Goal: Task Accomplishment & Management: Manage account settings

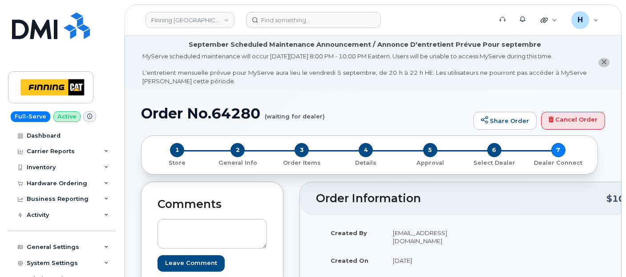
scroll to position [247, 0]
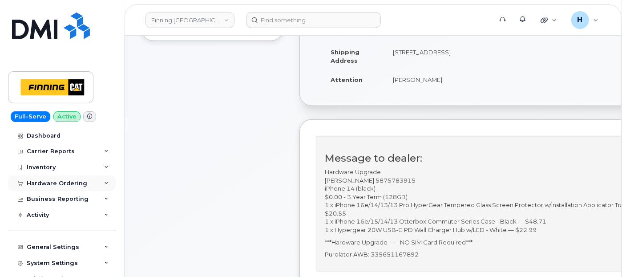
click at [36, 184] on div "Hardware Ordering" at bounding box center [57, 183] width 61 height 7
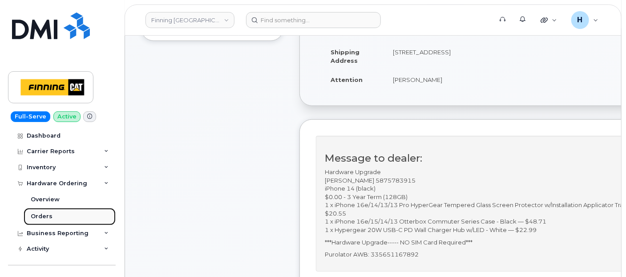
click at [36, 215] on div "Orders" at bounding box center [42, 216] width 22 height 8
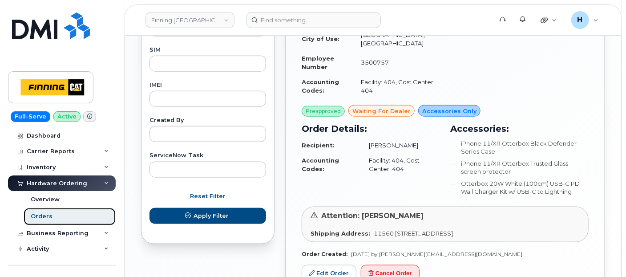
scroll to position [510, 0]
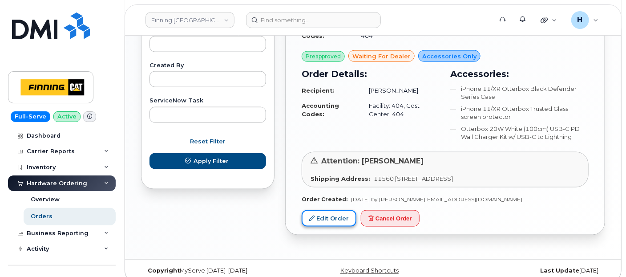
click at [320, 213] on link "Edit Order" at bounding box center [329, 218] width 55 height 16
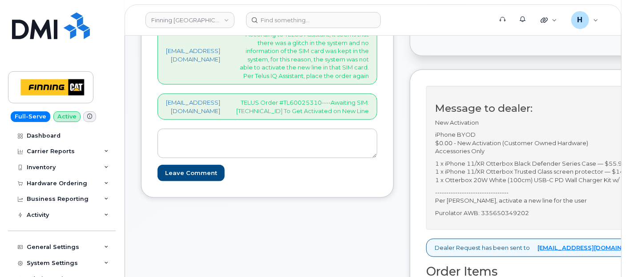
scroll to position [346, 0]
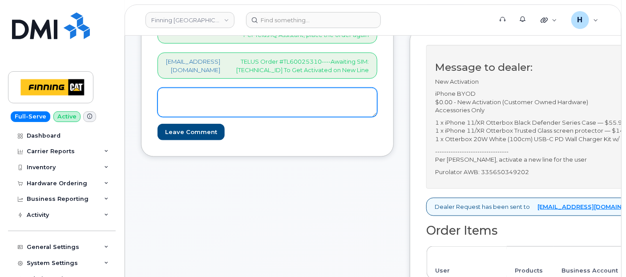
click at [287, 117] on textarea at bounding box center [268, 102] width 220 height 29
paste textarea "368) 995-2654"
drag, startPoint x: 85, startPoint y: 154, endPoint x: 63, endPoint y: 153, distance: 21.8
paste textarea "SIM Activated on Line: 368-"
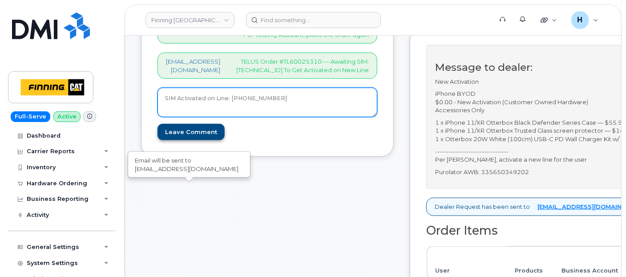
type textarea "SIM Activated on Line: 368-995-2654"
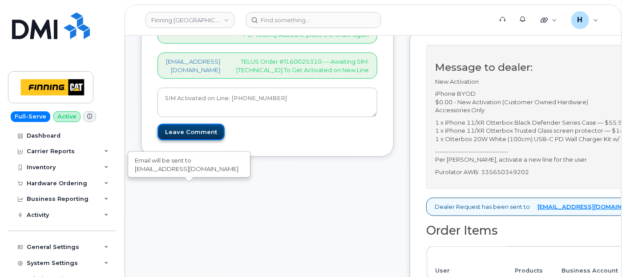
click at [200, 140] on input "Leave Comment" at bounding box center [191, 132] width 67 height 16
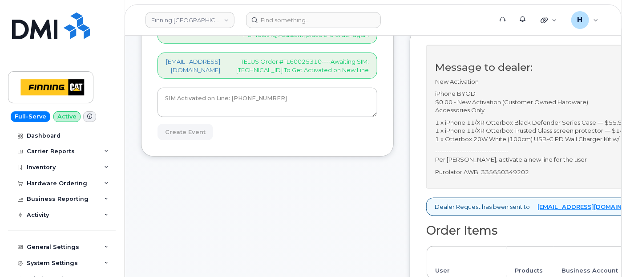
type input "Create Event"
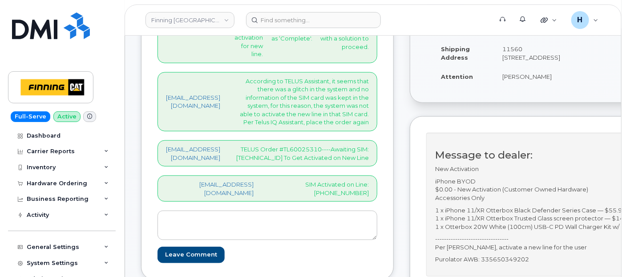
scroll to position [395, 0]
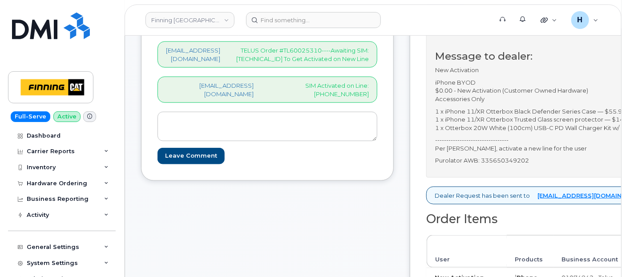
click at [482, 165] on p "Purolator AWB: 335650349202" at bounding box center [571, 160] width 273 height 8
copy p "335650349202"
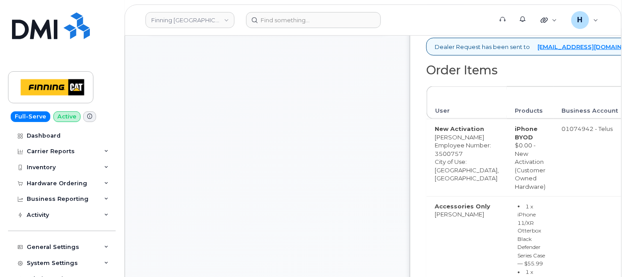
copy p "335650349202"
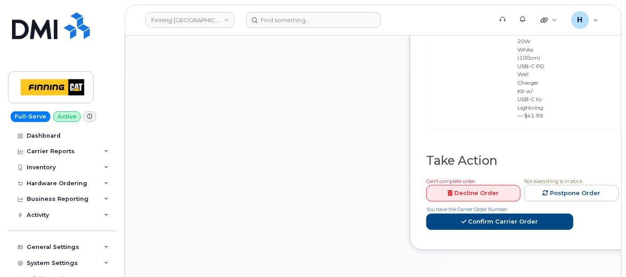
scroll to position [989, 0]
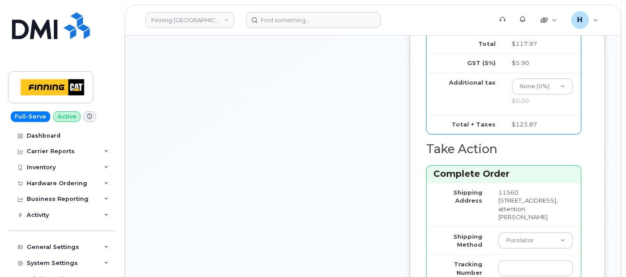
scroll to position [1186, 0]
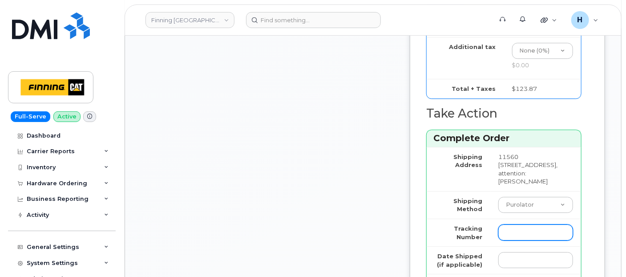
click at [498, 224] on input "Tracking Number" at bounding box center [535, 232] width 75 height 16
paste input "335650349202"
type input "335650349202"
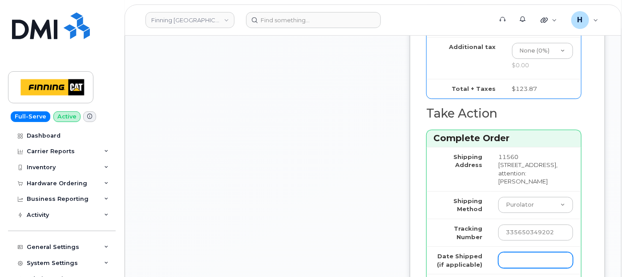
drag, startPoint x: 497, startPoint y: 213, endPoint x: 502, endPoint y: 206, distance: 8.4
click at [498, 252] on input "Date Shipped (if applicable)" at bounding box center [535, 260] width 75 height 16
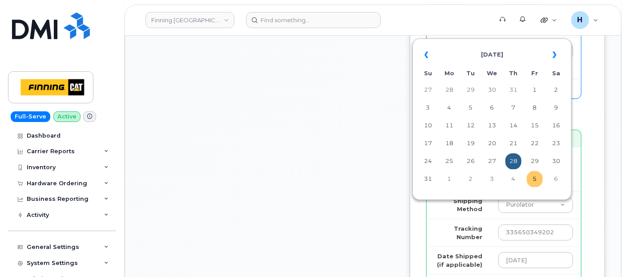
click at [538, 186] on td "5" at bounding box center [535, 179] width 16 height 16
type input "2025-09-05"
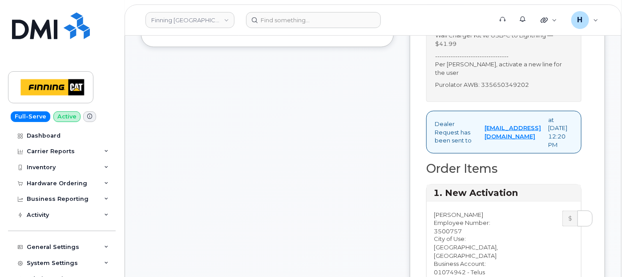
scroll to position [395, 0]
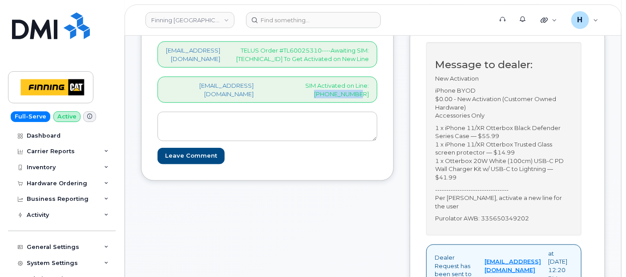
drag, startPoint x: 307, startPoint y: 142, endPoint x: 355, endPoint y: 143, distance: 48.1
click at [355, 103] on div "hakaur@dminc.com SIM Activated on Line: 368-995-2654" at bounding box center [268, 90] width 220 height 26
copy p "368-995-2654"
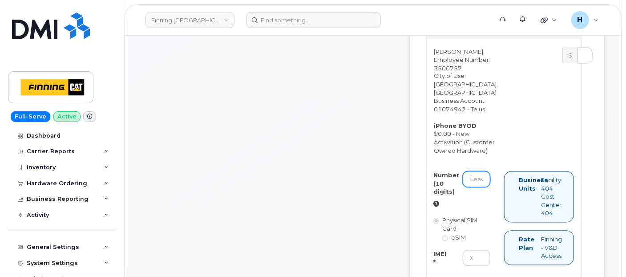
scroll to position [692, 0]
click at [463, 171] on input "Number (10 digits)" at bounding box center [477, 179] width 28 height 16
paste input "368-995-2654"
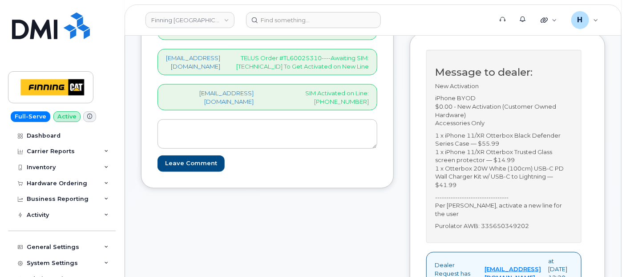
scroll to position [296, 0]
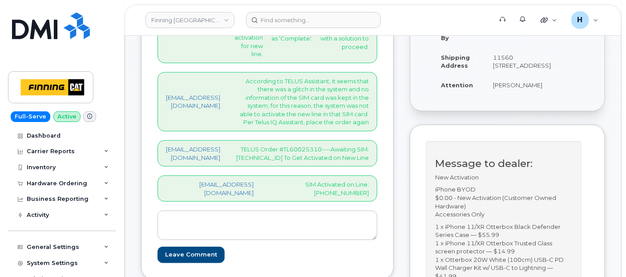
type input "3689952654"
click at [301, 162] on p "TELUS Order #TL60025310----Awaiting SIM: 8912230102357627391 To Get Activated o…" at bounding box center [302, 153] width 134 height 16
copy p "8912230102357627391"
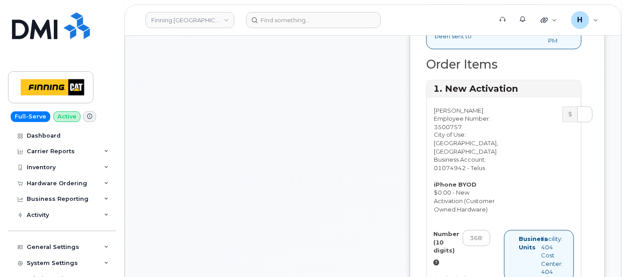
scroll to position [741, 0]
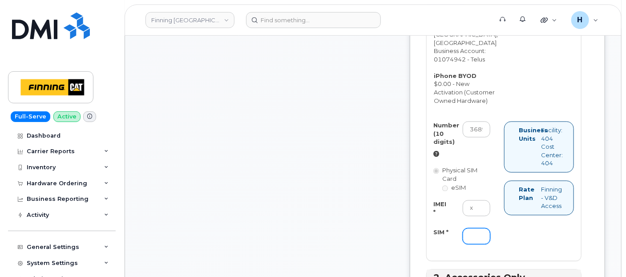
click at [472, 228] on input "SIM *" at bounding box center [477, 236] width 28 height 16
paste input "8912230102357627391"
type input "8912230102357627391"
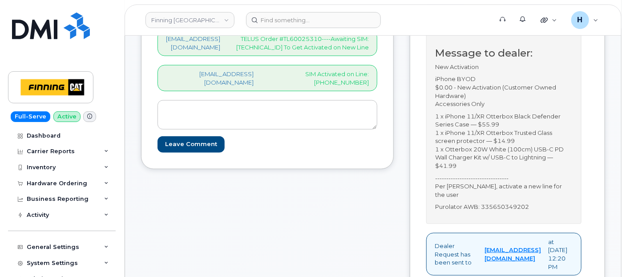
scroll to position [296, 0]
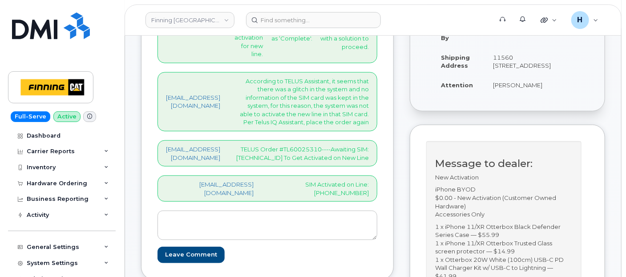
click at [302, 162] on p "TELUS Order #TL60025310----Awaiting SIM: 8912230102357627391 To Get Activated o…" at bounding box center [302, 153] width 134 height 16
copy p "8912230102357627391"
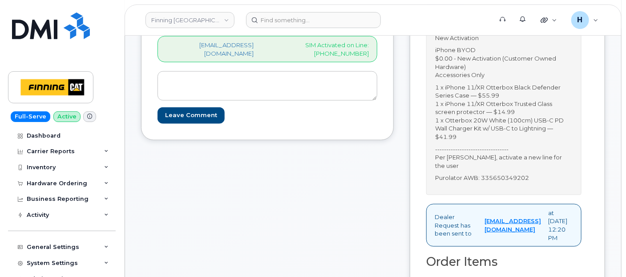
scroll to position [445, 0]
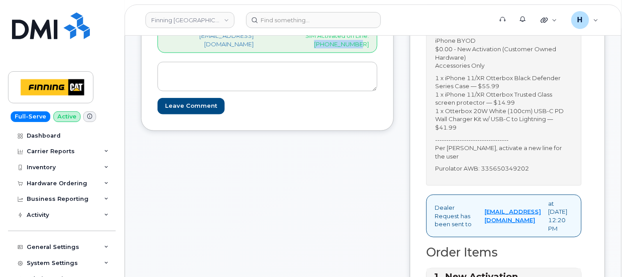
drag, startPoint x: 307, startPoint y: 93, endPoint x: 352, endPoint y: 95, distance: 45.4
click at [352, 53] on div "hakaur@dminc.com SIM Activated on Line: 368-995-2654" at bounding box center [268, 40] width 220 height 26
copy p "368-995-2654"
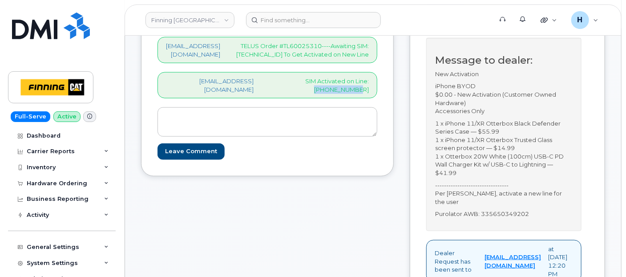
scroll to position [296, 0]
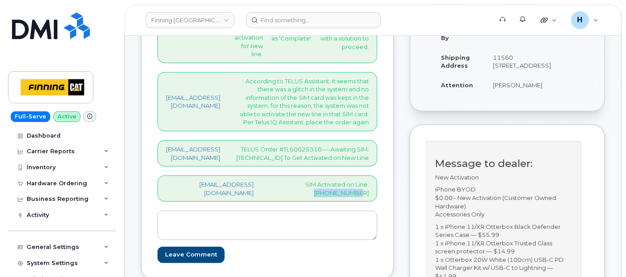
drag, startPoint x: 470, startPoint y: 93, endPoint x: 522, endPoint y: 94, distance: 51.6
click at [522, 94] on td "Micheal Johnson" at bounding box center [522, 85] width 74 height 20
copy td "Micheal Johnson"
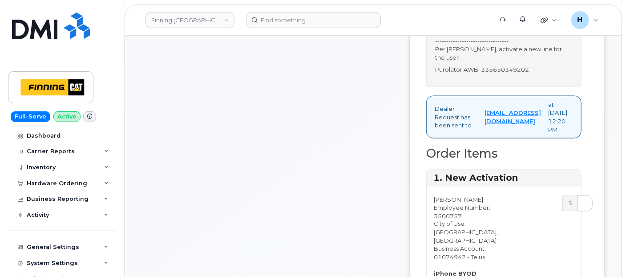
scroll to position [494, 0]
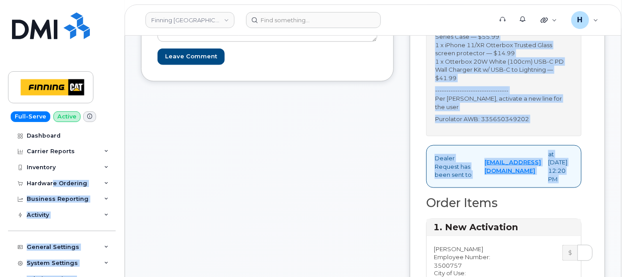
drag, startPoint x: 52, startPoint y: 186, endPoint x: 404, endPoint y: 188, distance: 351.6
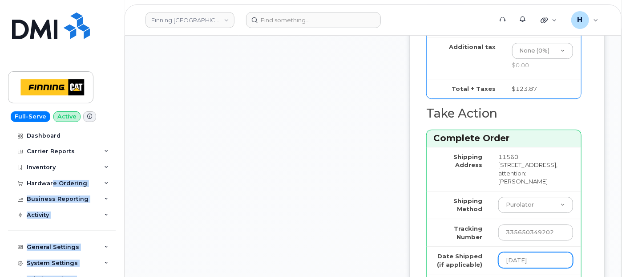
scroll to position [1236, 0]
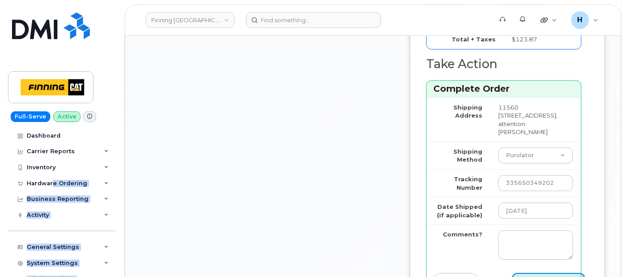
click at [520, 276] on icon "submit" at bounding box center [522, 281] width 5 height 6
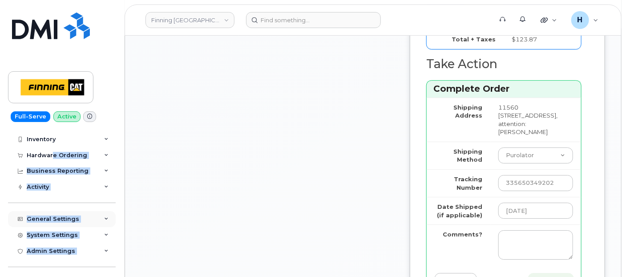
scroll to position [49, 0]
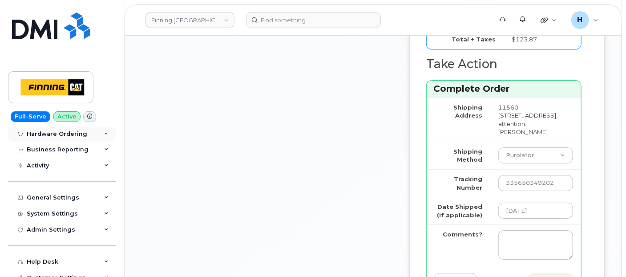
click at [21, 131] on div at bounding box center [20, 133] width 10 height 7
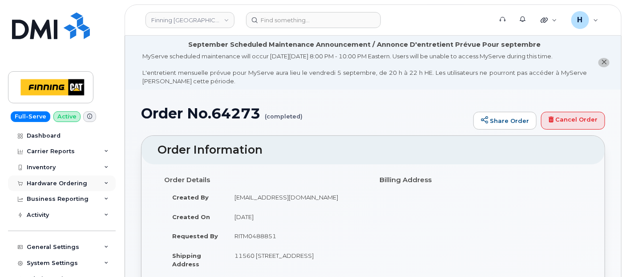
click at [44, 185] on div "Hardware Ordering" at bounding box center [57, 183] width 61 height 7
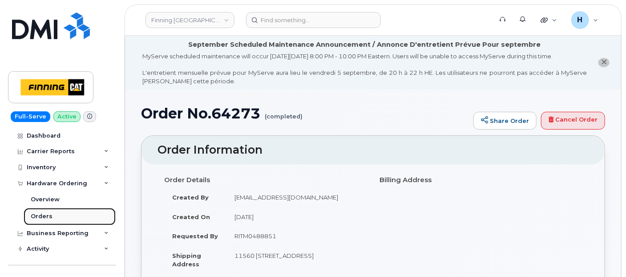
click at [48, 215] on div "Orders" at bounding box center [42, 216] width 22 height 8
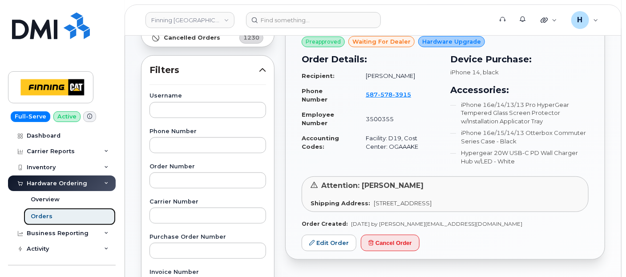
scroll to position [198, 0]
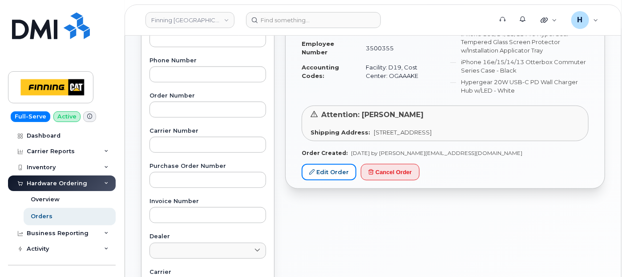
click at [338, 170] on link "Edit Order" at bounding box center [329, 172] width 55 height 16
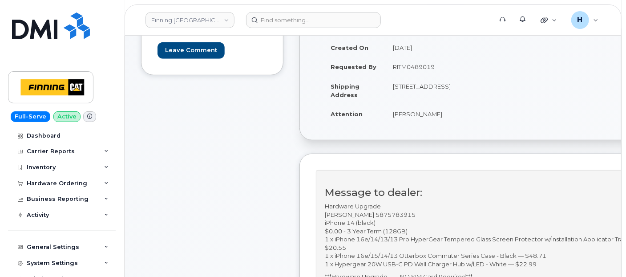
scroll to position [198, 0]
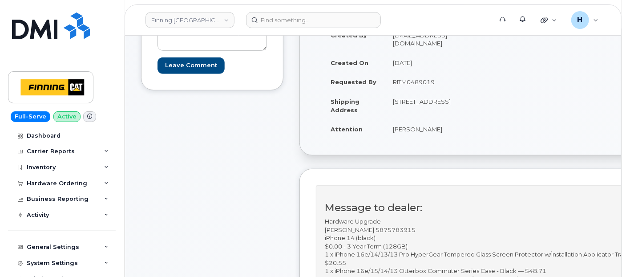
drag, startPoint x: 391, startPoint y: 78, endPoint x: 443, endPoint y: 75, distance: 52.2
click at [443, 75] on td "RITM0489019" at bounding box center [431, 82] width 93 height 20
copy td "RITM0489019"
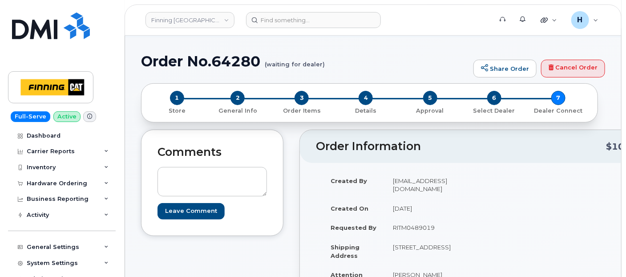
scroll to position [49, 0]
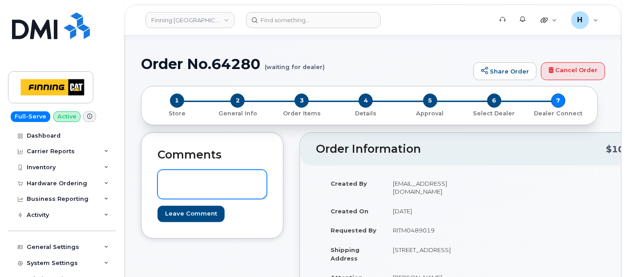
click at [211, 178] on textarea at bounding box center [212, 184] width 109 height 29
paste textarea "Order #TL60025391"
click at [166, 182] on textarea "Order #TL60025391" at bounding box center [212, 184] width 109 height 29
click at [166, 182] on textarea "TELUS Order #TL60025391" at bounding box center [212, 184] width 109 height 29
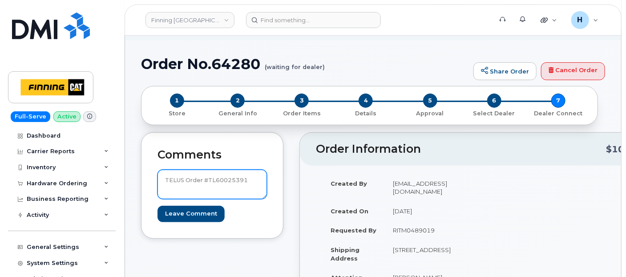
click at [166, 182] on textarea "TELUS Order #TL60025391" at bounding box center [212, 184] width 109 height 29
type textarea "TELUS Order #TL60025391"
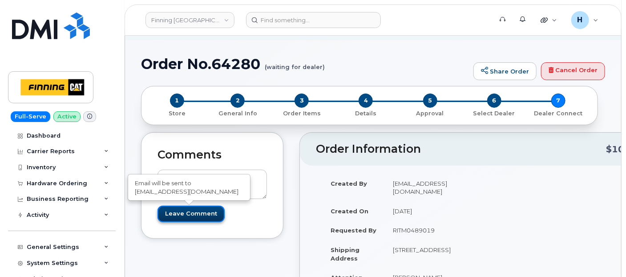
click at [173, 211] on input "Leave Comment" at bounding box center [191, 214] width 67 height 16
type input "Create Event"
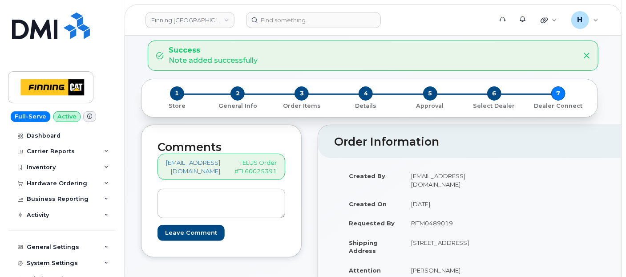
scroll to position [49, 0]
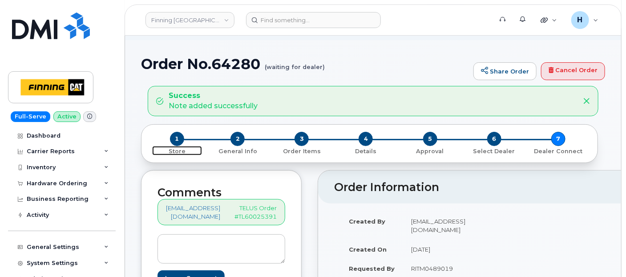
click at [179, 140] on span "1" at bounding box center [177, 139] width 14 height 14
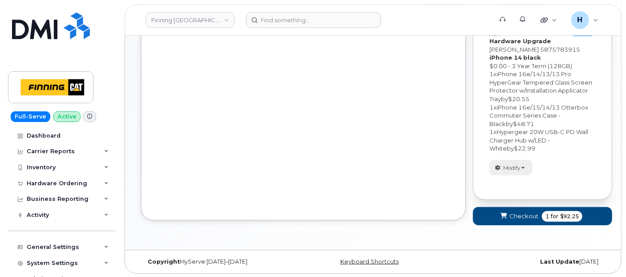
click at [506, 162] on div "Your Cart is Empty! Choose product from the left side and you will see the new …" at bounding box center [542, 86] width 139 height 295
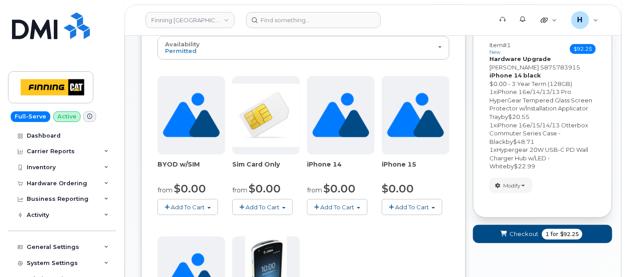
scroll to position [176, 0]
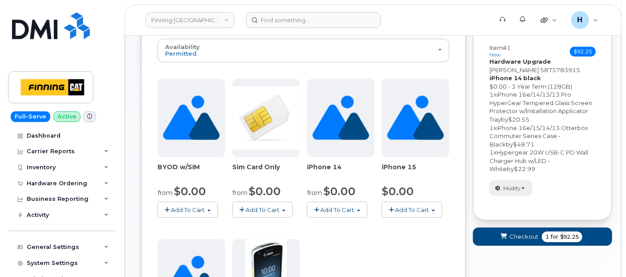
click at [509, 186] on span "Modify" at bounding box center [511, 188] width 17 height 8
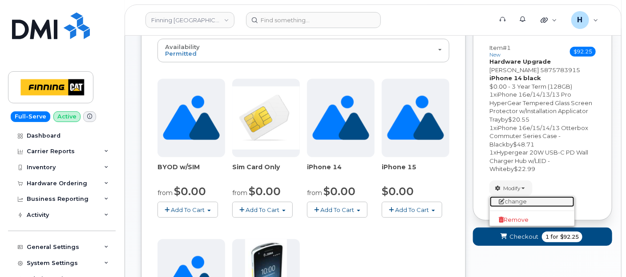
click at [506, 206] on link "change" at bounding box center [532, 201] width 85 height 11
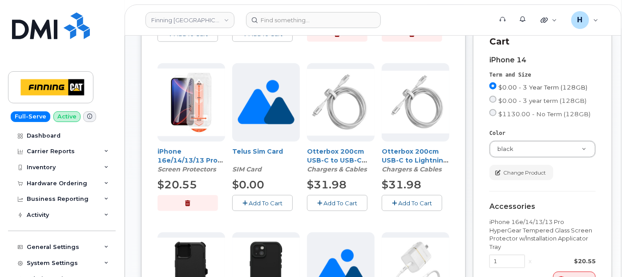
scroll to position [324, 0]
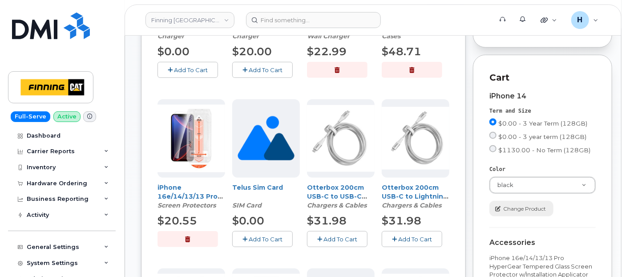
click at [511, 205] on span "Change Product" at bounding box center [524, 209] width 43 height 8
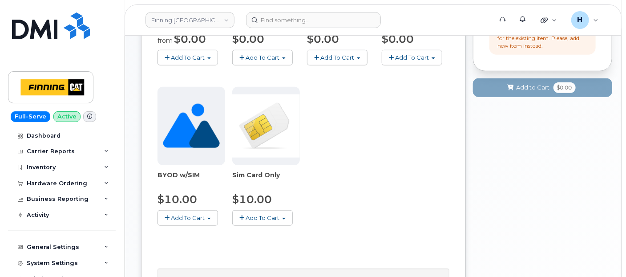
scroll to position [395, 0]
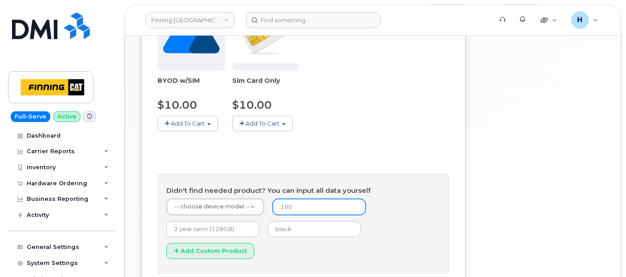
click at [292, 210] on input "number" at bounding box center [319, 207] width 93 height 16
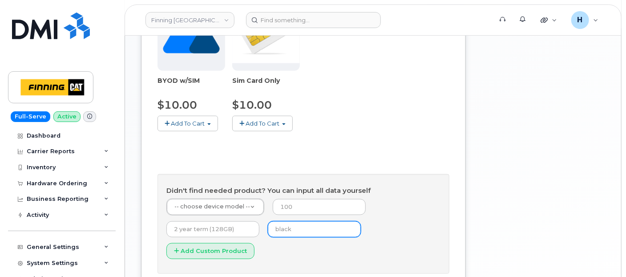
click at [292, 231] on input "text" at bounding box center [314, 229] width 93 height 16
type input "black"
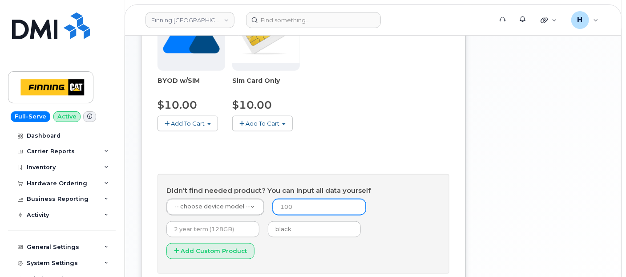
click at [297, 203] on input "number" at bounding box center [319, 207] width 93 height 16
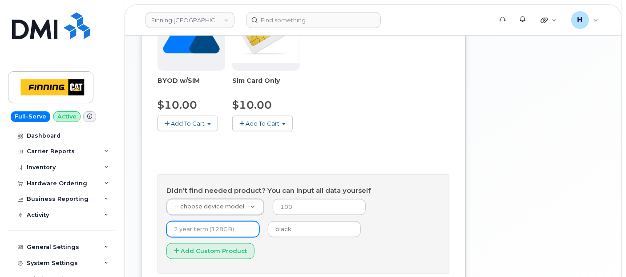
click at [227, 223] on input "text" at bounding box center [212, 229] width 93 height 16
type input "3 year term (128GB)"
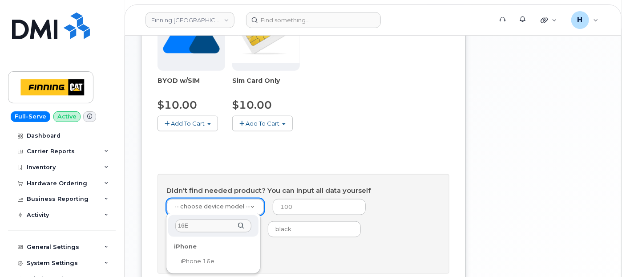
type input "16E"
drag, startPoint x: 194, startPoint y: 258, endPoint x: 284, endPoint y: 220, distance: 97.5
select select "2883"
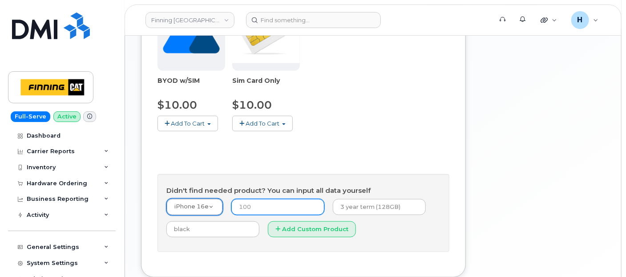
click at [293, 205] on input "number" at bounding box center [277, 207] width 93 height 16
type input "0"
click at [297, 235] on form "iPhone 16e -- choose device model -- Aircard E5836S Aircard Verizon Wireless US…" at bounding box center [303, 220] width 274 height 45
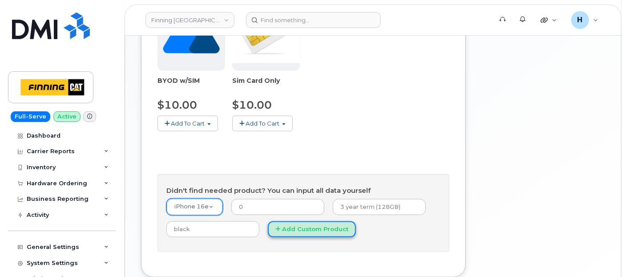
click at [300, 229] on button "Add Custom Product" at bounding box center [312, 229] width 88 height 16
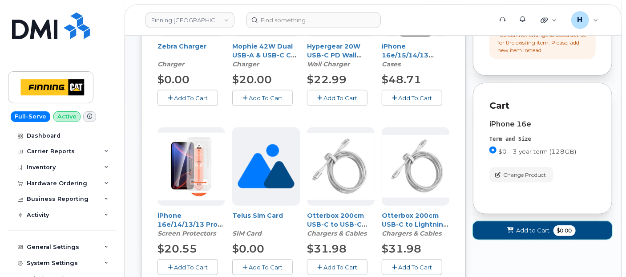
click at [514, 227] on icon at bounding box center [511, 230] width 6 height 6
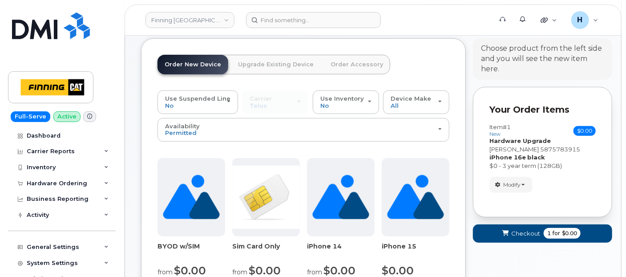
scroll to position [77, 0]
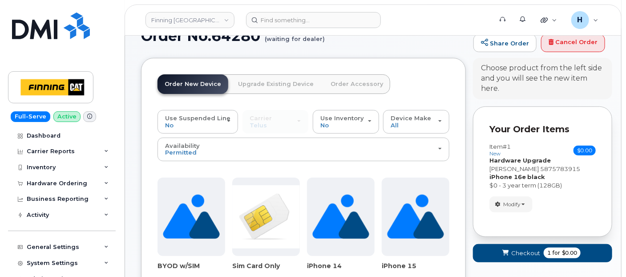
click at [342, 79] on link "Order Accessory" at bounding box center [357, 84] width 67 height 20
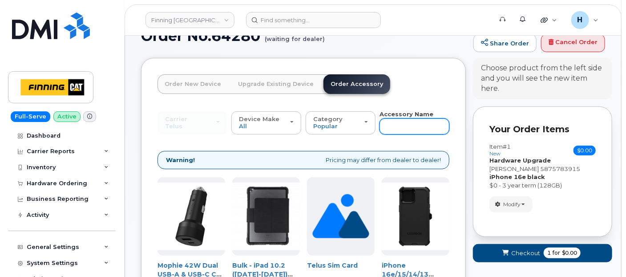
click at [399, 122] on input "text" at bounding box center [415, 126] width 70 height 16
type input "16e"
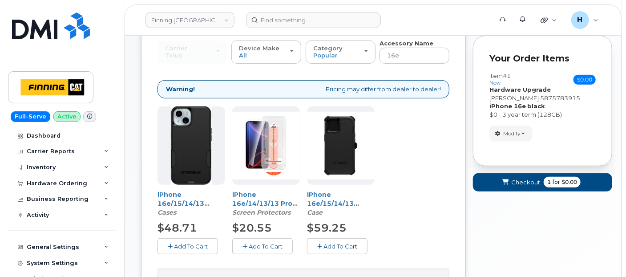
scroll to position [164, 0]
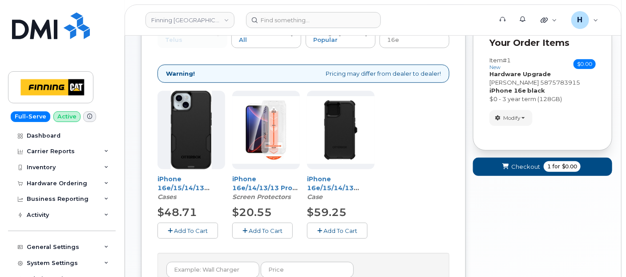
click at [266, 228] on span "Add To Cart" at bounding box center [266, 230] width 34 height 7
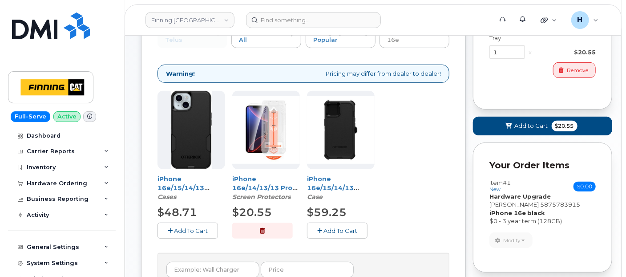
click at [205, 227] on span "Add To Cart" at bounding box center [191, 230] width 34 height 7
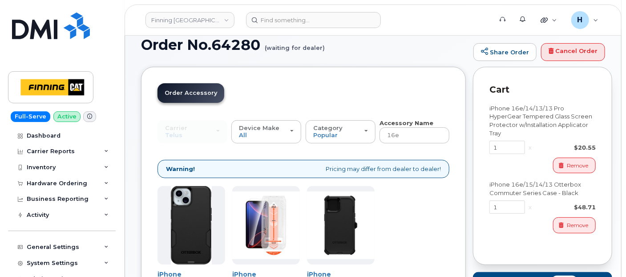
scroll to position [65, 0]
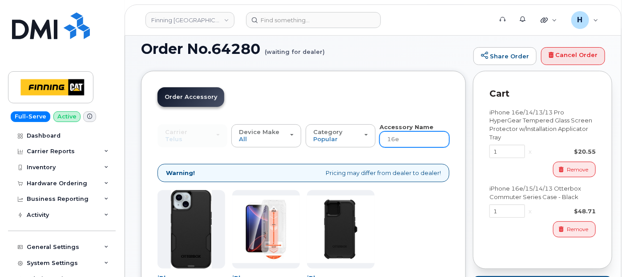
click at [407, 132] on input "16e" at bounding box center [415, 139] width 70 height 16
click at [406, 132] on input "16e" at bounding box center [415, 139] width 70 height 16
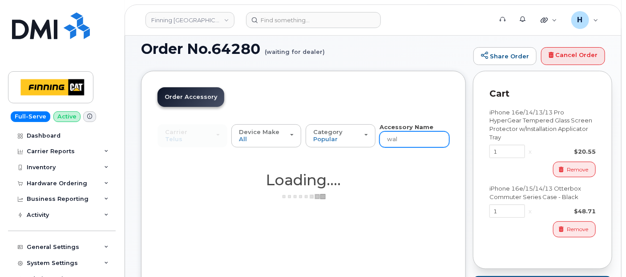
type input "wall"
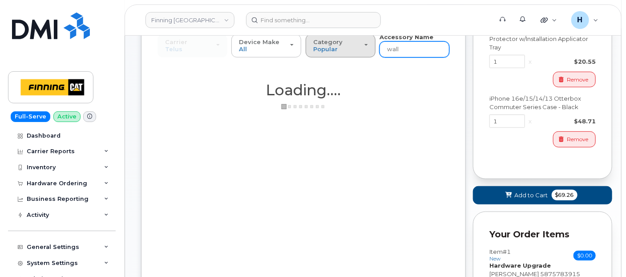
scroll to position [164, 0]
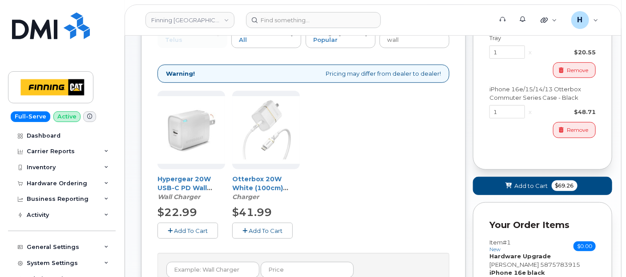
drag, startPoint x: 180, startPoint y: 225, endPoint x: 309, endPoint y: 218, distance: 129.3
click at [180, 225] on button "Add To Cart" at bounding box center [188, 231] width 61 height 16
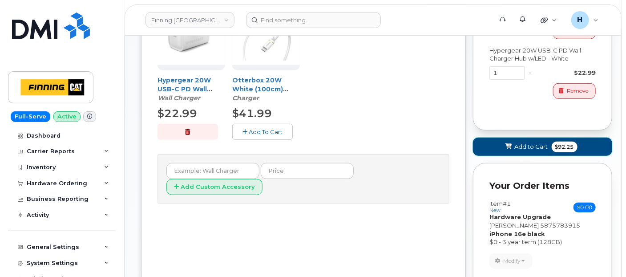
click at [503, 152] on button "Add to Cart $92.25" at bounding box center [542, 147] width 139 height 18
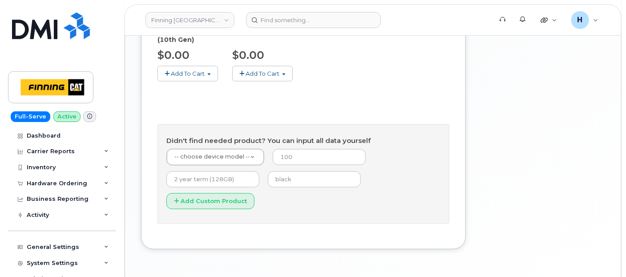
scroll to position [226, 0]
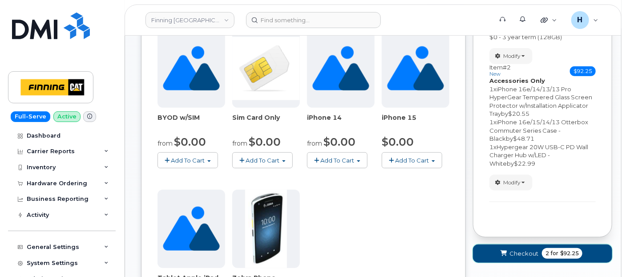
click at [494, 248] on button "Checkout 2 for $92.25" at bounding box center [542, 253] width 139 height 18
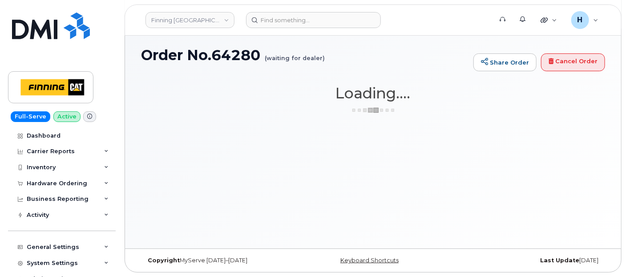
scroll to position [58, 0]
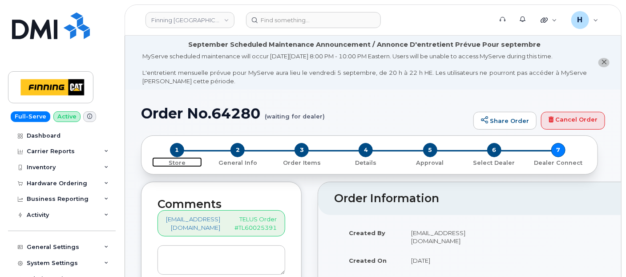
click at [179, 149] on span "1" at bounding box center [177, 150] width 14 height 14
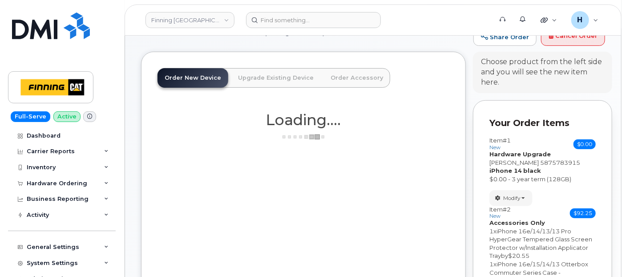
scroll to position [99, 0]
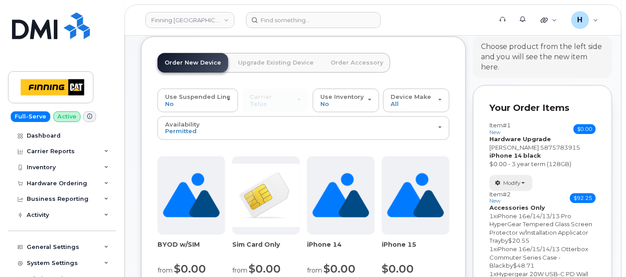
click at [508, 181] on span "Modify" at bounding box center [511, 183] width 17 height 8
click at [511, 210] on link "Remove" at bounding box center [532, 215] width 85 height 11
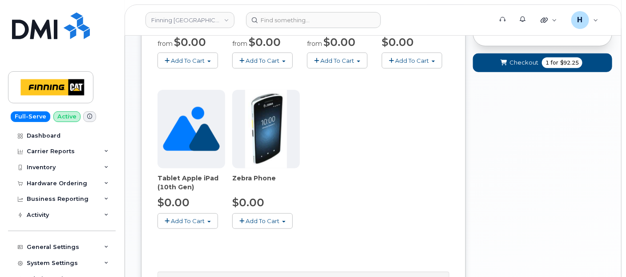
scroll to position [395, 0]
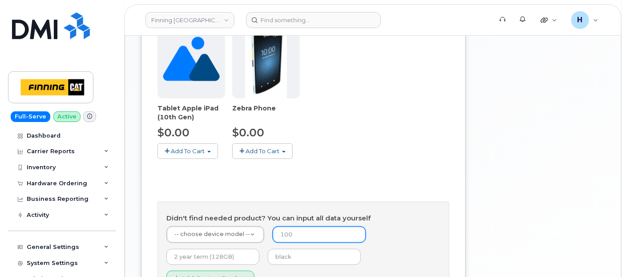
click at [290, 227] on input "number" at bounding box center [319, 235] width 93 height 16
type input "0"
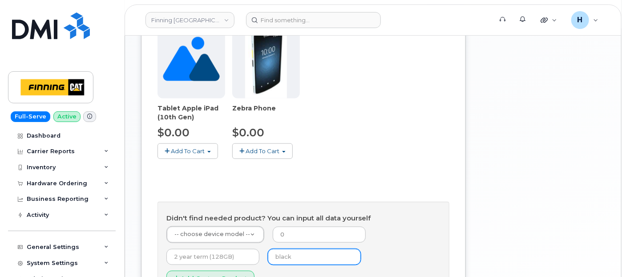
click at [292, 249] on input "text" at bounding box center [314, 257] width 93 height 16
type input "black"
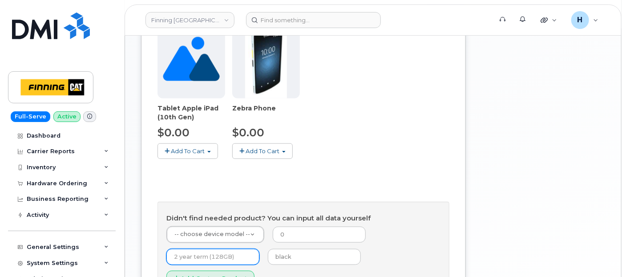
click at [219, 249] on input "text" at bounding box center [212, 257] width 93 height 16
type input "3 year term (128GB)"
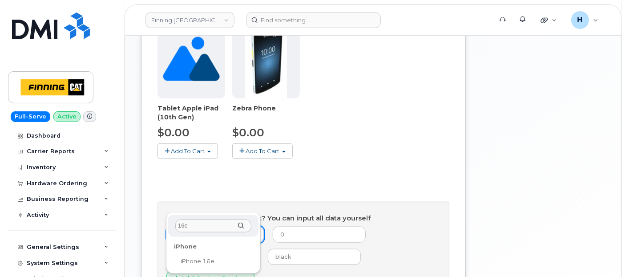
type input "16e"
drag, startPoint x: 202, startPoint y: 262, endPoint x: 206, endPoint y: 255, distance: 7.0
select select "2883"
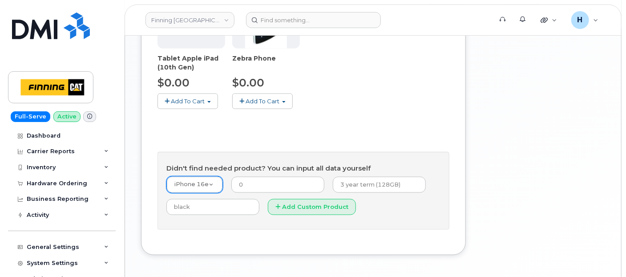
click at [303, 188] on form "iPhone 16e -- choose device model -- Aircard E5836S Aircard Verizon Wireless US…" at bounding box center [303, 198] width 274 height 45
click at [304, 199] on button "Add Custom Product" at bounding box center [312, 207] width 88 height 16
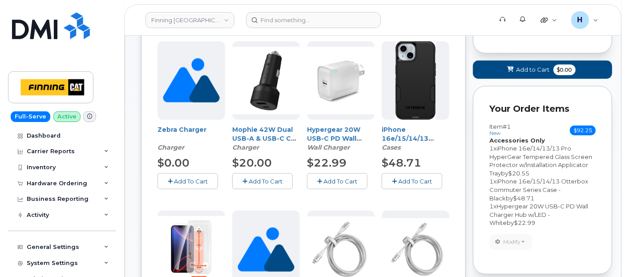
scroll to position [147, 0]
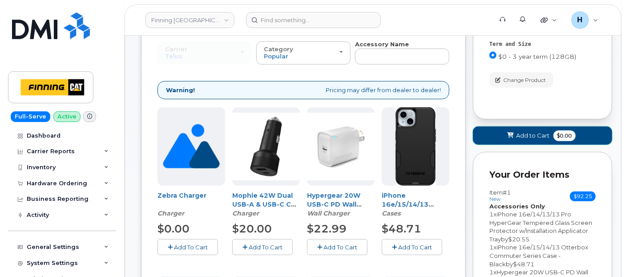
click at [501, 135] on button "Add to Cart $0.00" at bounding box center [542, 135] width 139 height 18
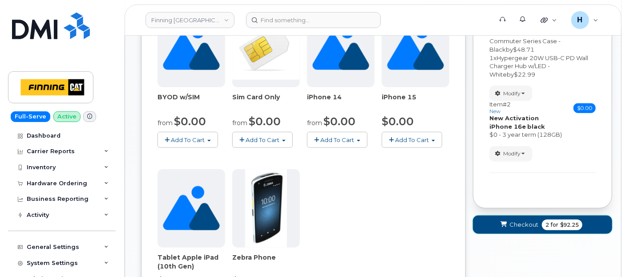
click at [506, 224] on icon "submit" at bounding box center [504, 225] width 6 height 6
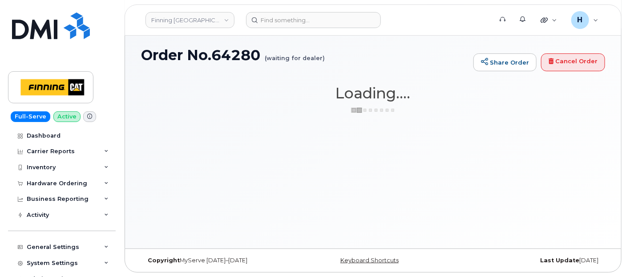
scroll to position [58, 0]
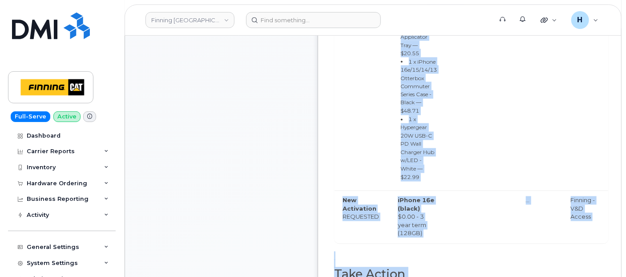
scroll to position [753, 0]
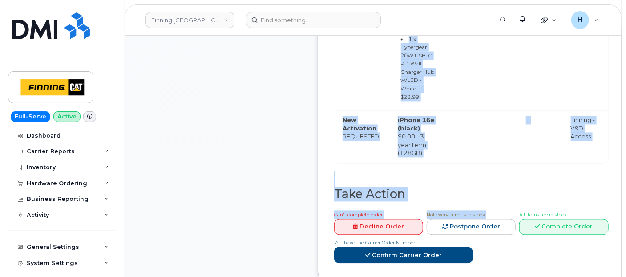
drag, startPoint x: 409, startPoint y: 153, endPoint x: 442, endPoint y: 150, distance: 32.6
click at [442, 150] on tbody "Accessories Only REQUESTED 1 x iPhone 16e/14/13/13 Pro HyperGear Tempered Glass…" at bounding box center [472, 21] width 274 height 282
copy tbody "1 x iPhone 16e/14/13/13 Pro HyperGear Tempered Glass Screen Protector w/Install…"
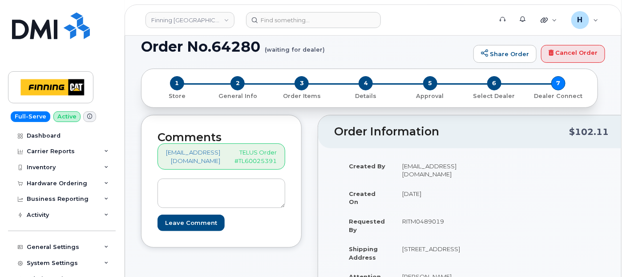
scroll to position [0, 0]
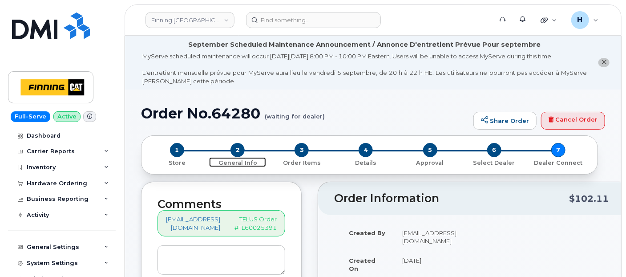
click at [243, 154] on span "2" at bounding box center [238, 150] width 14 height 14
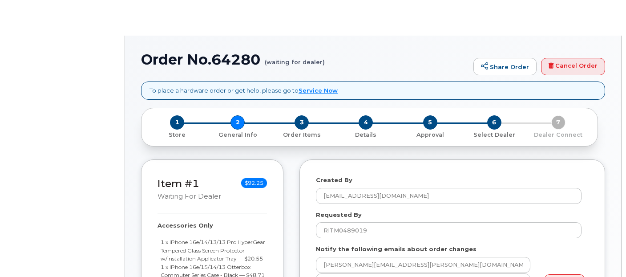
select select
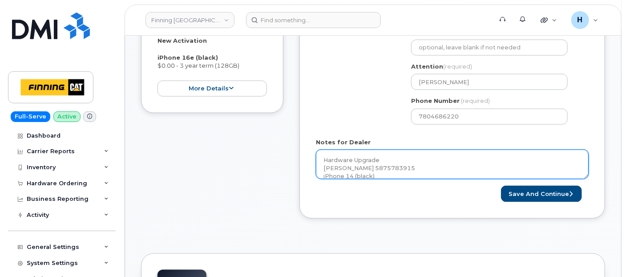
scroll to position [445, 0]
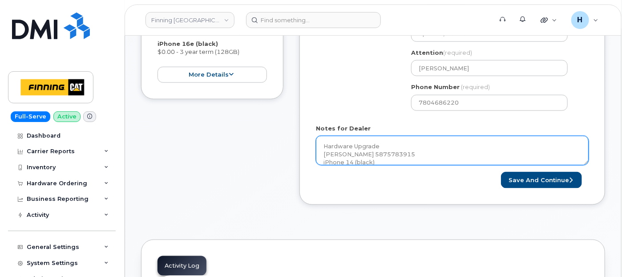
click at [321, 143] on textarea "Hardware Upgrade [PERSON_NAME] 5875783915 iPhone 14 (black) $0.00 - 3 Year Term…" at bounding box center [452, 150] width 273 height 29
click at [352, 159] on textarea "Hardware Upgrade [PERSON_NAME] 5875783915 iPhone 14 (black) $0.00 - 3 Year Term…" at bounding box center [452, 150] width 273 height 29
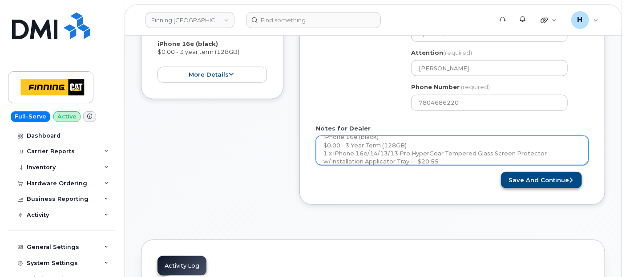
type textarea "Hardware Upgrade Matthew Graham 5875783915 iPhone 16e (black) $0.00 - 3 Year Te…"
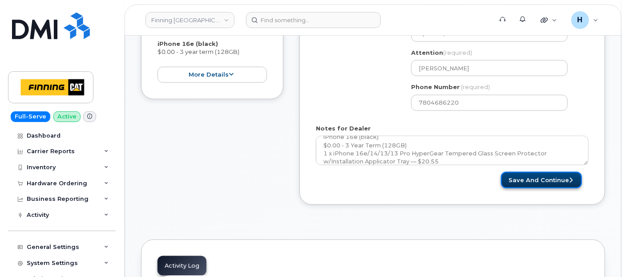
click at [540, 176] on button "Save and Continue" at bounding box center [541, 180] width 81 height 16
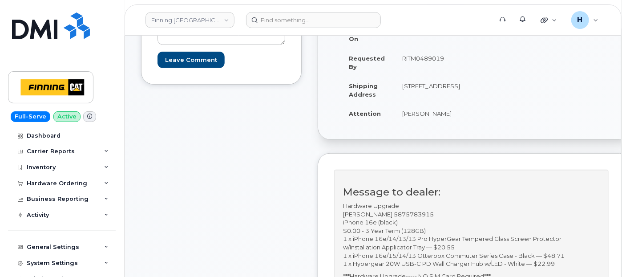
scroll to position [296, 0]
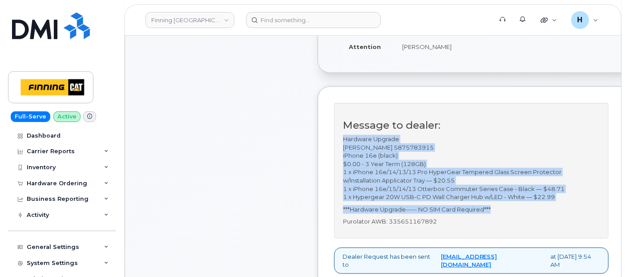
drag, startPoint x: 342, startPoint y: 143, endPoint x: 498, endPoint y: 216, distance: 172.6
click at [498, 216] on div "Message to dealer: Hardware Upgrade Matthew Graham 5875783915 iPhone 16e (black…" at bounding box center [471, 171] width 275 height 136
copy div "Hardware Upgrade Matthew Graham 5875783915 iPhone 16e (black) $0.00 - 3 Year Te…"
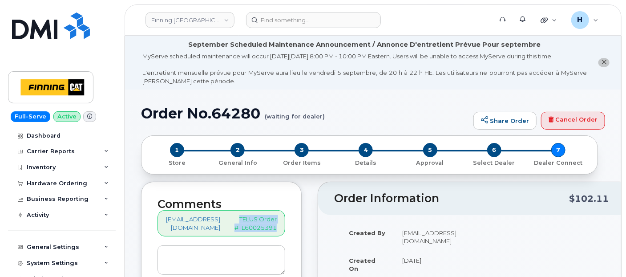
drag, startPoint x: 240, startPoint y: 214, endPoint x: 294, endPoint y: 231, distance: 56.7
click at [294, 231] on div "Comments hakaur@dminc.com TELUS Order #TL60025391 Leave Comment" at bounding box center [221, 248] width 161 height 133
copy p "TELUS Order #TL60025391"
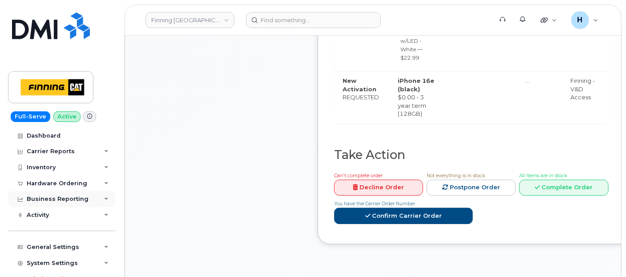
scroll to position [890, 0]
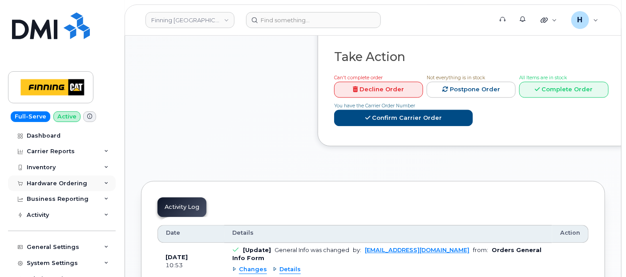
click at [65, 180] on div "Hardware Ordering" at bounding box center [57, 183] width 61 height 7
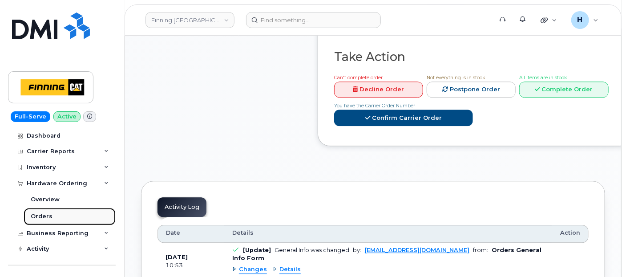
click at [61, 211] on link "Orders" at bounding box center [70, 216] width 92 height 17
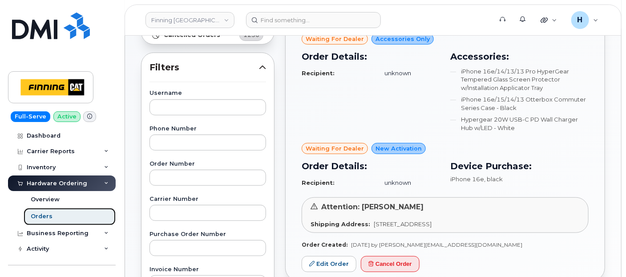
scroll to position [148, 0]
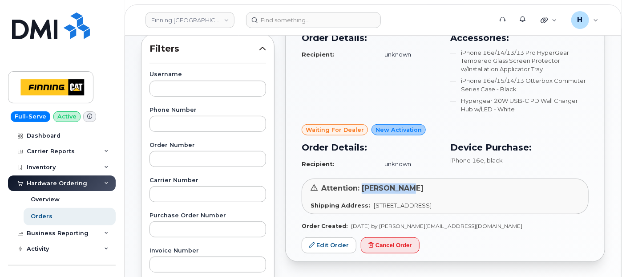
drag, startPoint x: 361, startPoint y: 186, endPoint x: 413, endPoint y: 187, distance: 52.1
click at [413, 187] on div "Attention: [PERSON_NAME]" at bounding box center [445, 188] width 269 height 10
copy span "[PERSON_NAME]"
click at [332, 241] on link "Edit Order" at bounding box center [329, 245] width 55 height 16
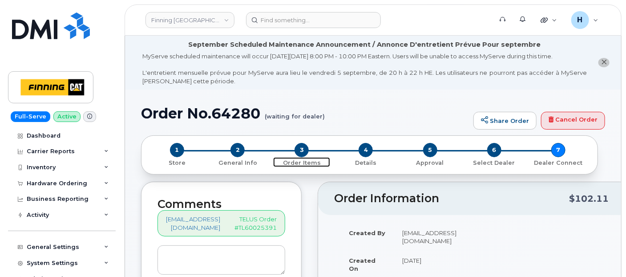
click at [298, 149] on span "3" at bounding box center [302, 150] width 14 height 14
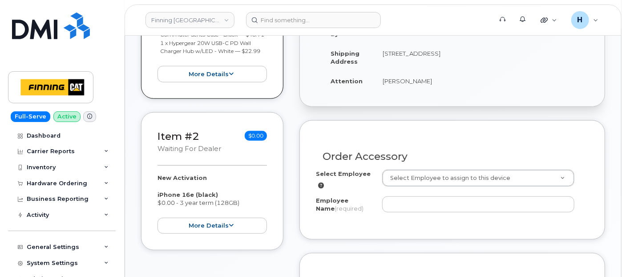
scroll to position [301, 0]
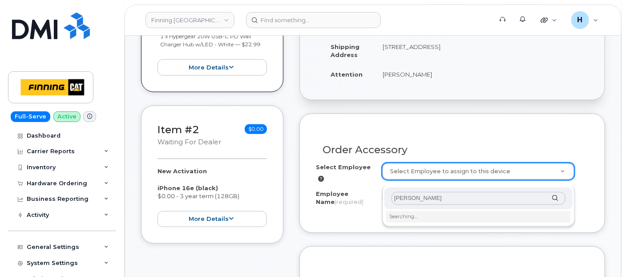
type input "[PERSON_NAME]"
type input "820025"
type input "[PERSON_NAME]"
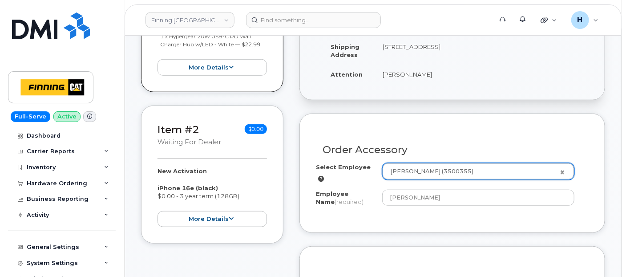
select select "D19"
select select "OGAAAKE"
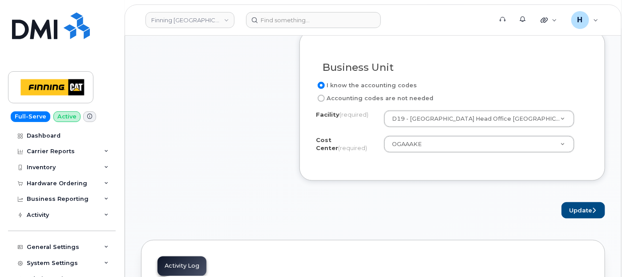
scroll to position [548, 0]
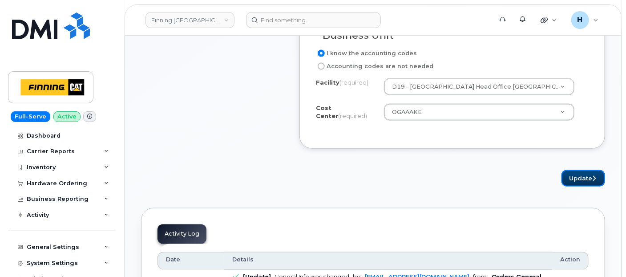
drag, startPoint x: 568, startPoint y: 186, endPoint x: 445, endPoint y: 6, distance: 218.4
click at [568, 186] on button "Update" at bounding box center [584, 178] width 44 height 16
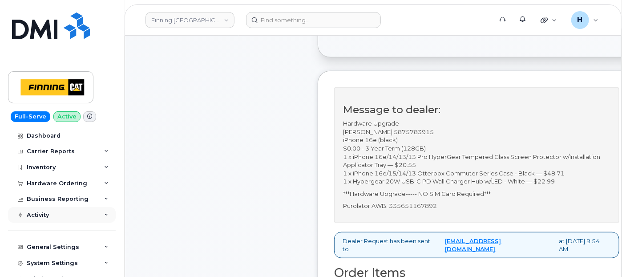
scroll to position [346, 0]
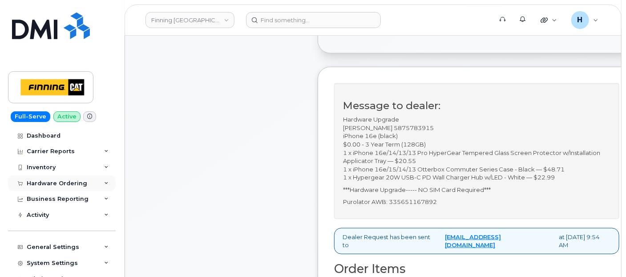
click at [34, 183] on div "Hardware Ordering" at bounding box center [57, 183] width 61 height 7
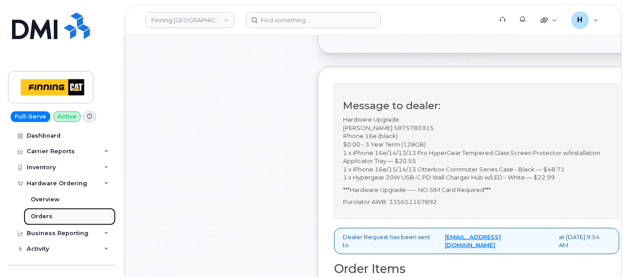
click at [34, 213] on div "Orders" at bounding box center [42, 216] width 22 height 8
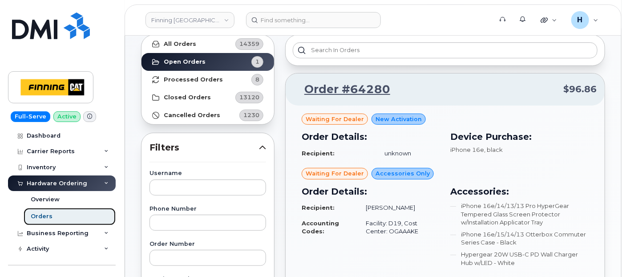
scroll to position [198, 0]
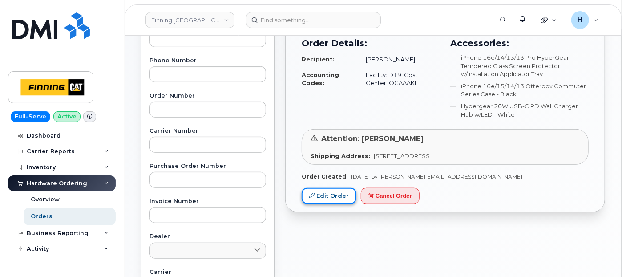
click at [321, 196] on link "Edit Order" at bounding box center [329, 196] width 55 height 16
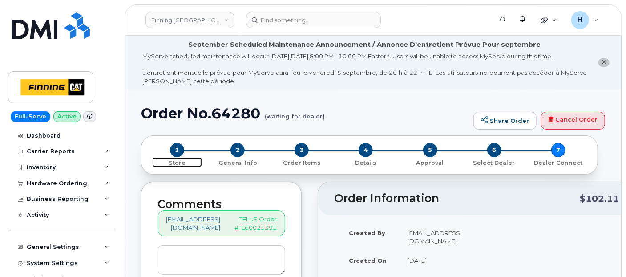
click at [173, 149] on span "1" at bounding box center [177, 150] width 14 height 14
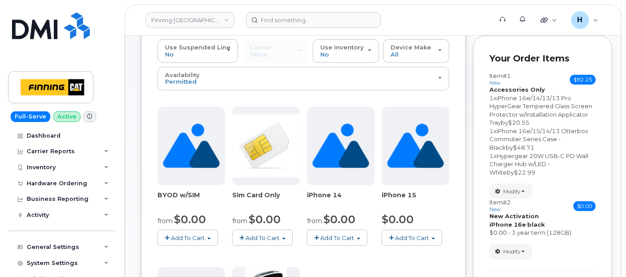
scroll to position [198, 0]
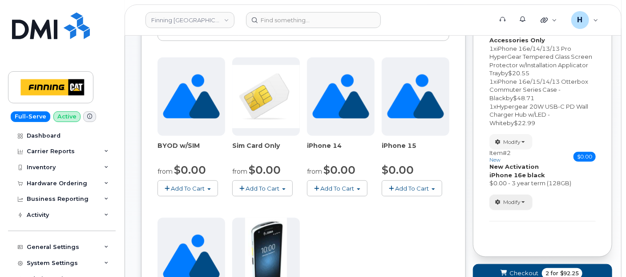
click at [512, 198] on span "Modify" at bounding box center [511, 202] width 17 height 8
click at [505, 237] on ul "change order only accessories select suspended line Remove" at bounding box center [532, 230] width 85 height 41
click at [510, 198] on span "Modify" at bounding box center [511, 202] width 17 height 8
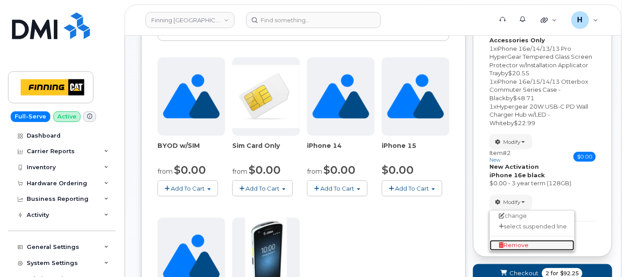
click at [508, 242] on span "Remove" at bounding box center [514, 245] width 30 height 7
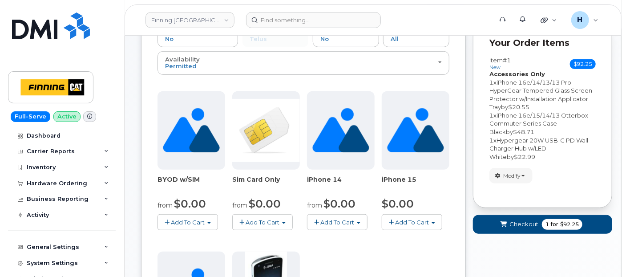
scroll to position [148, 0]
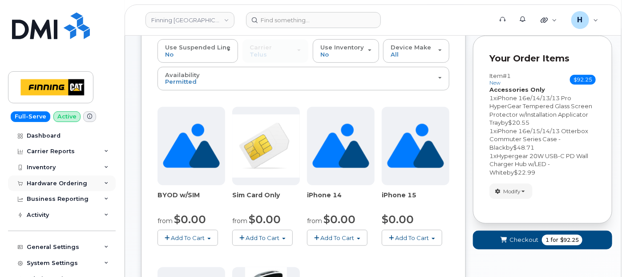
click at [48, 177] on div "Hardware Ordering" at bounding box center [62, 183] width 108 height 16
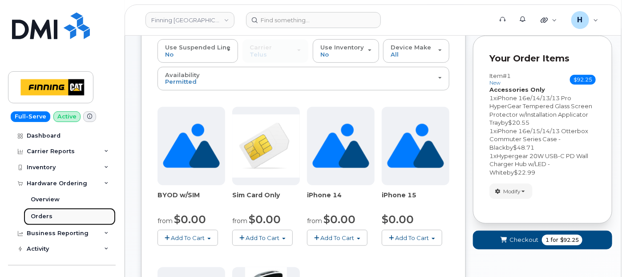
click at [43, 222] on link "Orders" at bounding box center [70, 216] width 92 height 17
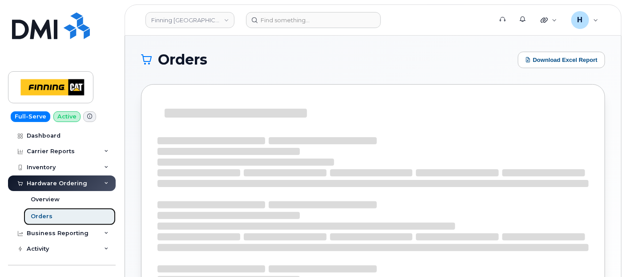
click at [45, 214] on div "Orders" at bounding box center [42, 216] width 22 height 8
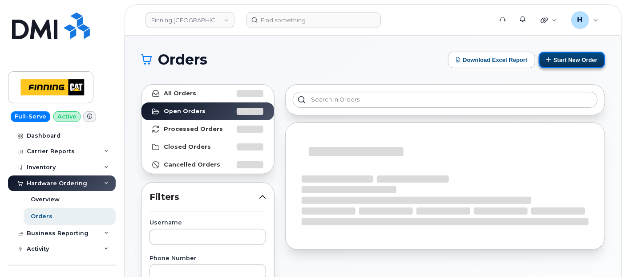
click at [570, 60] on button "Start New Order" at bounding box center [572, 60] width 66 height 16
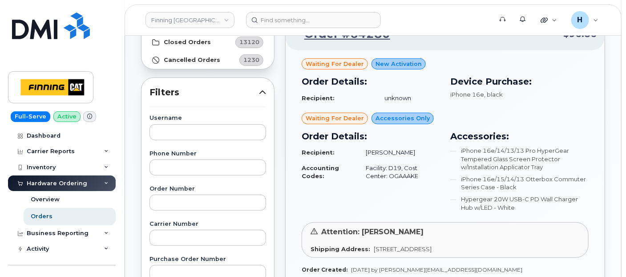
scroll to position [148, 0]
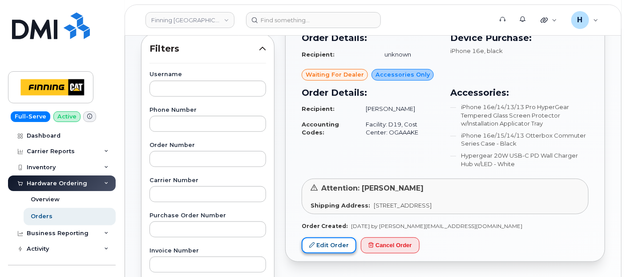
click at [328, 238] on link "Edit Order" at bounding box center [329, 245] width 55 height 16
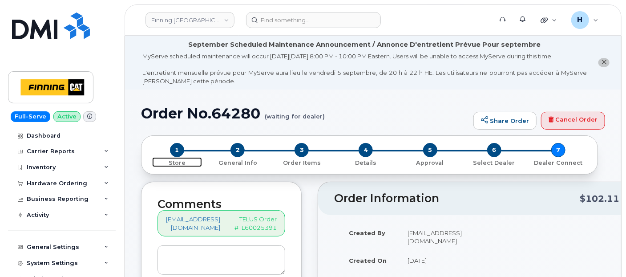
click at [178, 147] on span "1" at bounding box center [177, 150] width 14 height 14
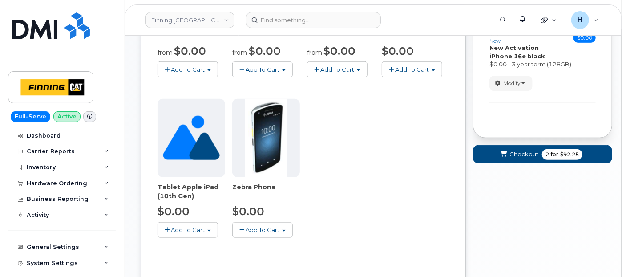
scroll to position [275, 0]
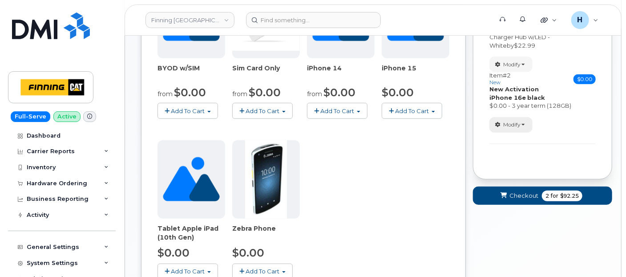
click at [514, 124] on span "Modify" at bounding box center [511, 125] width 17 height 8
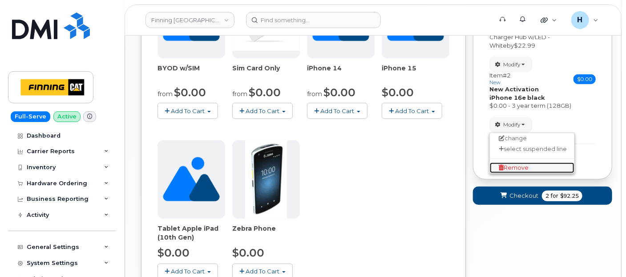
click at [520, 164] on span "Remove" at bounding box center [514, 167] width 30 height 7
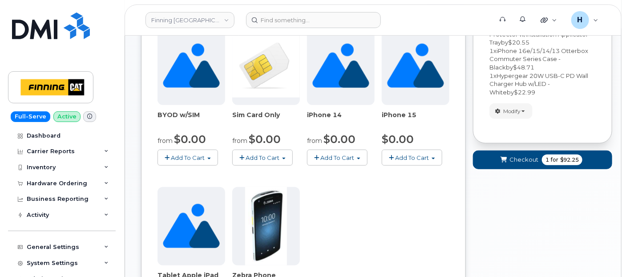
scroll to position [176, 0]
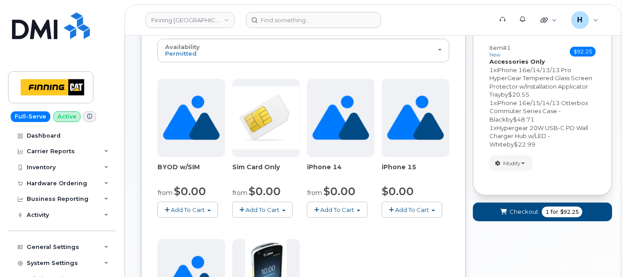
click at [520, 164] on span "Modify" at bounding box center [511, 163] width 17 height 8
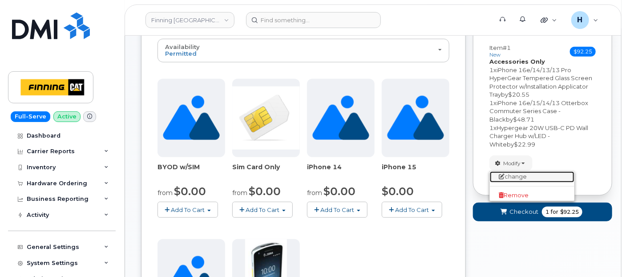
click at [514, 174] on link "change" at bounding box center [532, 176] width 85 height 11
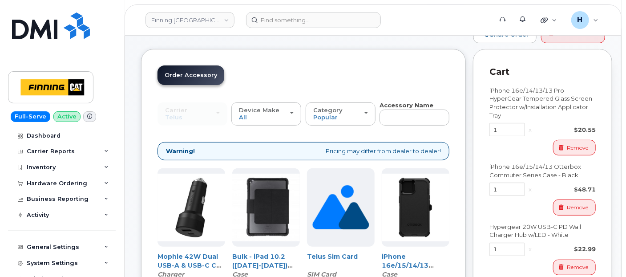
scroll to position [77, 0]
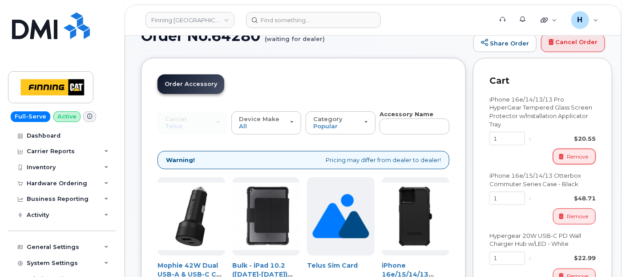
click at [573, 157] on span "Remove" at bounding box center [577, 157] width 21 height 8
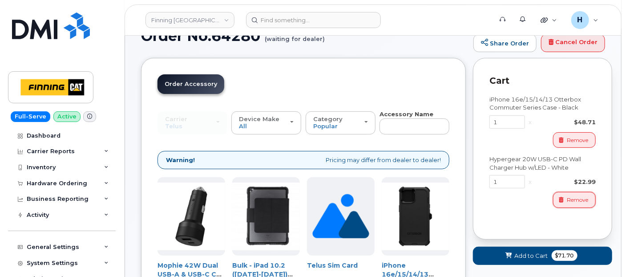
click at [571, 197] on span "Remove" at bounding box center [577, 200] width 21 height 8
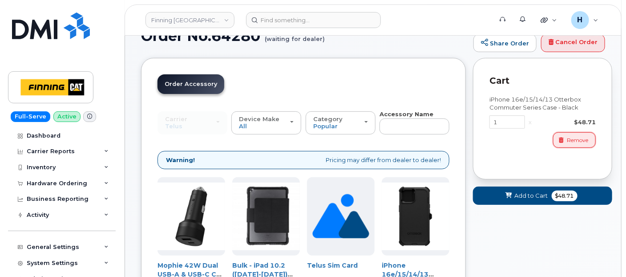
click at [573, 140] on span "Remove" at bounding box center [577, 140] width 21 height 8
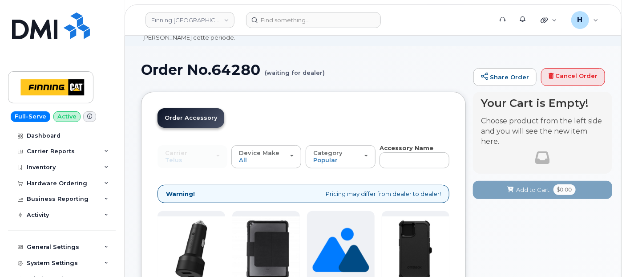
scroll to position [28, 0]
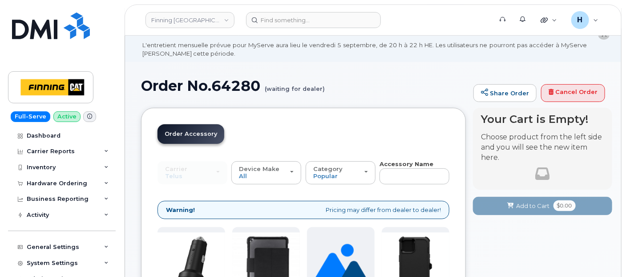
click at [194, 140] on link "Order new device and new line Order new device for existing or suspended line O…" at bounding box center [191, 134] width 67 height 20
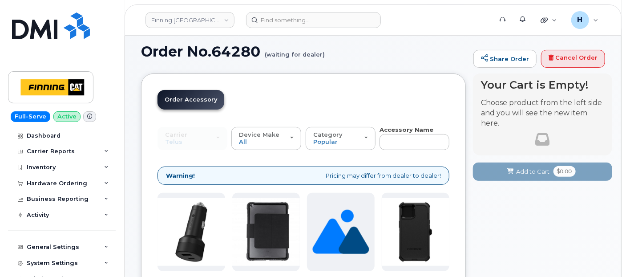
scroll to position [77, 0]
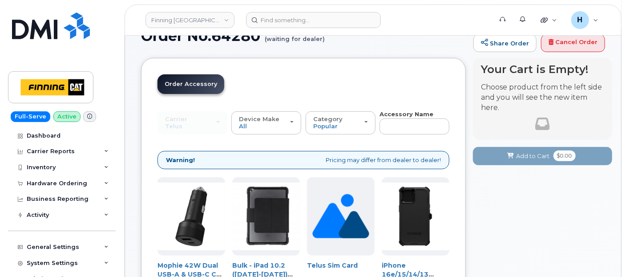
click at [176, 118] on div "Carrier SaskTel Telus SaskTel Telus" at bounding box center [193, 122] width 70 height 23
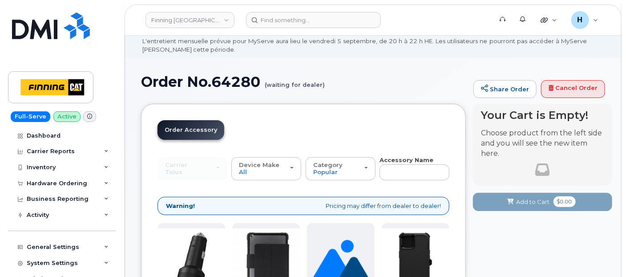
scroll to position [28, 0]
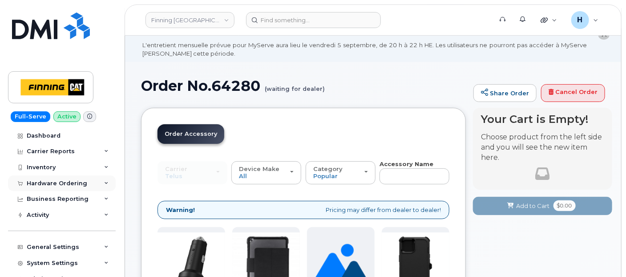
click at [33, 176] on div "Hardware Ordering" at bounding box center [62, 183] width 108 height 16
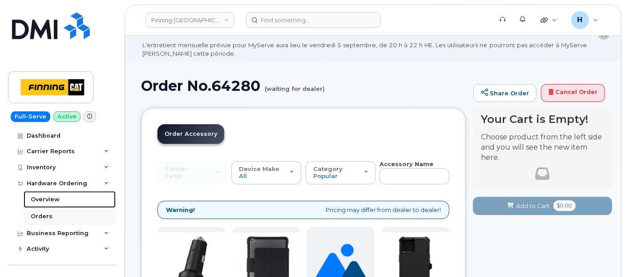
drag, startPoint x: 34, startPoint y: 203, endPoint x: 34, endPoint y: 210, distance: 6.2
click at [34, 205] on link "Overview" at bounding box center [70, 199] width 92 height 17
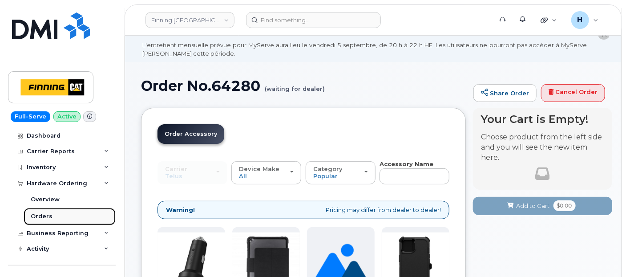
click at [35, 210] on link "Orders" at bounding box center [70, 216] width 92 height 17
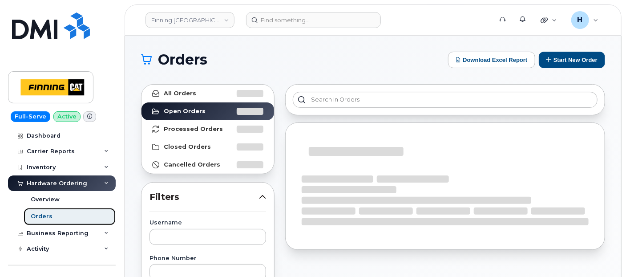
click at [38, 215] on div "Orders" at bounding box center [42, 216] width 22 height 8
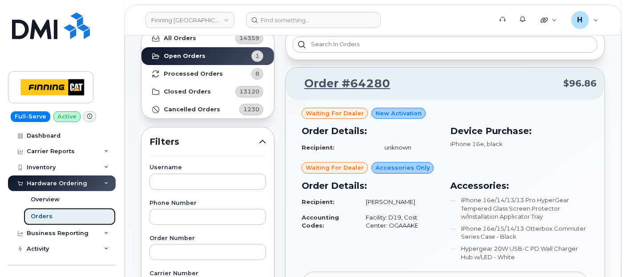
scroll to position [148, 0]
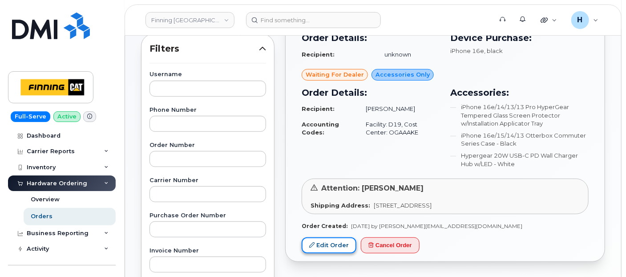
click at [332, 244] on link "Edit Order" at bounding box center [329, 245] width 55 height 16
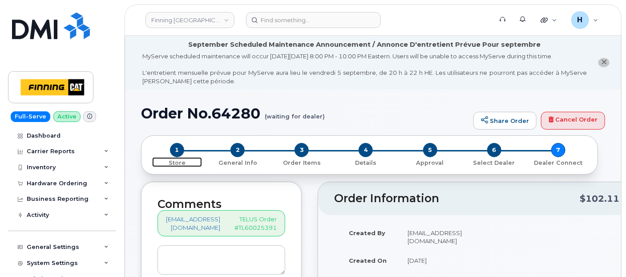
click at [178, 150] on span "1" at bounding box center [177, 150] width 14 height 14
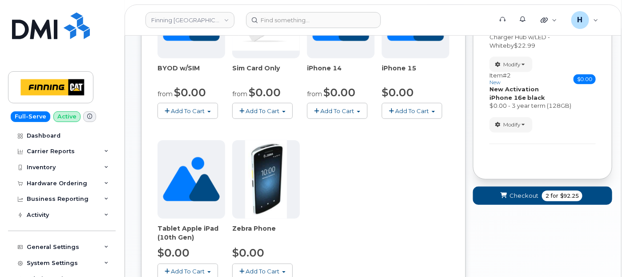
scroll to position [226, 0]
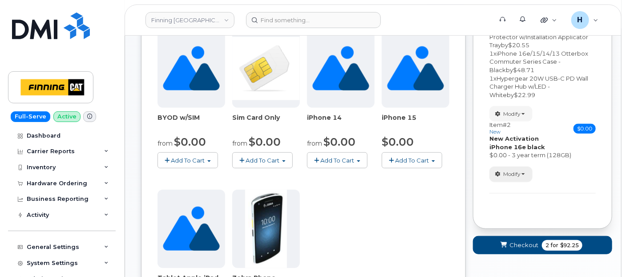
click at [510, 166] on button "Modify" at bounding box center [511, 174] width 43 height 16
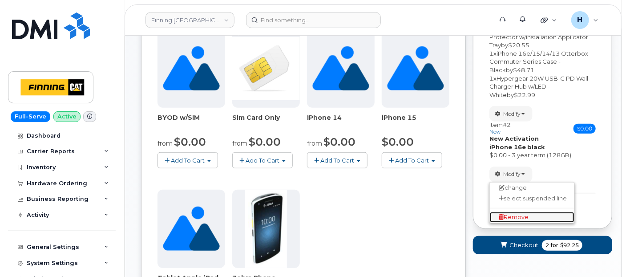
click at [508, 216] on span "Remove" at bounding box center [514, 217] width 30 height 7
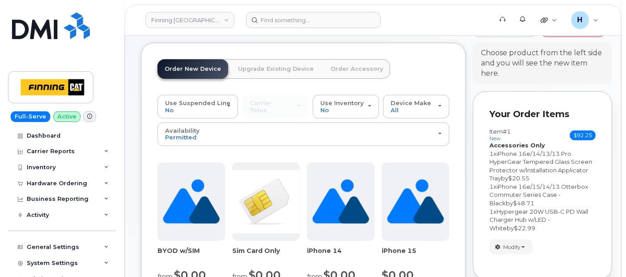
scroll to position [77, 0]
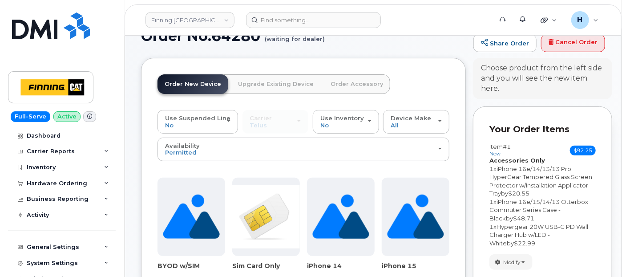
click at [264, 76] on link "Upgrade Existing Device" at bounding box center [276, 84] width 90 height 20
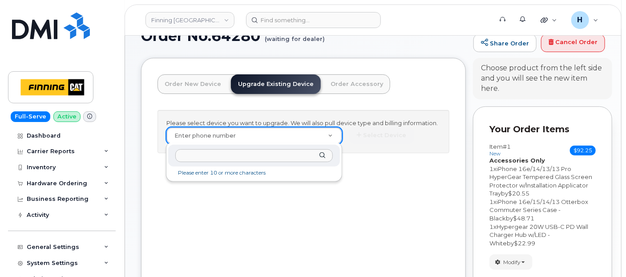
paste input "5875783915"
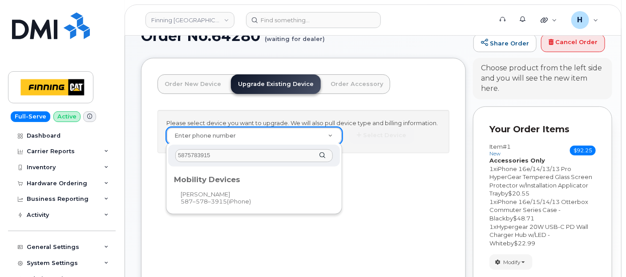
type input "5875783915"
click at [223, 178] on div "Mobility Devices" at bounding box center [254, 178] width 160 height 11
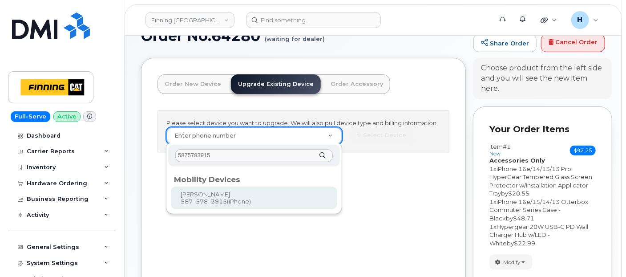
type input "544322"
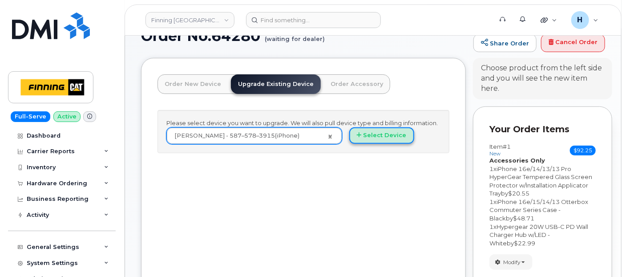
click at [369, 130] on button "Select Device" at bounding box center [381, 135] width 65 height 16
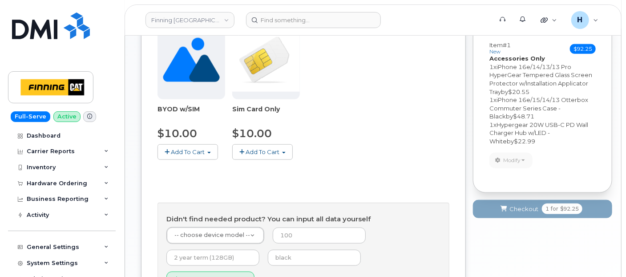
scroll to position [374, 0]
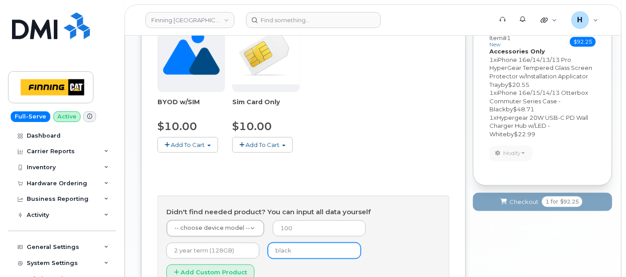
click at [286, 247] on input "text" at bounding box center [314, 251] width 93 height 16
type input "black"
type input "0"
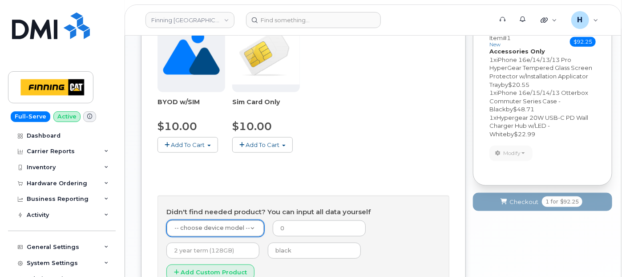
type input "1"
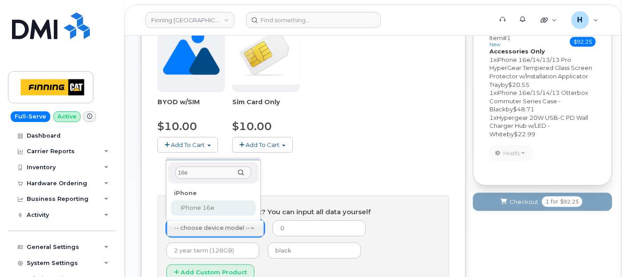
type input "16e"
select select "2883"
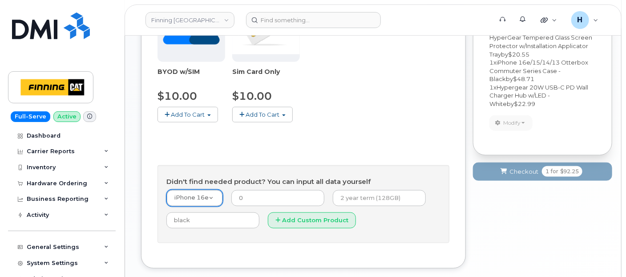
scroll to position [423, 0]
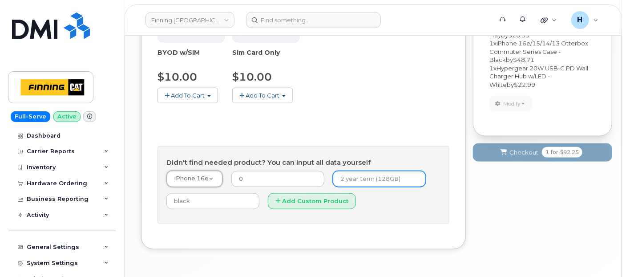
click at [333, 178] on input "text" at bounding box center [379, 179] width 93 height 16
type input "3 year term (128GB)"
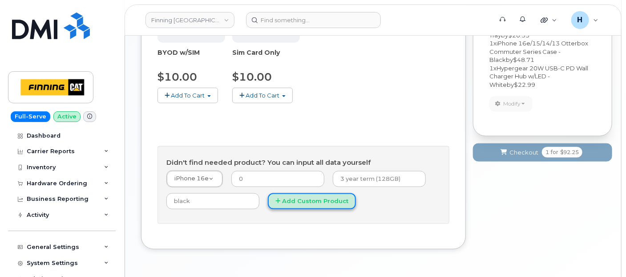
click at [313, 197] on button "Add Custom Product" at bounding box center [312, 201] width 88 height 16
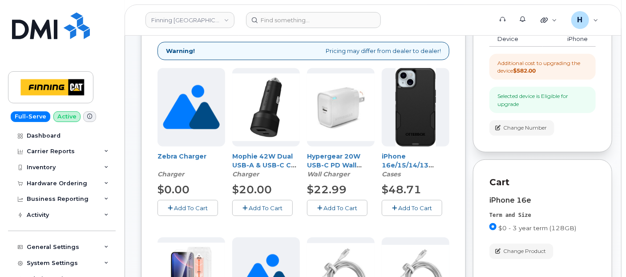
scroll to position [77, 0]
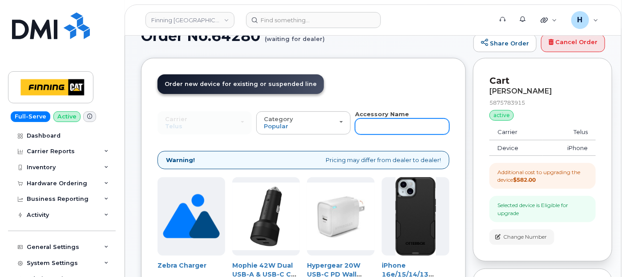
click at [363, 126] on input "text" at bounding box center [402, 126] width 94 height 16
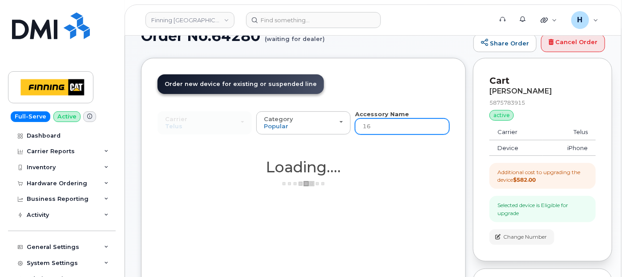
type input "16e"
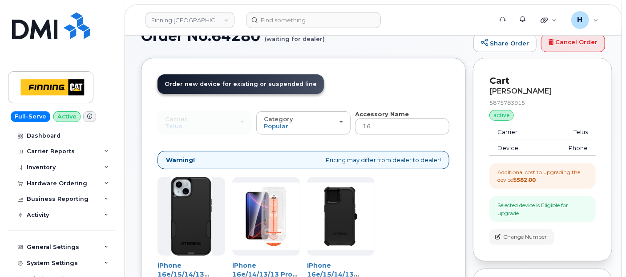
type input "16e"
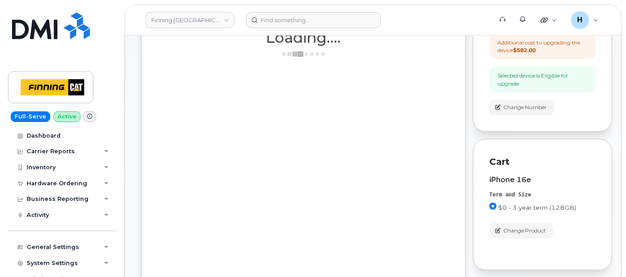
scroll to position [226, 0]
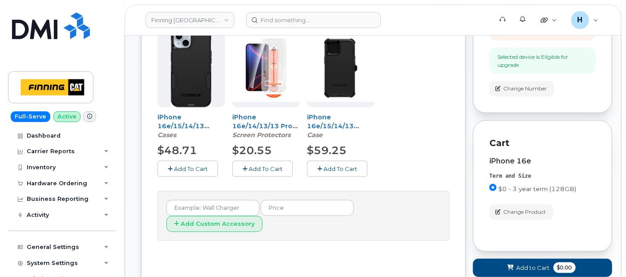
click at [279, 164] on button "Add To Cart" at bounding box center [262, 169] width 61 height 16
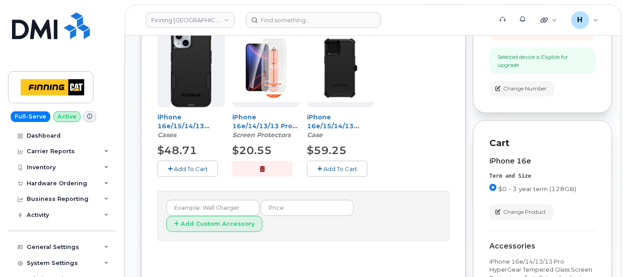
click at [197, 165] on span "Add To Cart" at bounding box center [191, 168] width 34 height 7
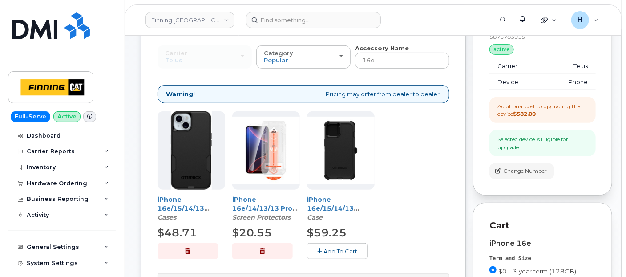
scroll to position [77, 0]
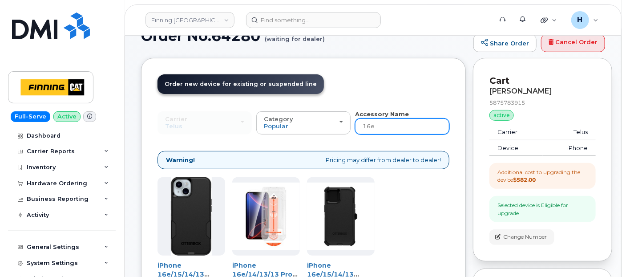
click at [381, 125] on input "16e" at bounding box center [402, 126] width 94 height 16
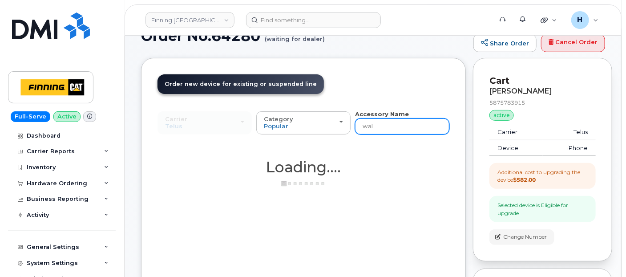
type input "wall"
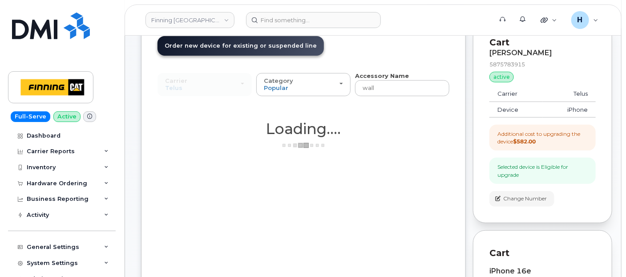
scroll to position [324, 0]
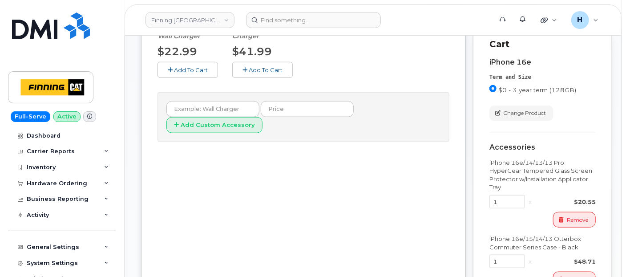
click at [159, 68] on button "Add To Cart" at bounding box center [188, 70] width 61 height 16
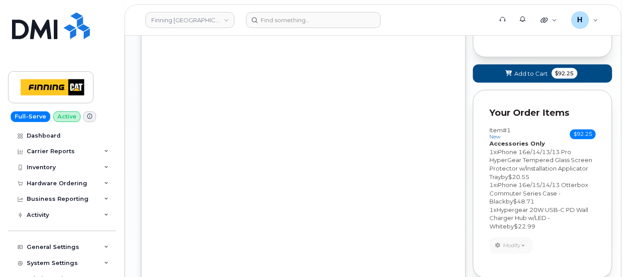
scroll to position [624, 0]
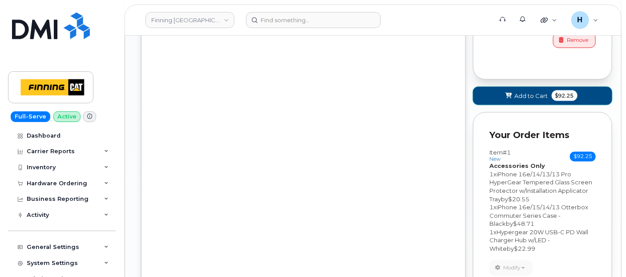
click at [524, 96] on span "Add to Cart" at bounding box center [531, 96] width 33 height 8
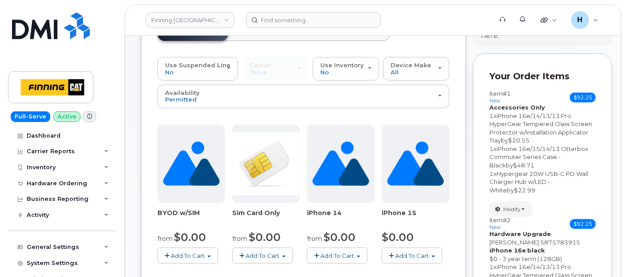
scroll to position [127, 0]
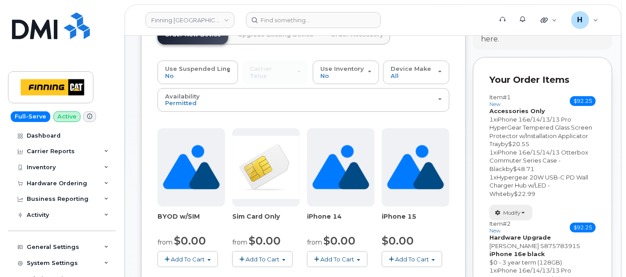
click at [511, 213] on span "Modify" at bounding box center [511, 213] width 17 height 8
click at [509, 241] on span "Remove" at bounding box center [514, 244] width 30 height 7
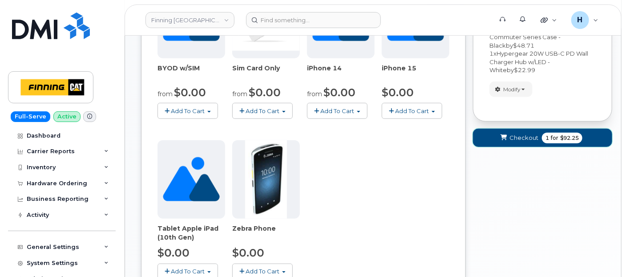
click at [506, 137] on icon "submit" at bounding box center [504, 138] width 6 height 6
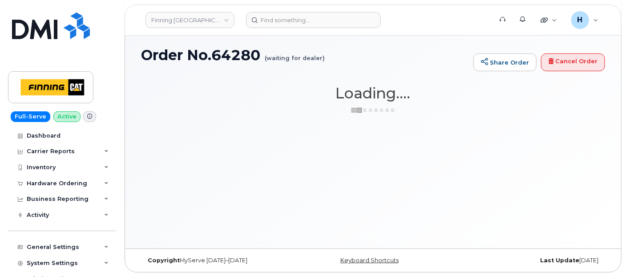
scroll to position [58, 0]
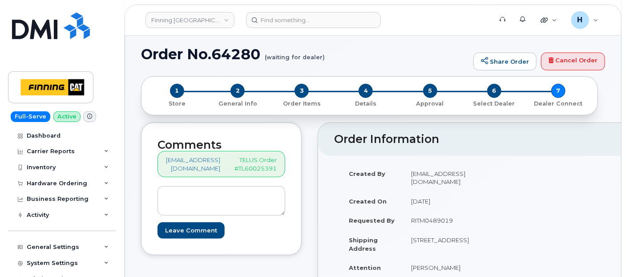
scroll to position [49, 0]
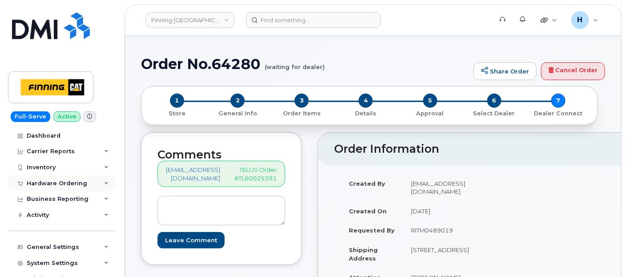
click at [65, 185] on div "Hardware Ordering" at bounding box center [57, 183] width 61 height 7
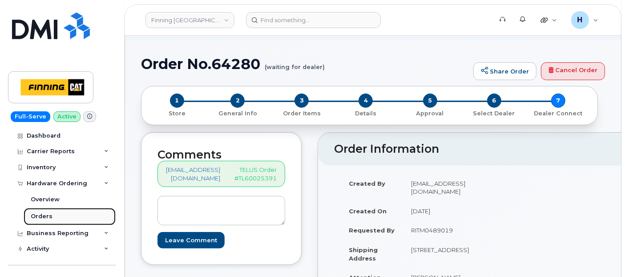
click at [64, 215] on link "Orders" at bounding box center [70, 216] width 92 height 17
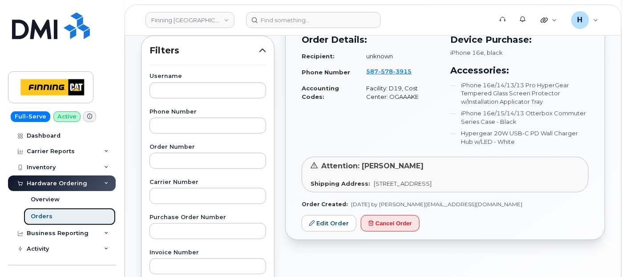
scroll to position [148, 0]
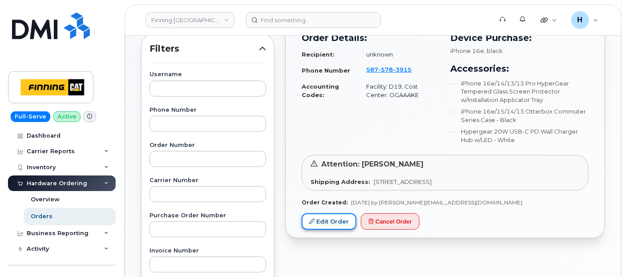
click at [312, 219] on icon at bounding box center [311, 221] width 5 height 5
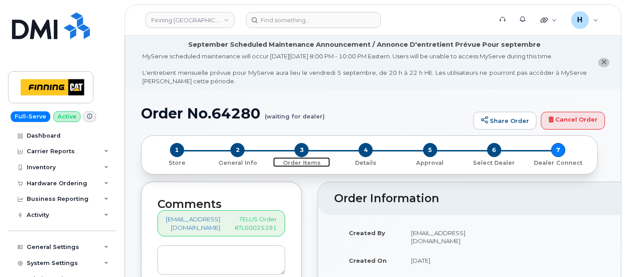
click at [301, 151] on span "3" at bounding box center [302, 150] width 14 height 14
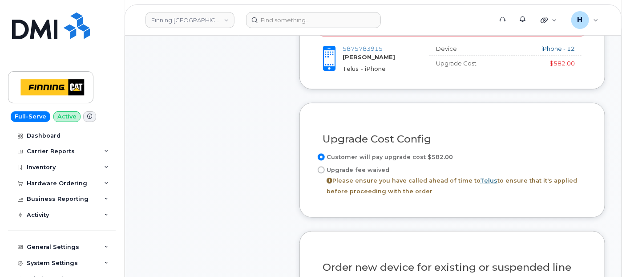
scroll to position [494, 0]
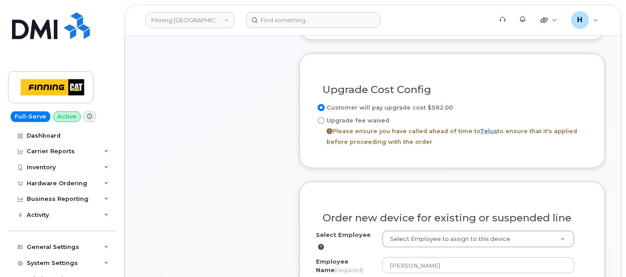
click at [342, 129] on label "Upgrade fee waived Please ensure you have called ahead of time to Telus to ensu…" at bounding box center [452, 131] width 273 height 32
click at [325, 124] on input "Upgrade fee waived Please ensure you have called ahead of time to Telus to ensu…" at bounding box center [321, 120] width 7 height 7
radio input "true"
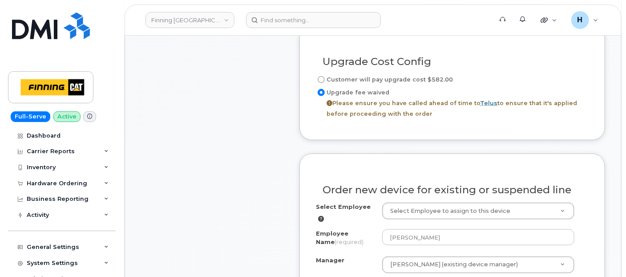
scroll to position [544, 0]
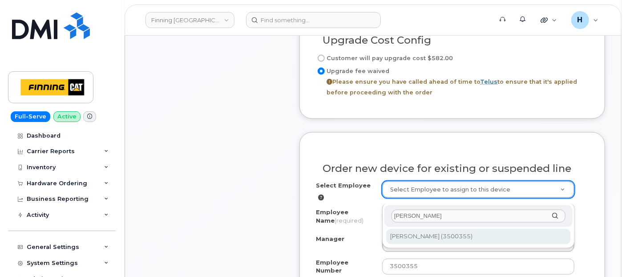
type input "[PERSON_NAME]"
type input "820025"
type input "[PERSON_NAME]"
select select "15591"
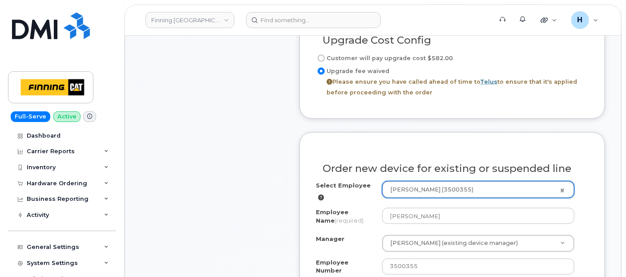
scroll to position [643, 0]
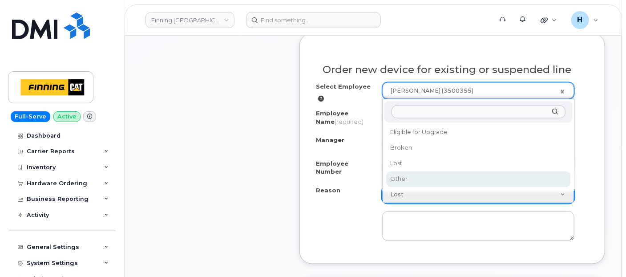
select select "other"
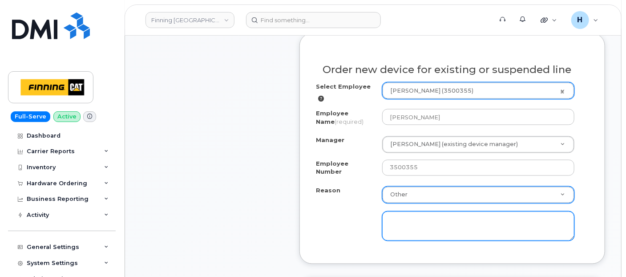
click at [405, 229] on textarea at bounding box center [478, 225] width 192 height 29
paste textarea "Early Upgrade Fee $557.75----Approved"
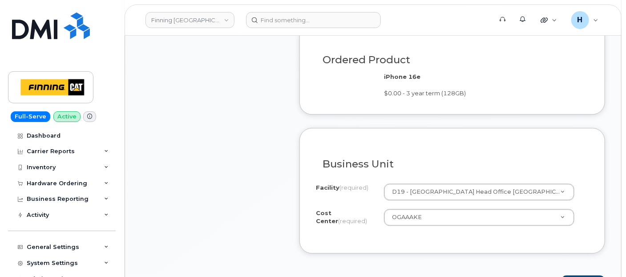
scroll to position [939, 0]
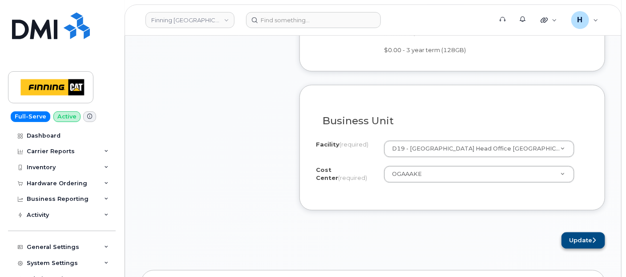
type textarea "Early Upgrade Fee $557.75----Approved"
click at [585, 239] on button "Update" at bounding box center [584, 240] width 44 height 16
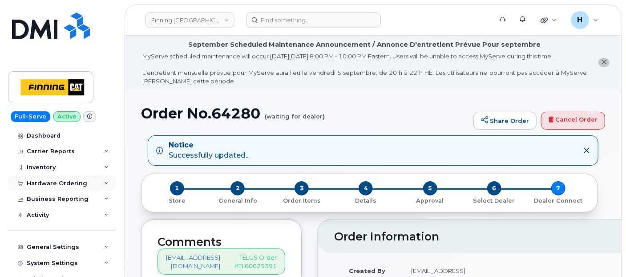
click at [52, 183] on div "Hardware Ordering" at bounding box center [57, 183] width 61 height 7
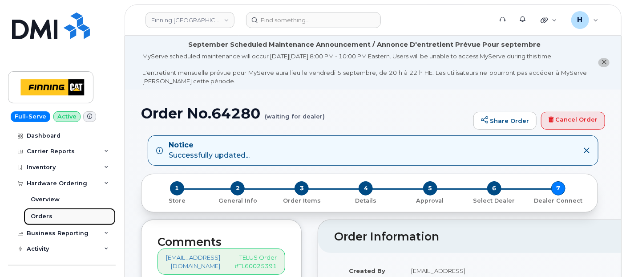
click at [49, 216] on div "Orders" at bounding box center [42, 216] width 22 height 8
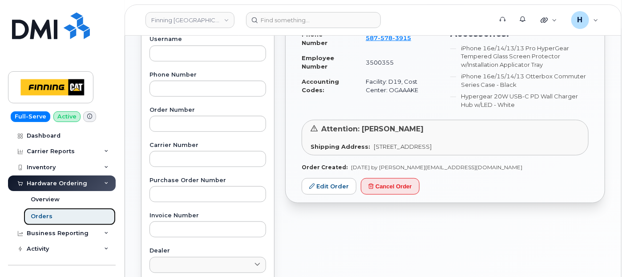
scroll to position [198, 0]
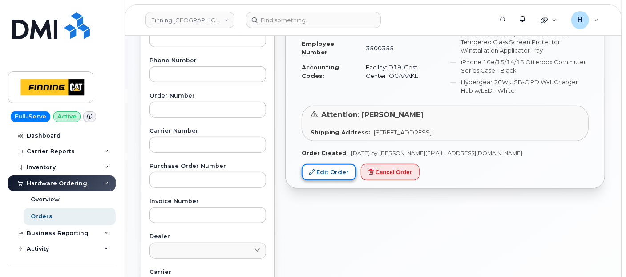
click at [331, 172] on link "Edit Order" at bounding box center [329, 172] width 55 height 16
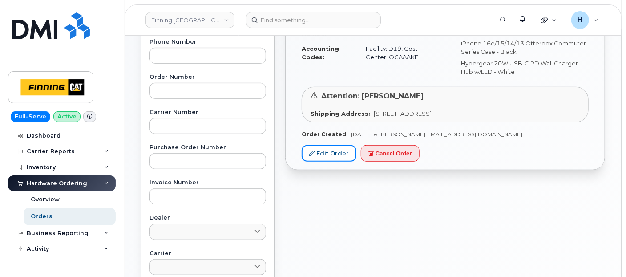
scroll to position [99, 0]
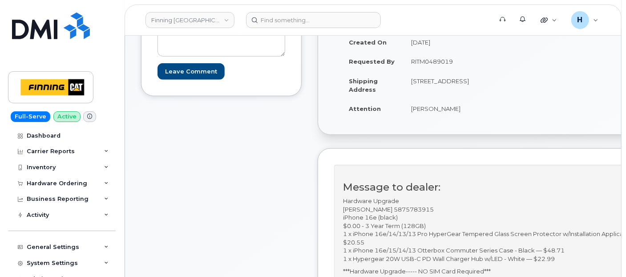
scroll to position [296, 0]
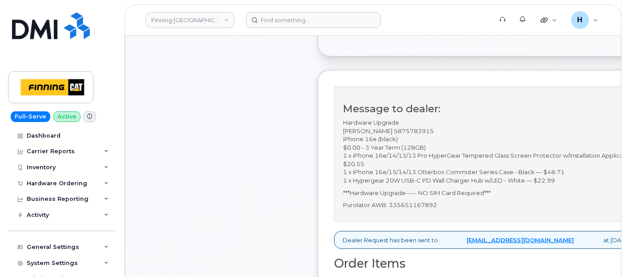
click at [429, 201] on p "Purolator AWB: 335651167892" at bounding box center [499, 205] width 312 height 8
copy p "335651167892"
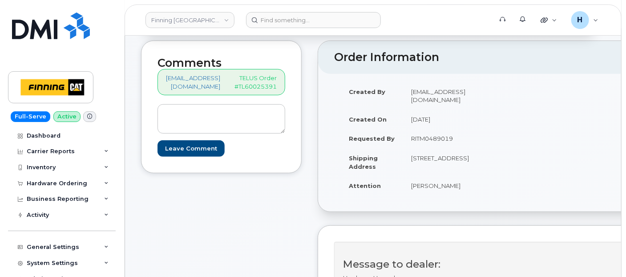
scroll to position [247, 0]
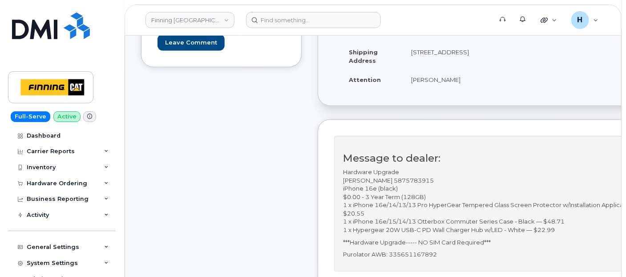
drag, startPoint x: 42, startPoint y: 179, endPoint x: 43, endPoint y: 198, distance: 18.3
click at [42, 180] on div "Hardware Ordering" at bounding box center [57, 183] width 61 height 7
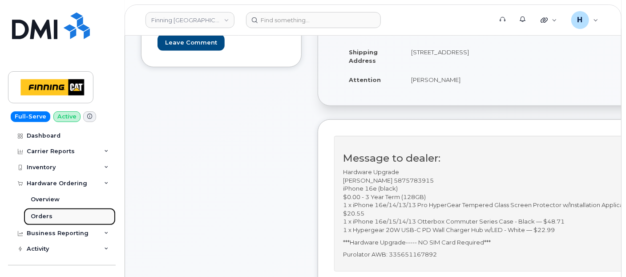
click at [45, 214] on div "Orders" at bounding box center [42, 216] width 22 height 8
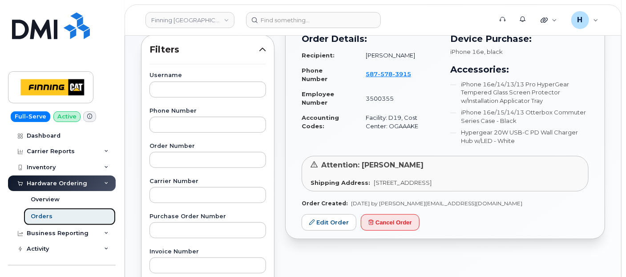
scroll to position [148, 0]
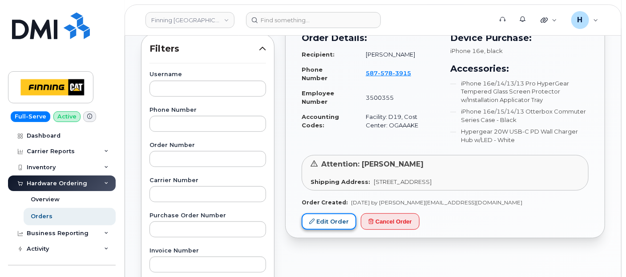
click at [316, 219] on link "Edit Order" at bounding box center [329, 221] width 55 height 16
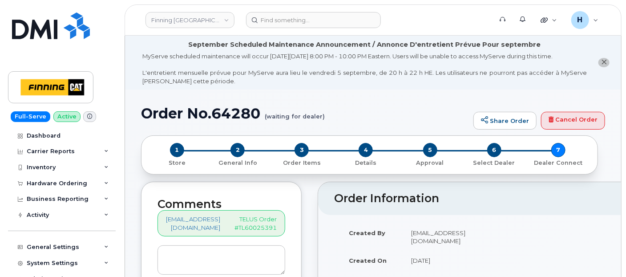
click at [251, 225] on p "TELUS Order #TL60025391" at bounding box center [256, 223] width 42 height 16
copy p "TL60025391"
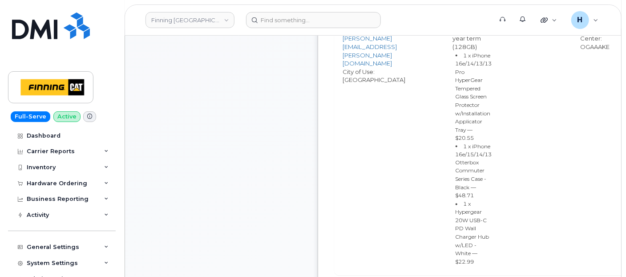
scroll to position [692, 0]
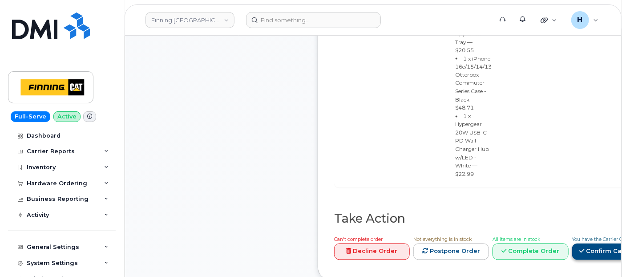
click at [579, 243] on link "Confirm Carrier Order" at bounding box center [618, 251] width 92 height 16
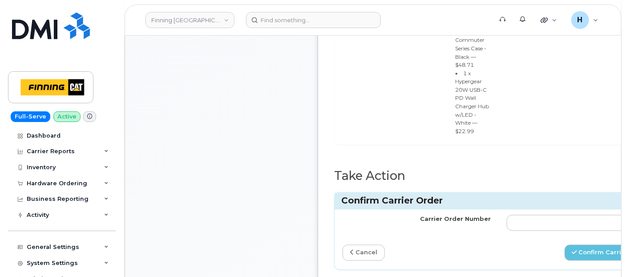
scroll to position [791, 0]
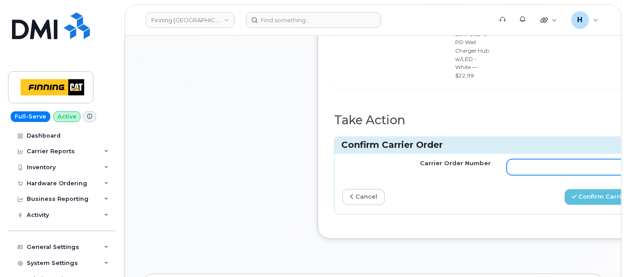
click at [531, 159] on input "Carrier Order Number" at bounding box center [581, 167] width 148 height 16
paste input "TL60025391"
type input "TL60025391"
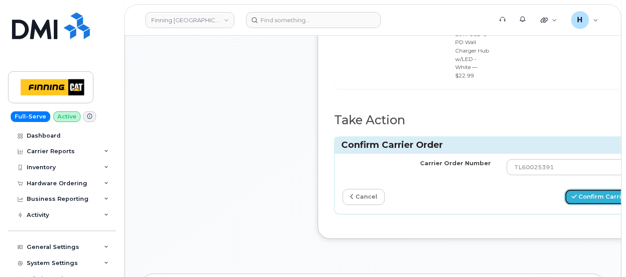
click at [603, 189] on button "Confirm Carrier Order" at bounding box center [611, 197] width 92 height 16
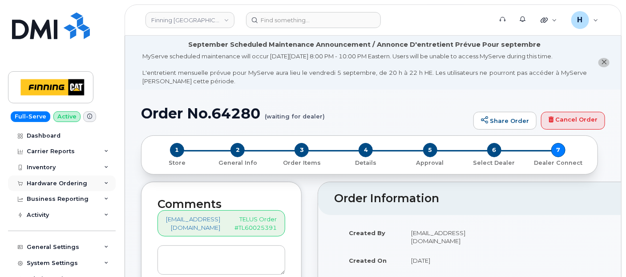
click at [57, 186] on div "Hardware Ordering" at bounding box center [57, 183] width 61 height 7
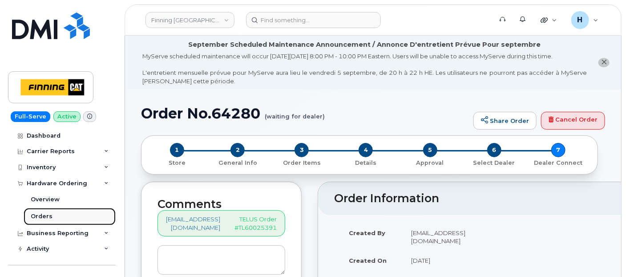
click at [50, 214] on div "Orders" at bounding box center [42, 216] width 22 height 8
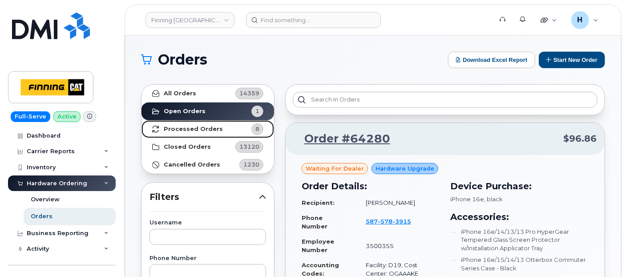
click at [251, 125] on span "8" at bounding box center [250, 129] width 27 height 12
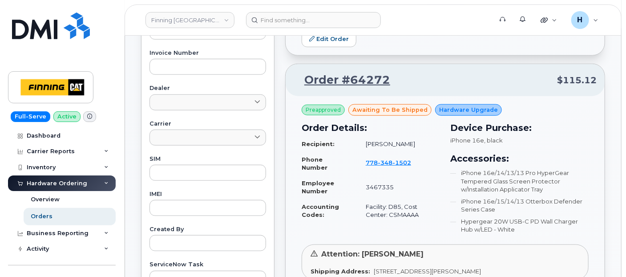
scroll to position [544, 0]
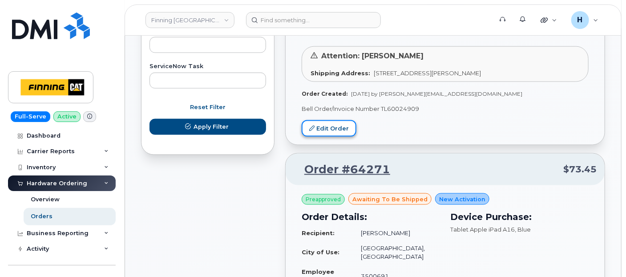
click at [335, 126] on link "Edit Order" at bounding box center [329, 128] width 55 height 16
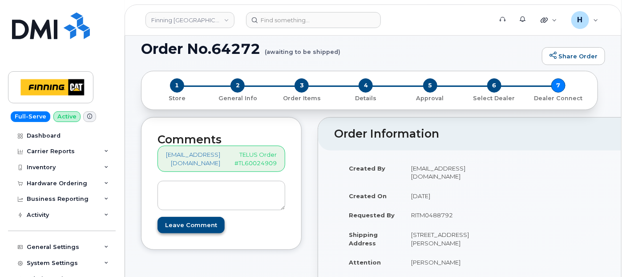
scroll to position [99, 0]
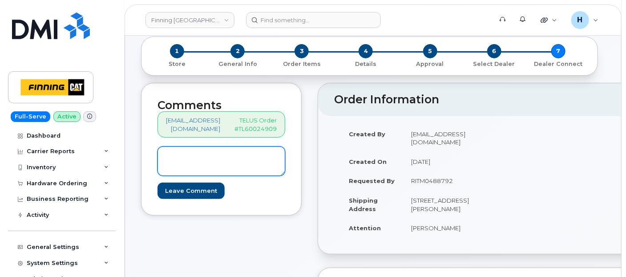
click at [223, 168] on textarea at bounding box center [222, 160] width 128 height 29
paste textarea "S/N: GFN7NVXTR6 [iPhone 16e (#2078)] IMEI: [TECHNICAL_ID]"
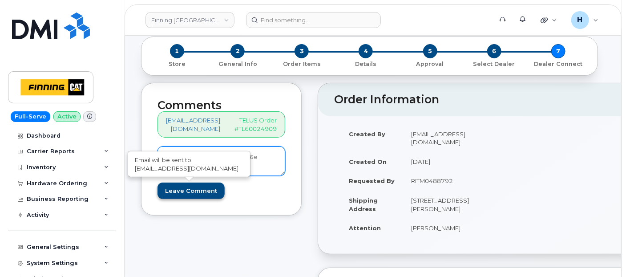
type textarea "S/N: GFN7NVXTR6 [iPhone 16e (#2078)] IMEI: [TECHNICAL_ID]"
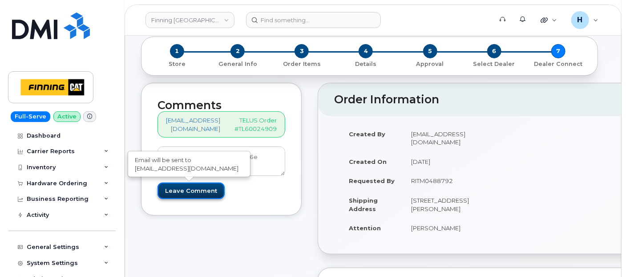
click at [214, 190] on input "Leave Comment" at bounding box center [191, 190] width 67 height 16
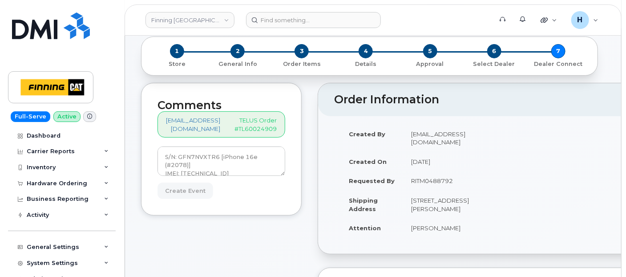
type input "Create Event"
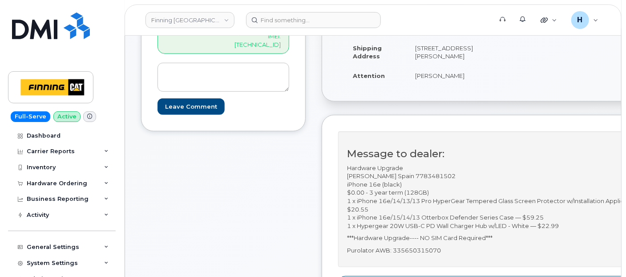
scroll to position [346, 0]
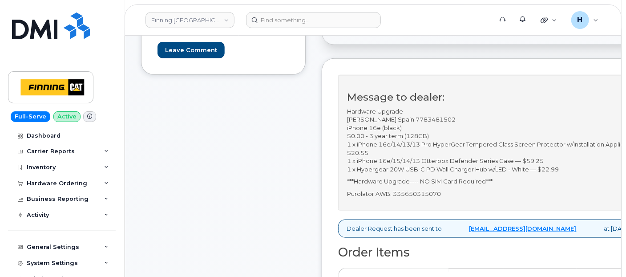
click at [424, 198] on p "Purolator AWB: 335650315070" at bounding box center [503, 194] width 312 height 8
copy p "335650315070"
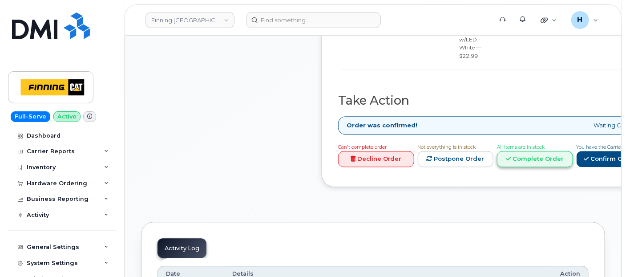
click at [573, 151] on link "Complete Order" at bounding box center [535, 159] width 76 height 16
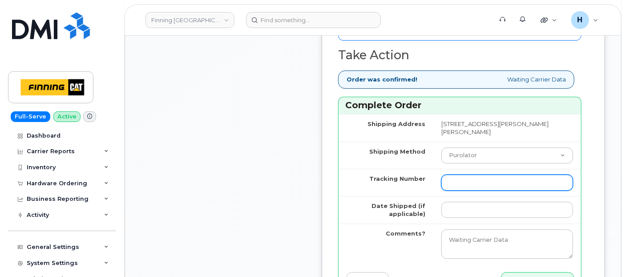
scroll to position [1137, 0]
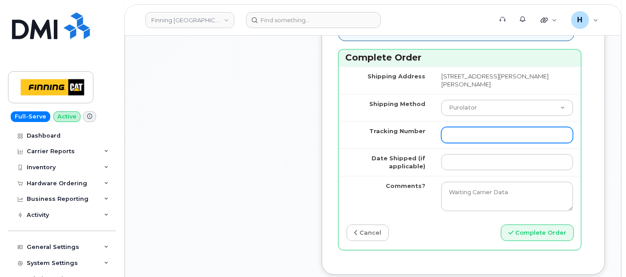
click at [474, 143] on input "Tracking Number" at bounding box center [507, 135] width 132 height 16
paste input "335650315070"
type input "335650315070"
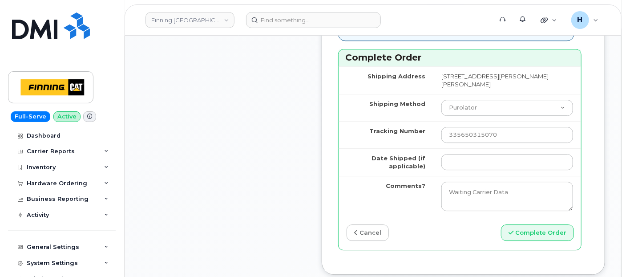
click at [454, 176] on td at bounding box center [507, 162] width 148 height 28
click at [458, 170] on input "Date Shipped (if applicable)" at bounding box center [507, 162] width 132 height 16
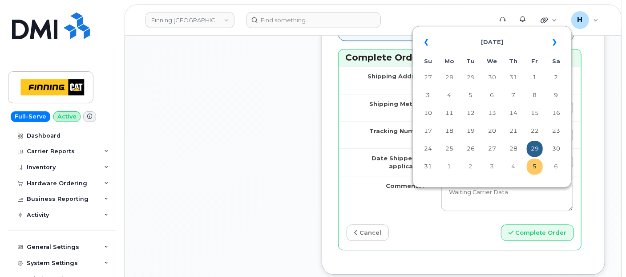
click at [541, 174] on td "5" at bounding box center [535, 166] width 16 height 16
type input "2025-09-05"
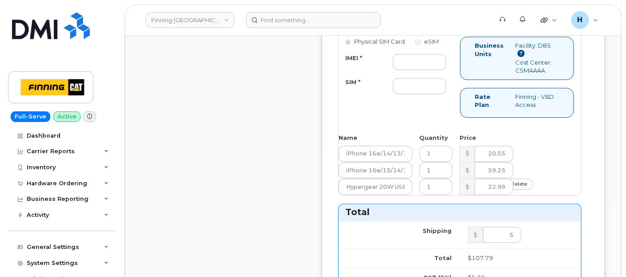
scroll to position [741, 0]
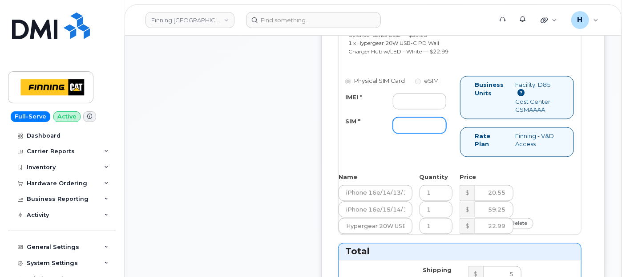
click at [419, 134] on input "SIM *" at bounding box center [419, 125] width 53 height 16
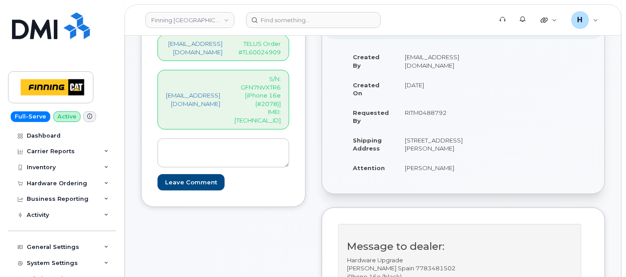
scroll to position [148, 0]
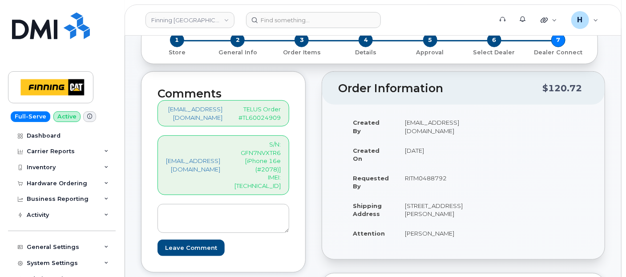
type input "x"
click at [268, 177] on p "S/N: GFN7NVXTR6 [iPhone 16e (#2078)] IMEI: 354216330327689" at bounding box center [258, 164] width 46 height 49
copy p "354216330327689"
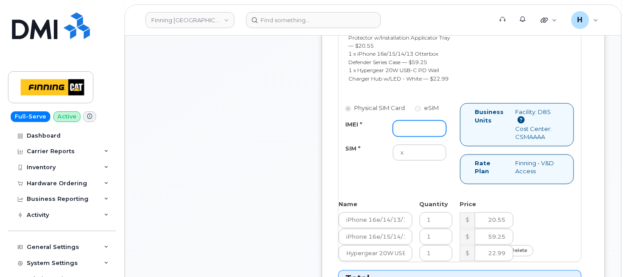
scroll to position [741, 0]
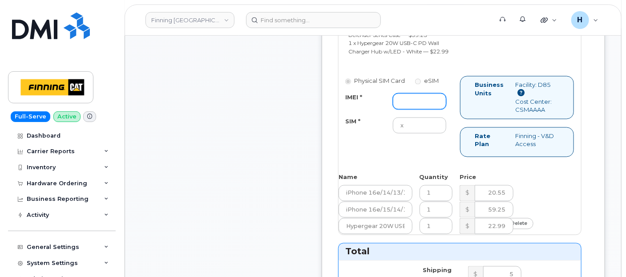
click at [431, 109] on input "IMEI *" at bounding box center [419, 101] width 53 height 16
paste input "354216330327689"
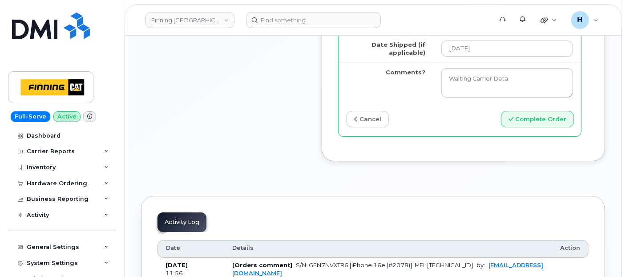
scroll to position [1285, 0]
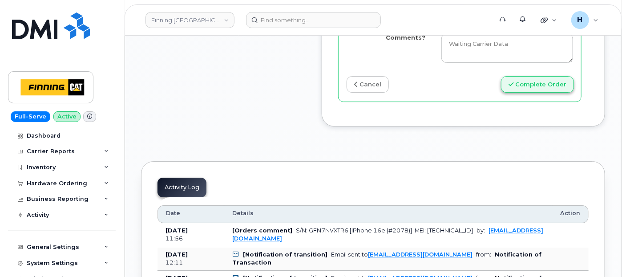
type input "354216330327689"
click at [531, 93] on button "Complete Order" at bounding box center [537, 84] width 73 height 16
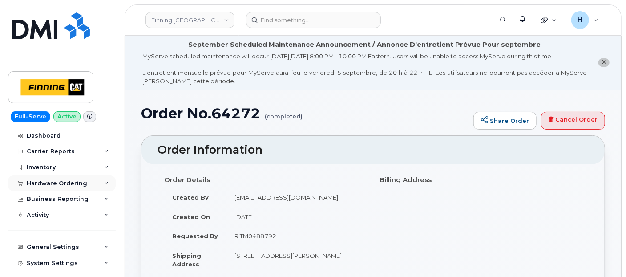
click at [51, 186] on div "Hardware Ordering" at bounding box center [57, 183] width 61 height 7
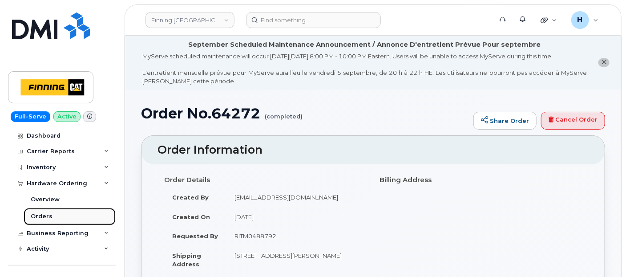
click at [58, 219] on link "Orders" at bounding box center [70, 216] width 92 height 17
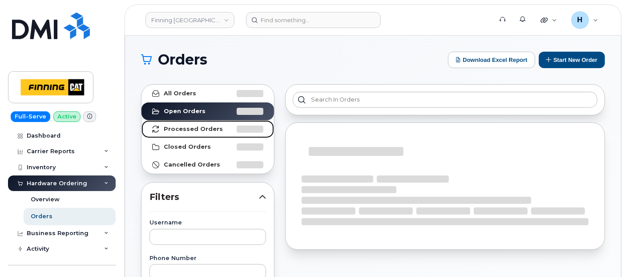
click at [233, 125] on link "Processed Orders" at bounding box center [208, 129] width 133 height 18
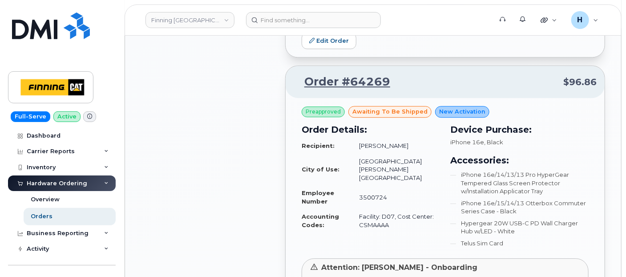
scroll to position [1137, 0]
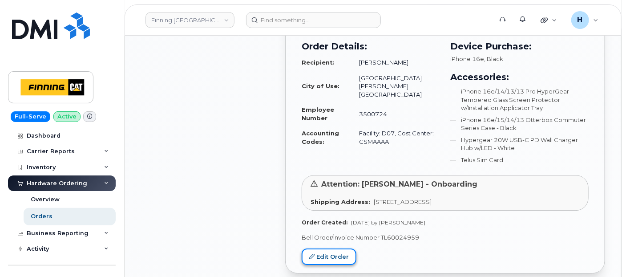
click at [319, 248] on link "Edit Order" at bounding box center [329, 256] width 55 height 16
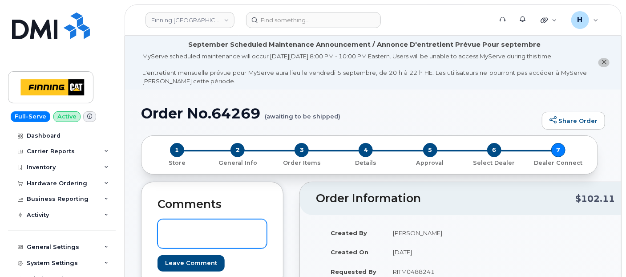
click at [231, 235] on textarea at bounding box center [212, 233] width 109 height 29
paste textarea "S/N: DY6JRKF69J [iPhone 16e (#2075)] IMEI: [TECHNICAL_ID]"
type textarea "S/N: DY6JRKF69J [iPhone 16e (#2075)] IMEI: [TECHNICAL_ID]"
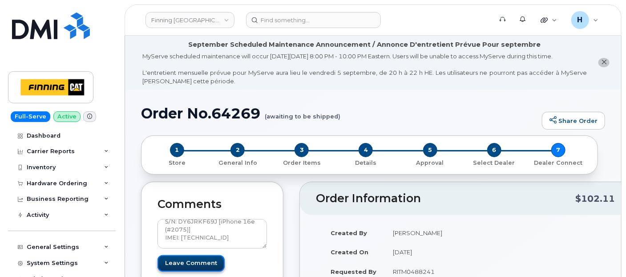
click at [190, 255] on input "Leave Comment" at bounding box center [191, 263] width 67 height 16
type input "Create Event"
click at [190, 255] on form "S/N: DY6JRKF69J [iPhone 16e (#2075)] IMEI: [TECHNICAL_ID] Create Event" at bounding box center [212, 245] width 109 height 52
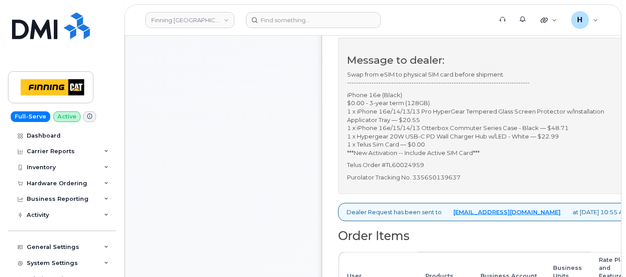
scroll to position [395, 0]
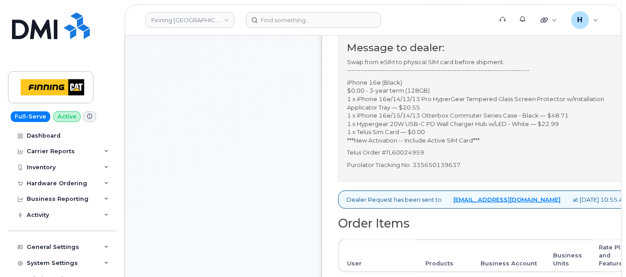
click at [455, 169] on p "Purolator Tracking No. 335650139637" at bounding box center [487, 165] width 281 height 8
copy p "335650139637"
drag, startPoint x: 455, startPoint y: 202, endPoint x: 398, endPoint y: 193, distance: 57.7
click at [398, 157] on p "Telus Order #TL60024959" at bounding box center [487, 152] width 281 height 8
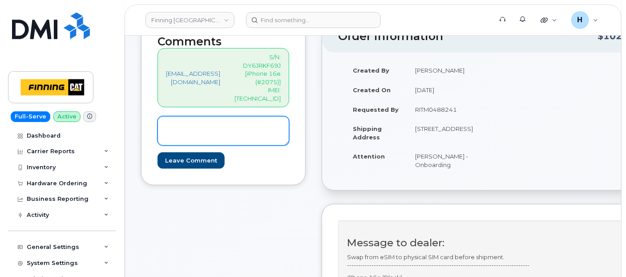
scroll to position [198, 0]
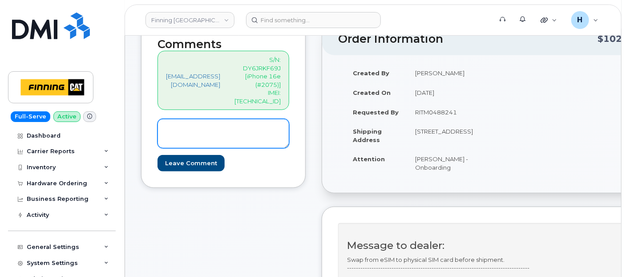
click at [232, 124] on textarea at bounding box center [224, 133] width 132 height 29
paste textarea "SIM:8912230102357625528 ----Active inside Device"
click at [178, 119] on textarea "SIM:8912230102357625528 ----Active inside Device" at bounding box center [224, 133] width 132 height 29
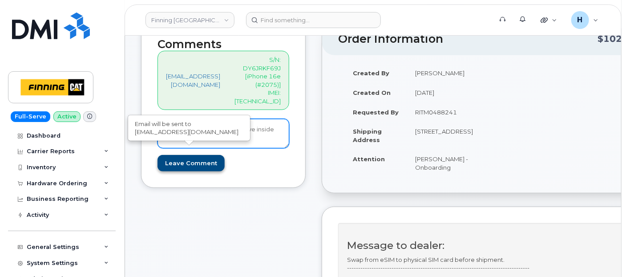
type textarea "SIM: 8912230102357625528 ----Active inside Device"
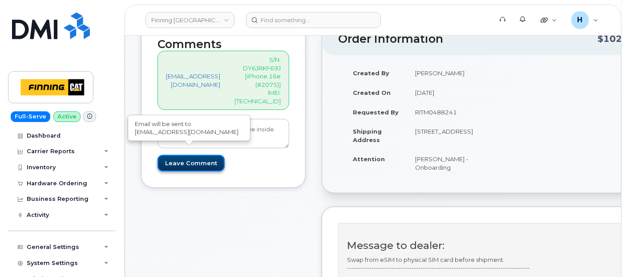
click at [209, 155] on input "Leave Comment" at bounding box center [191, 163] width 67 height 16
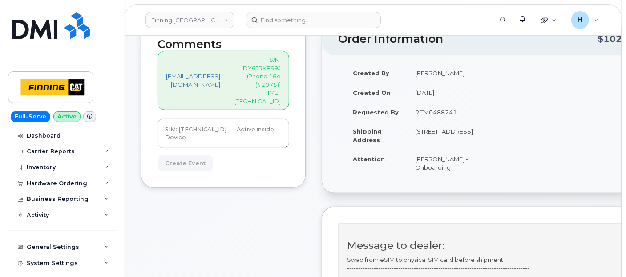
type input "Create Event"
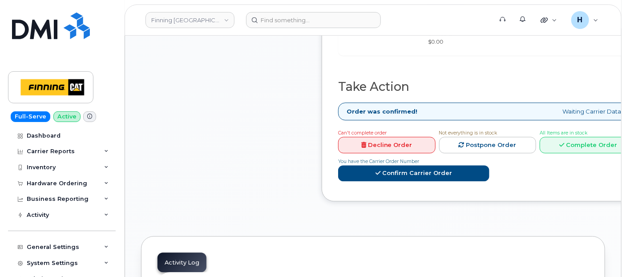
scroll to position [939, 0]
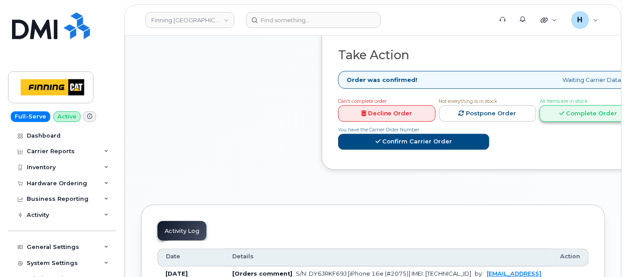
click at [557, 121] on link "Complete Order" at bounding box center [588, 113] width 97 height 16
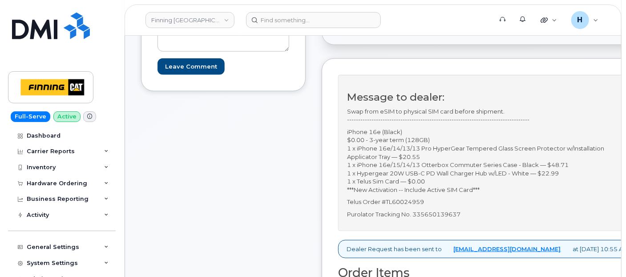
scroll to position [395, 0]
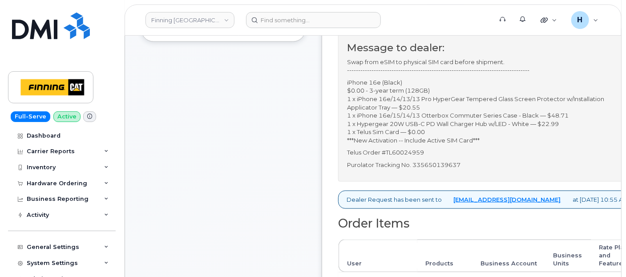
click at [480, 169] on p "Purolator Tracking No. 335650139637" at bounding box center [487, 165] width 281 height 8
copy p "335650139637"
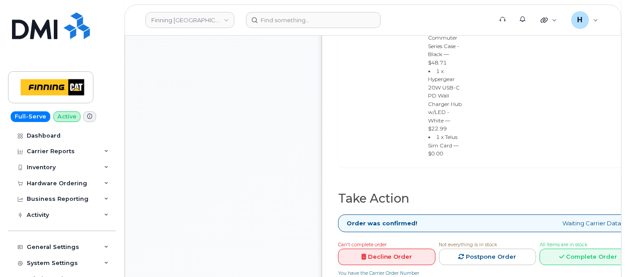
scroll to position [840, 0]
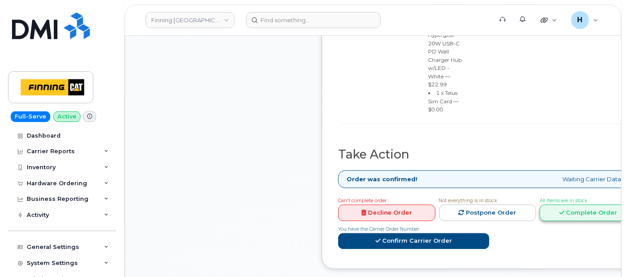
click at [559, 221] on link "Complete Order" at bounding box center [588, 212] width 97 height 16
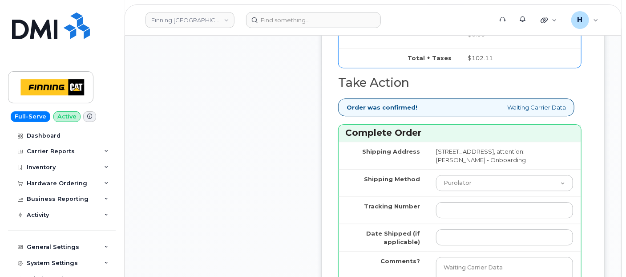
scroll to position [1236, 0]
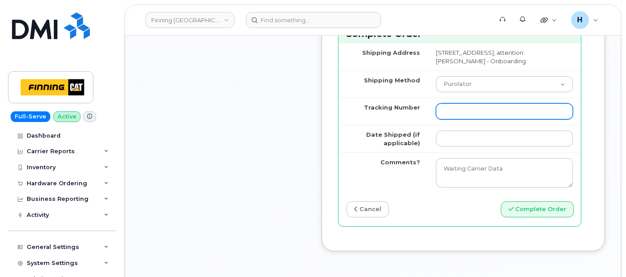
click at [466, 119] on input "Tracking Number" at bounding box center [504, 111] width 137 height 16
paste input "335650139637"
type input "335650139637"
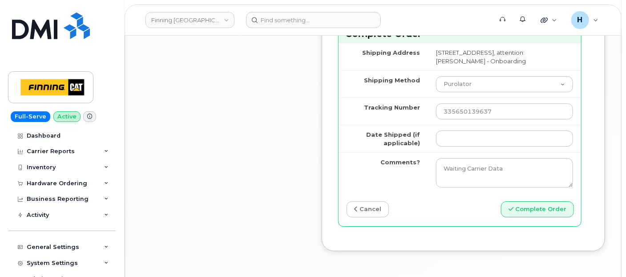
click at [467, 152] on td at bounding box center [504, 139] width 153 height 28
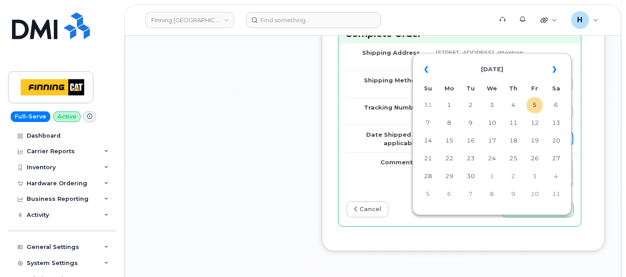
drag, startPoint x: 475, startPoint y: 228, endPoint x: 477, endPoint y: 221, distance: 7.3
click at [475, 146] on input "Date Shipped (if applicable)" at bounding box center [504, 138] width 137 height 16
type input "[DATE]"
type input "354216330327689"
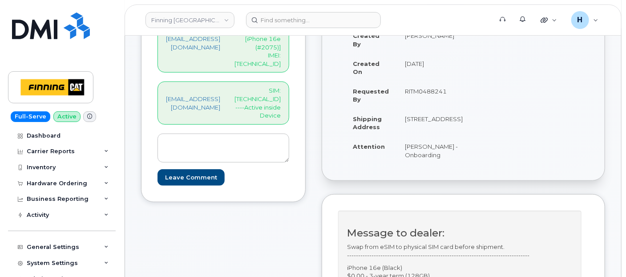
scroll to position [148, 0]
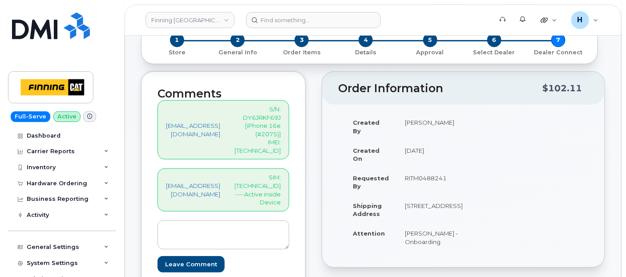
click at [281, 173] on p "SIM: 8912230102357625528 ----Active inside Device" at bounding box center [258, 189] width 46 height 33
copy p "8912230102357625528"
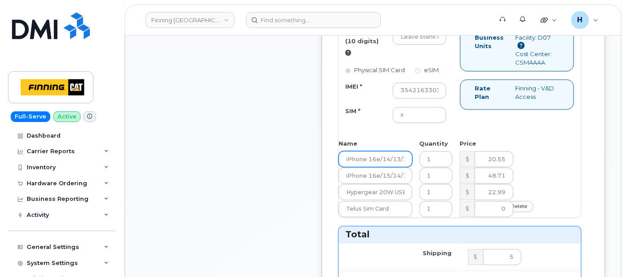
scroll to position [890, 0]
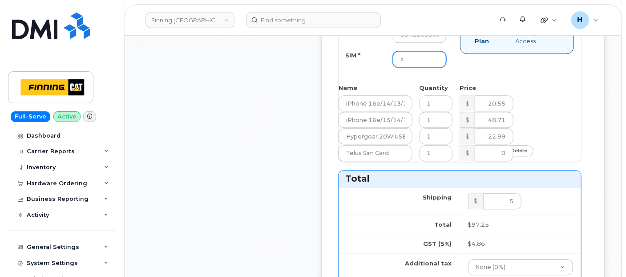
click at [430, 67] on input "x" at bounding box center [419, 59] width 53 height 16
paste input "8912230102357625528"
type input "8912230102357625528"
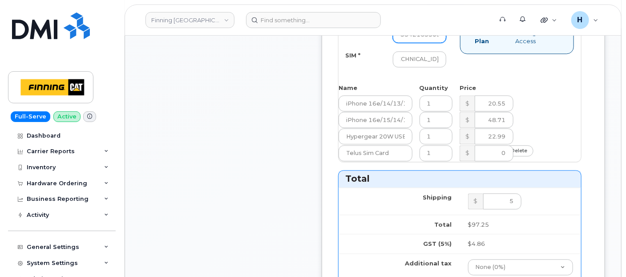
scroll to position [0, 0]
click at [433, 43] on input "354216330327689" at bounding box center [419, 35] width 53 height 16
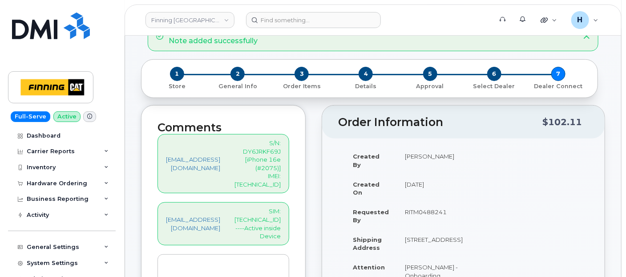
scroll to position [99, 0]
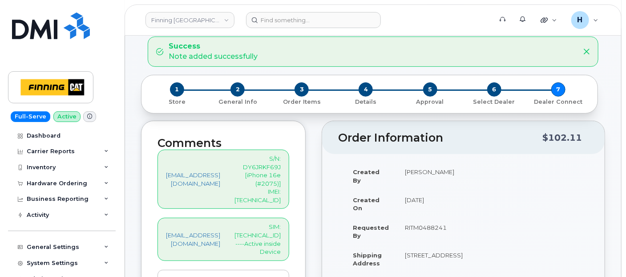
click at [267, 170] on p "S/N: DY6JRKF69J [iPhone 16e (#2075)] IMEI: 354216330246202" at bounding box center [258, 178] width 46 height 49
copy p "16e"
drag, startPoint x: 267, startPoint y: 170, endPoint x: 287, endPoint y: 170, distance: 19.1
click at [281, 170] on p "S/N: DY6JRKF69J [iPhone 16e (#2075)] IMEI: 354216330246202" at bounding box center [258, 178] width 46 height 49
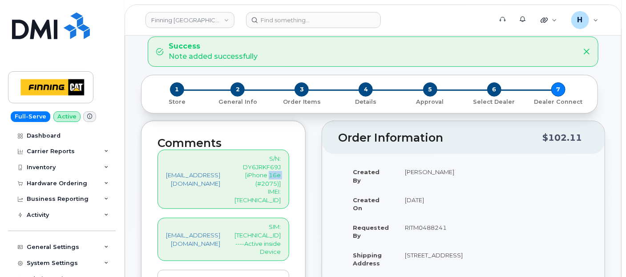
click at [281, 170] on p "S/N: DY6JRKF69J [iPhone 16e (#2075)] IMEI: 354216330246202" at bounding box center [258, 178] width 46 height 49
click at [281, 173] on p "S/N: DY6JRKF69J [iPhone 16e (#2075)] IMEI: 354216330246202" at bounding box center [258, 178] width 46 height 49
copy p "354216330246202"
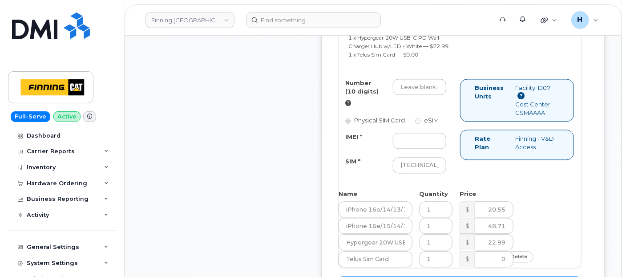
scroll to position [840, 0]
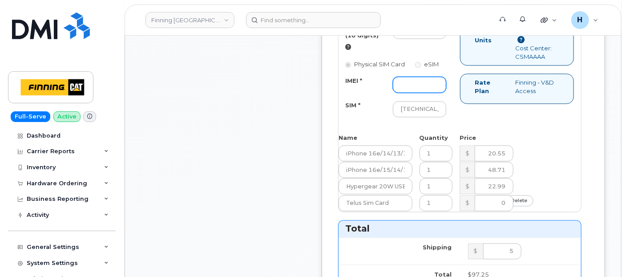
click at [433, 93] on input "IMEI *" at bounding box center [419, 85] width 53 height 16
paste input "354216330246202"
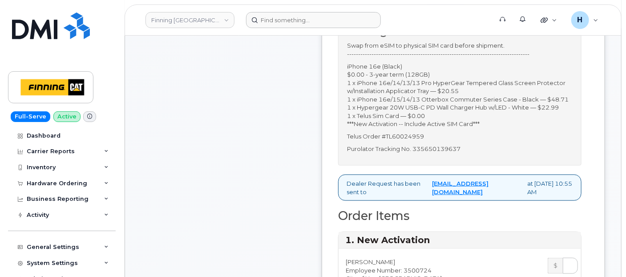
scroll to position [494, 0]
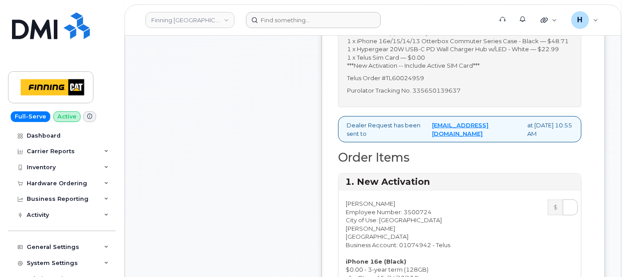
type input "354216330246202"
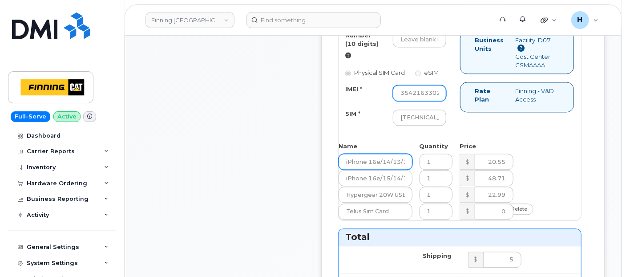
scroll to position [890, 0]
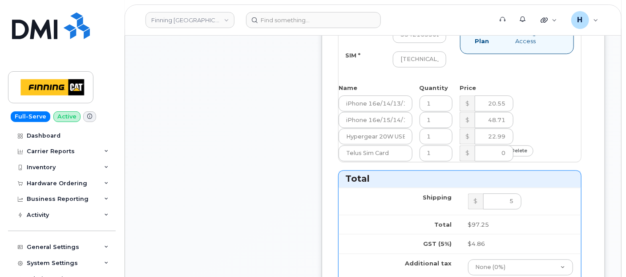
paste input "587) 644-1816"
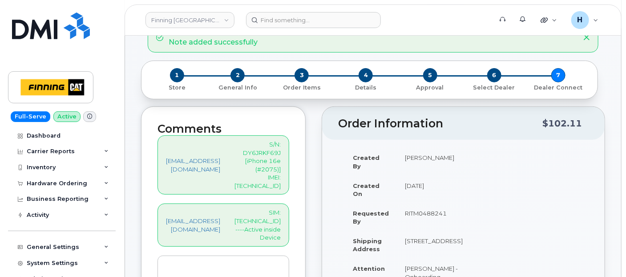
scroll to position [99, 0]
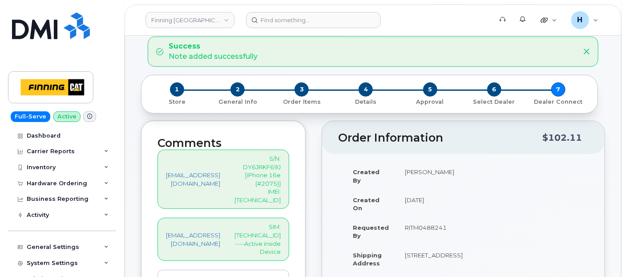
type input "5876441816"
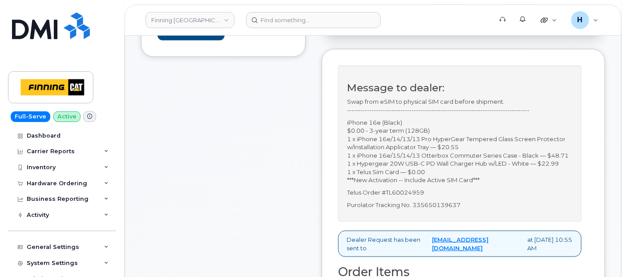
scroll to position [395, 0]
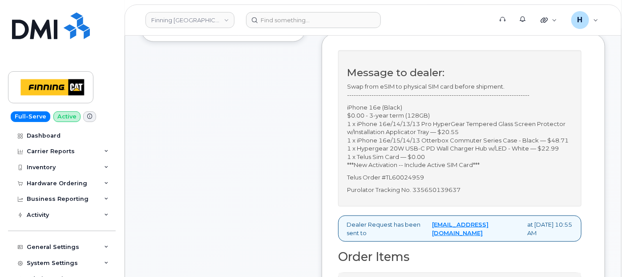
click at [439, 182] on p "Telus Order #TL60024959" at bounding box center [460, 177] width 226 height 8
copy p "TL60024959"
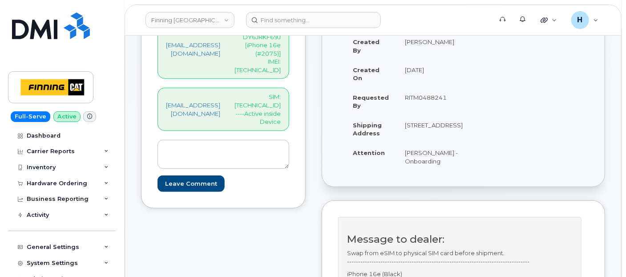
scroll to position [198, 0]
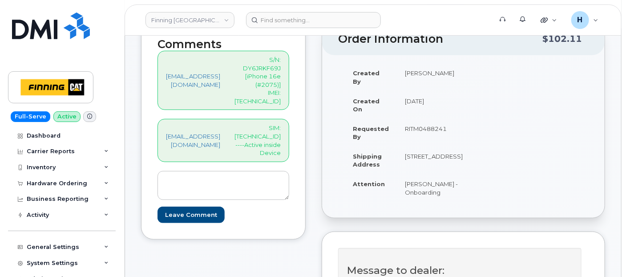
click at [281, 124] on p "SIM: 8912230102357625528 ----Active inside Device" at bounding box center [258, 140] width 46 height 33
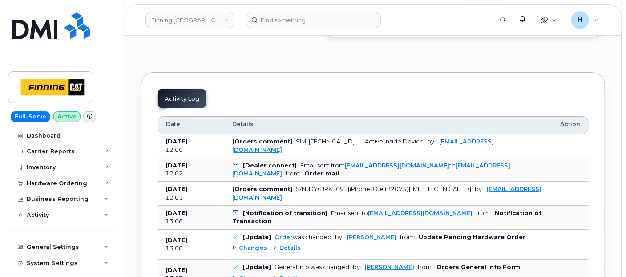
scroll to position [1434, 0]
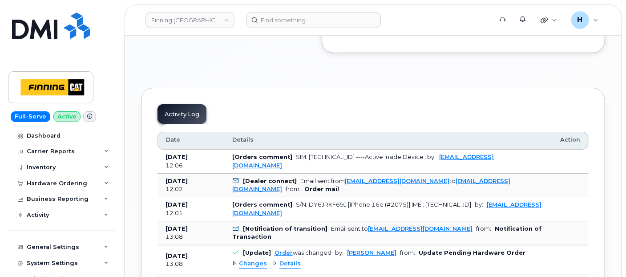
click at [531, 20] on button "Complete Order" at bounding box center [537, 11] width 73 height 16
click at [77, 180] on div "Hardware Ordering" at bounding box center [57, 183] width 61 height 7
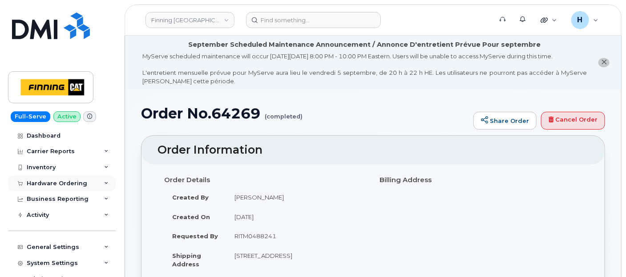
click at [41, 187] on div "Hardware Ordering" at bounding box center [62, 183] width 108 height 16
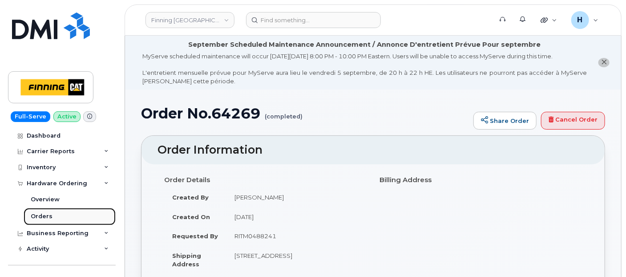
click at [40, 218] on div "Orders" at bounding box center [42, 216] width 22 height 8
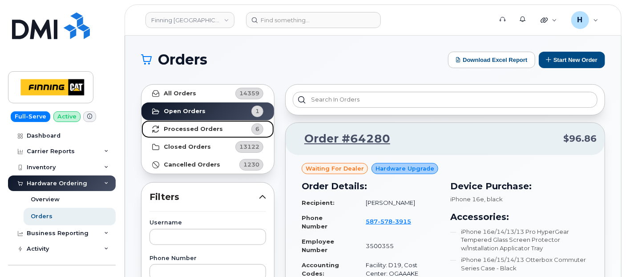
click at [253, 124] on span "6" at bounding box center [250, 129] width 27 height 12
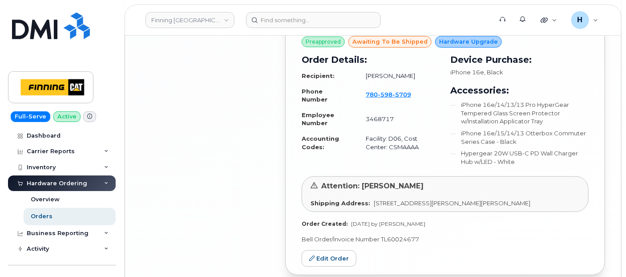
scroll to position [1780, 0]
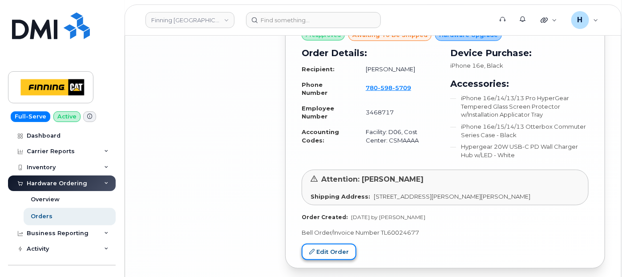
click at [337, 243] on link "Edit Order" at bounding box center [329, 251] width 55 height 16
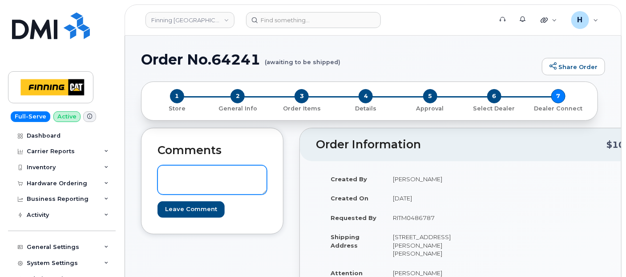
click at [199, 186] on div "Comments Leave Comment" at bounding box center [212, 181] width 142 height 106
paste textarea "S/N: GN77MK6RDY [iPhone 16e (#2077)] IMEI: [TECHNICAL_ID]"
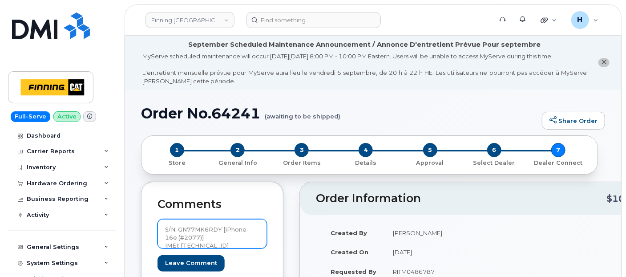
scroll to position [1, 0]
type textarea "S/N: GN77MK6RDY [iPhone 16e (#2077)] IMEI: [TECHNICAL_ID]"
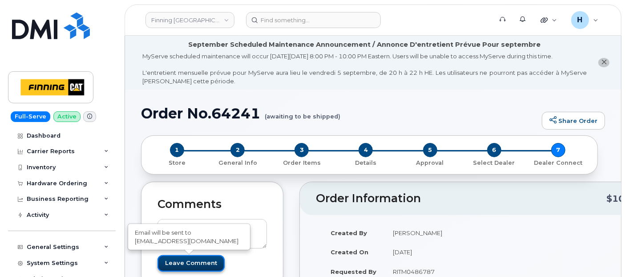
click at [180, 259] on input "Leave Comment" at bounding box center [191, 263] width 67 height 16
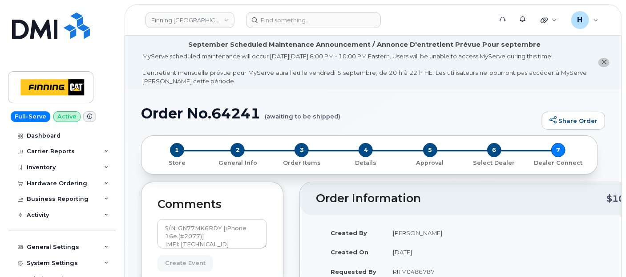
type input "Create Event"
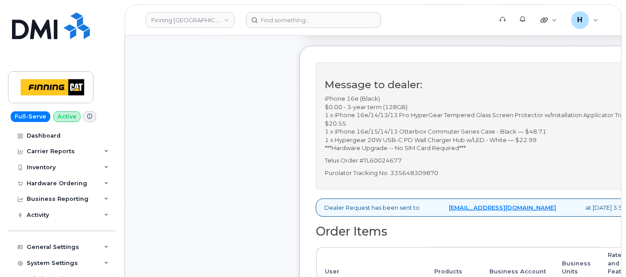
scroll to position [346, 0]
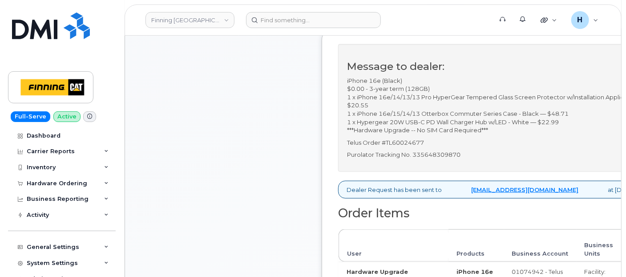
scroll to position [395, 0]
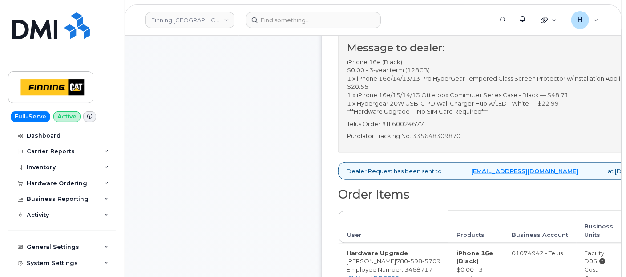
click at [437, 140] on p "Purolator Tracking No. 335648309870" at bounding box center [503, 136] width 312 height 8
copy p "335648309870"
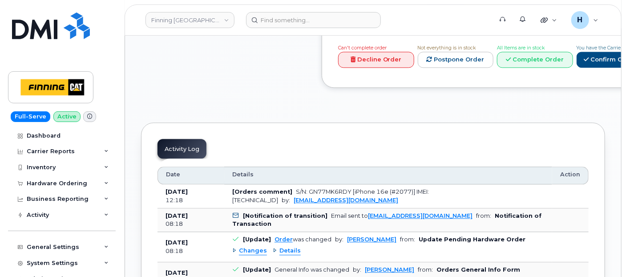
click at [573, 53] on link "Complete Order" at bounding box center [535, 60] width 76 height 16
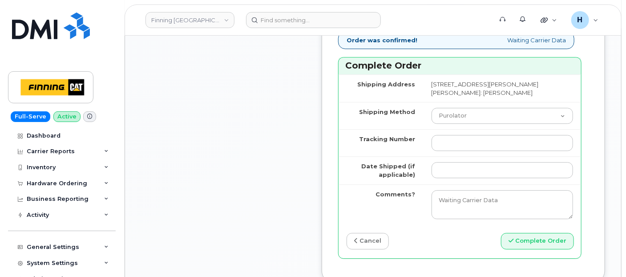
scroll to position [1285, 0]
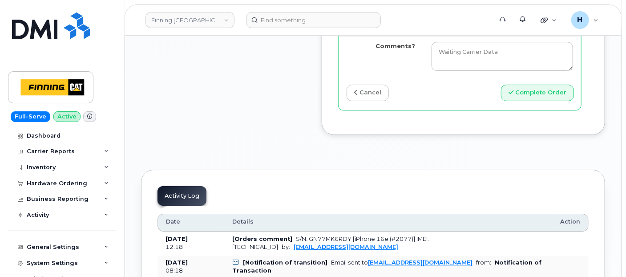
paste input "335648309870"
type input "335648309870"
drag, startPoint x: 452, startPoint y: 77, endPoint x: 476, endPoint y: 80, distance: 24.2
click at [452, 30] on input "Date Shipped (if applicable)" at bounding box center [503, 22] width 142 height 16
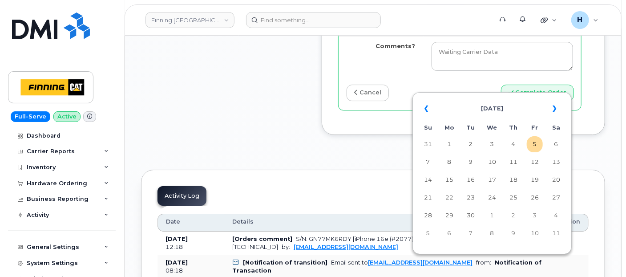
type input "[DATE]"
type input "354216330327689"
type input "x"
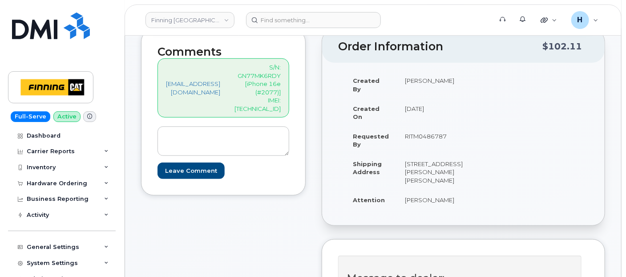
scroll to position [99, 0]
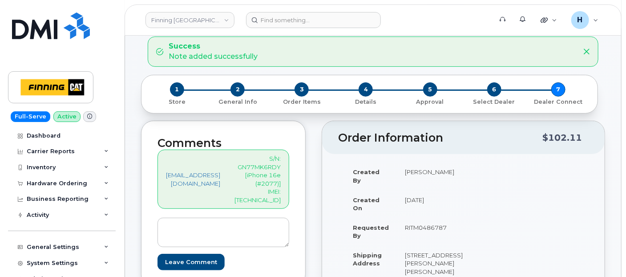
click at [267, 191] on p "S/N: GN77MK6RDY [iPhone 16e (#2077)] IMEI: [TECHNICAL_ID]" at bounding box center [258, 178] width 46 height 49
copy p "354216330453683"
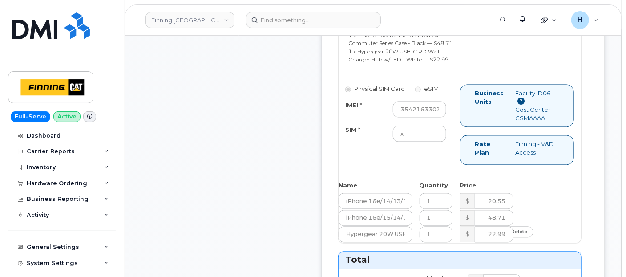
scroll to position [791, 0]
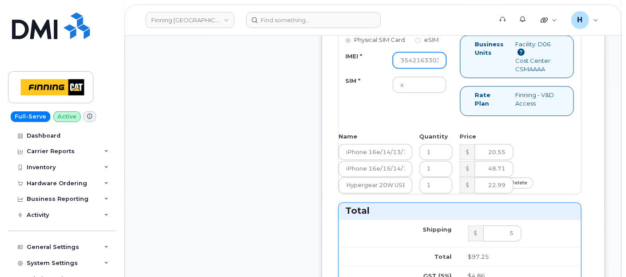
click at [429, 68] on input "354216330327689" at bounding box center [419, 60] width 53 height 16
paste input "354216330453683"
type input "354216330453683"
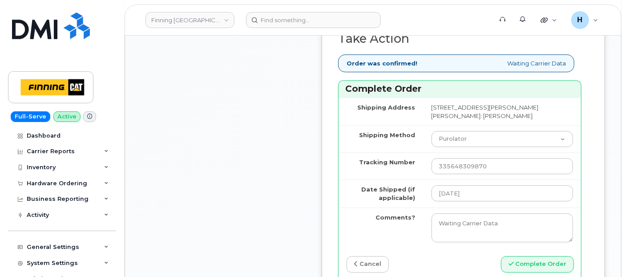
scroll to position [1236, 0]
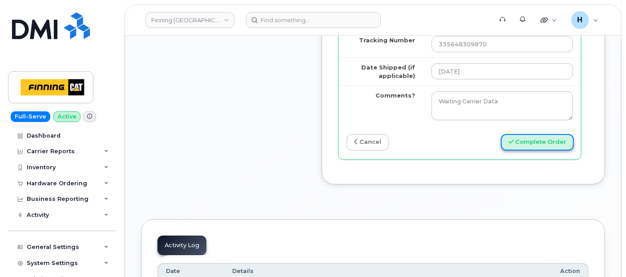
click at [527, 150] on button "Complete Order" at bounding box center [537, 142] width 73 height 16
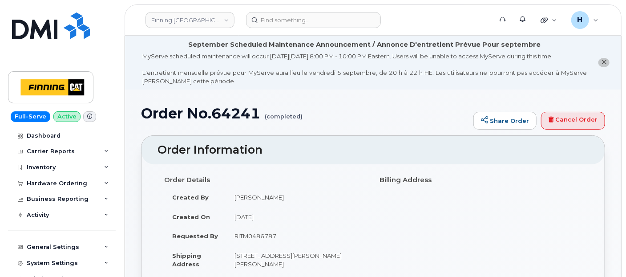
drag, startPoint x: 53, startPoint y: 180, endPoint x: 53, endPoint y: 197, distance: 16.9
click at [53, 180] on div "Hardware Ordering" at bounding box center [57, 183] width 61 height 7
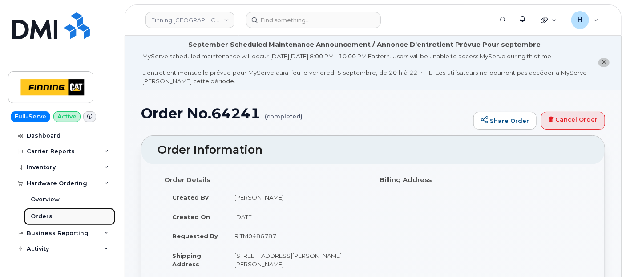
click at [48, 213] on div "Orders" at bounding box center [42, 216] width 22 height 8
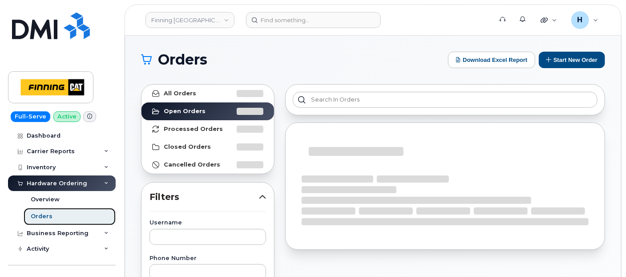
click at [47, 213] on div "Orders" at bounding box center [42, 216] width 22 height 8
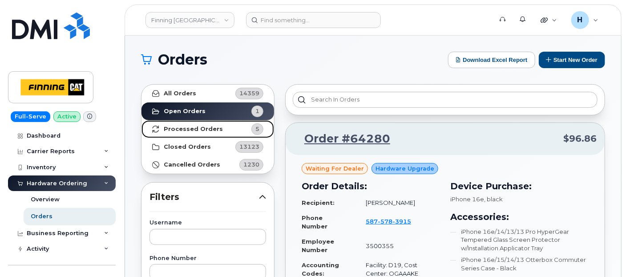
drag, startPoint x: 223, startPoint y: 124, endPoint x: 144, endPoint y: 14, distance: 135.4
click at [223, 124] on link "Processed Orders 5" at bounding box center [208, 129] width 133 height 18
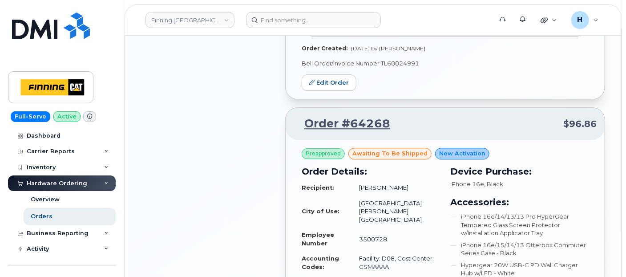
scroll to position [1137, 0]
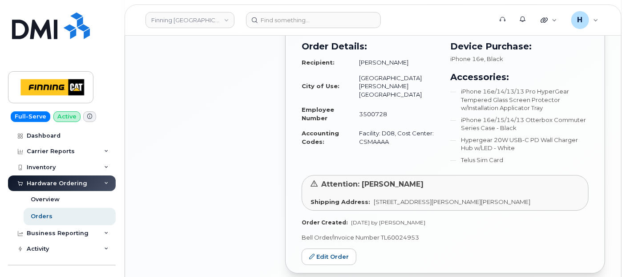
click at [334, 247] on div "Preapproved awaiting to be shipped New Activation Order Details: Recipient: Rya…" at bounding box center [445, 144] width 319 height 258
click at [335, 248] on link "Edit Order" at bounding box center [329, 256] width 55 height 16
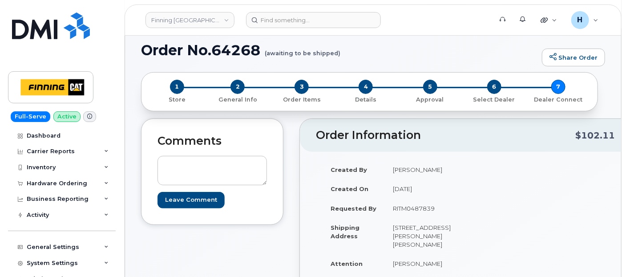
scroll to position [99, 0]
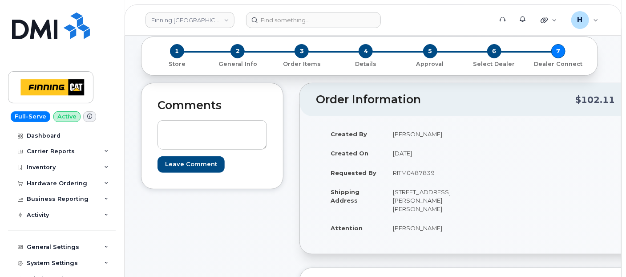
click at [226, 117] on div "Leave Comment" at bounding box center [212, 141] width 109 height 61
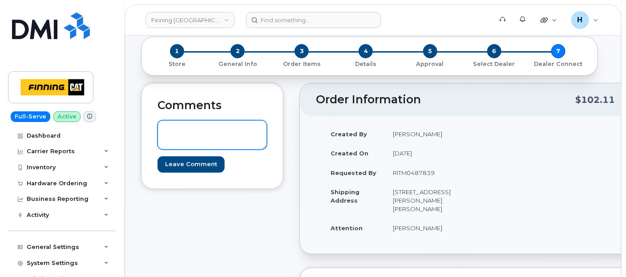
click at [225, 128] on textarea at bounding box center [212, 134] width 109 height 29
paste textarea "S/N: M4057V57LK [iPhone 16e (#2076)] IMEI: 354216330391180"
type textarea "S/N: M4057V57LK [iPhone 16e (#2076)] IMEI: 354216330391180"
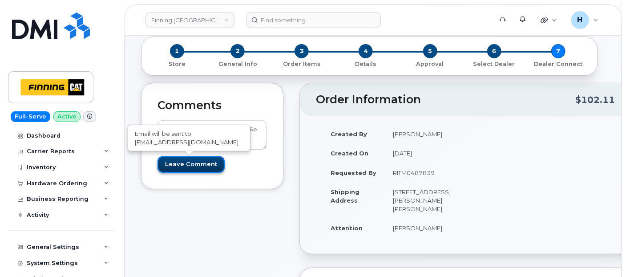
click at [187, 165] on input "Leave Comment" at bounding box center [191, 164] width 67 height 16
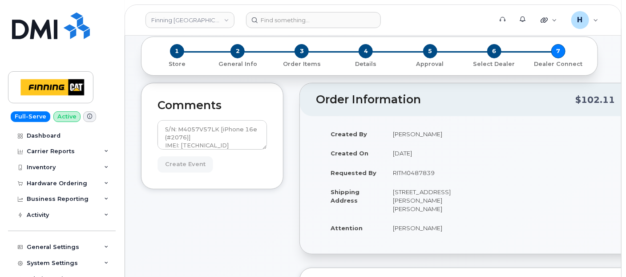
type input "Create Event"
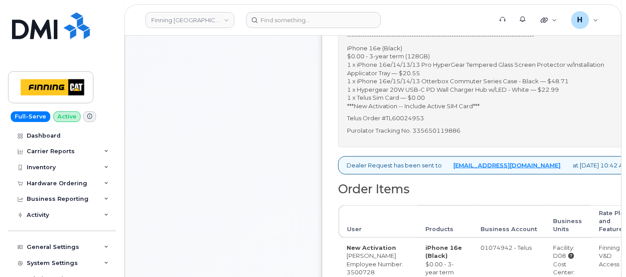
scroll to position [445, 0]
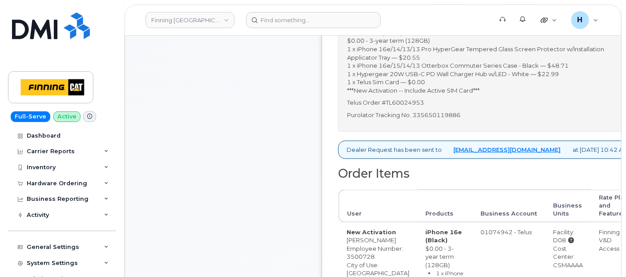
click at [440, 119] on p "Purolator Tracking No. 335650119886" at bounding box center [487, 115] width 281 height 8
copy p "335650119886"
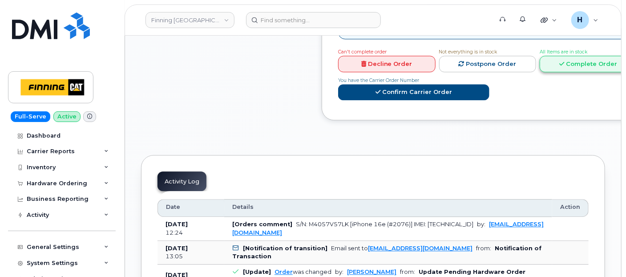
click at [564, 72] on link "Complete Order" at bounding box center [588, 64] width 97 height 16
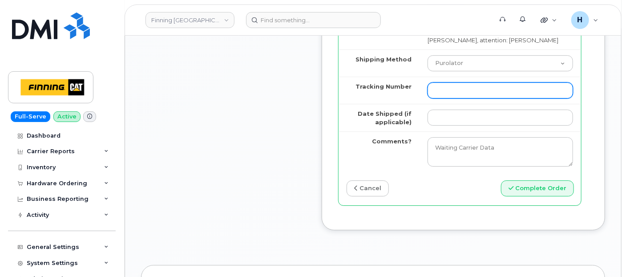
scroll to position [1285, 0]
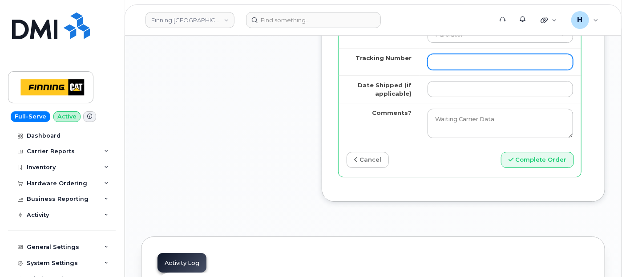
click at [459, 70] on input "Tracking Number" at bounding box center [501, 62] width 146 height 16
paste input "335650119886"
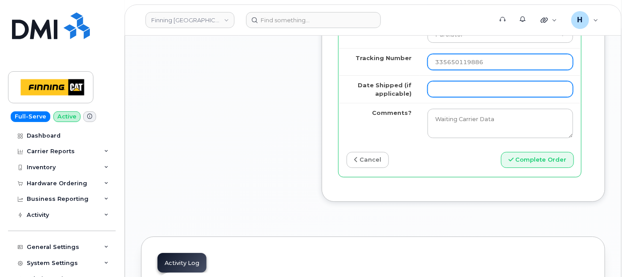
type input "335650119886"
click at [454, 97] on input "Date Shipped (if applicable)" at bounding box center [501, 89] width 146 height 16
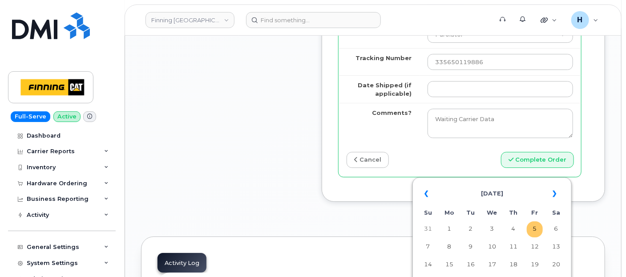
click at [530, 226] on td "5" at bounding box center [535, 229] width 16 height 16
type input "[DATE]"
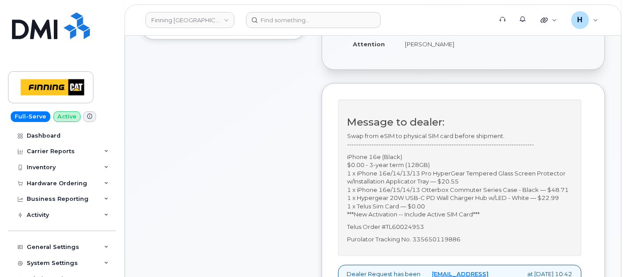
scroll to position [49, 0]
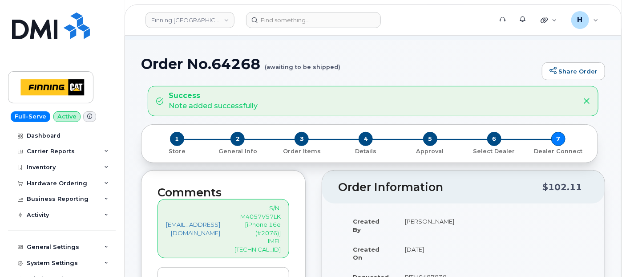
click at [275, 242] on p "S/N: M4057V57LK [iPhone 16e (#2076)] IMEI: [TECHNICAL_ID]" at bounding box center [258, 228] width 46 height 49
copy p "354216330391180"
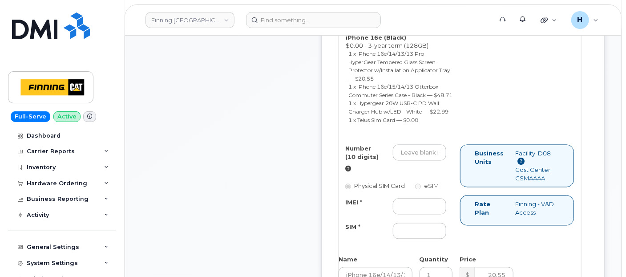
scroll to position [741, 0]
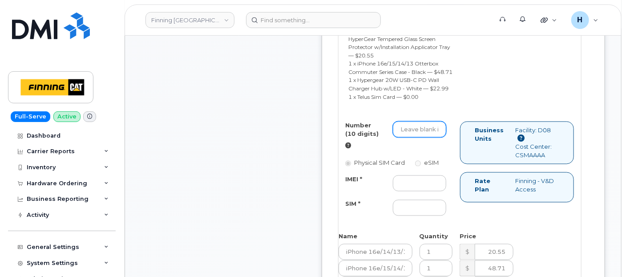
drag, startPoint x: 421, startPoint y: 183, endPoint x: 425, endPoint y: 210, distance: 26.7
click at [421, 138] on input "Number (10 digits)" at bounding box center [419, 129] width 53 height 16
click at [428, 191] on input "IMEI *" at bounding box center [419, 183] width 53 height 16
paste input "354216330391180"
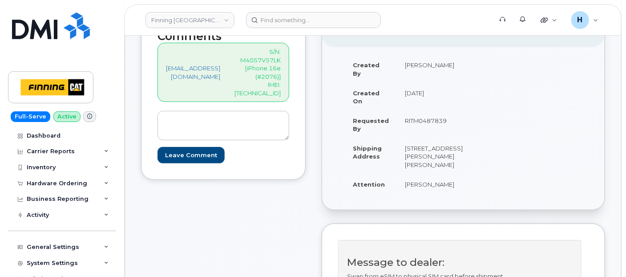
scroll to position [198, 0]
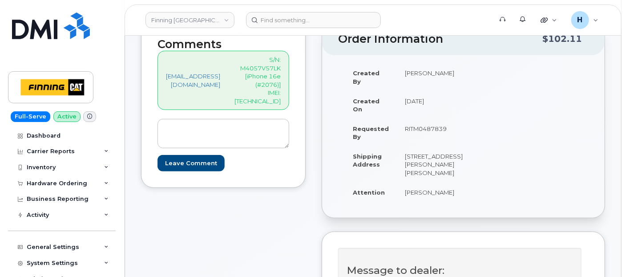
type input "354216330391180"
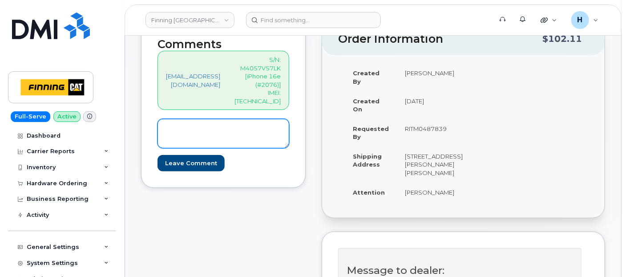
click at [207, 132] on textarea at bounding box center [224, 133] width 132 height 29
type textarea "SIM: [TECHNICAL_ID]---Active inside Device"
click at [235, 120] on textarea "SIM: [TECHNICAL_ID]---Active inside Device" at bounding box center [224, 133] width 132 height 29
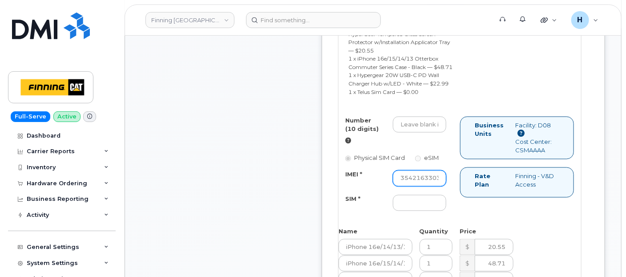
scroll to position [791, 0]
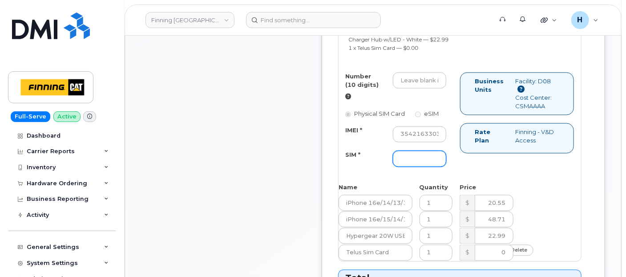
click at [419, 166] on input "SIM *" at bounding box center [419, 158] width 53 height 16
paste input "[TECHNICAL_ID]"
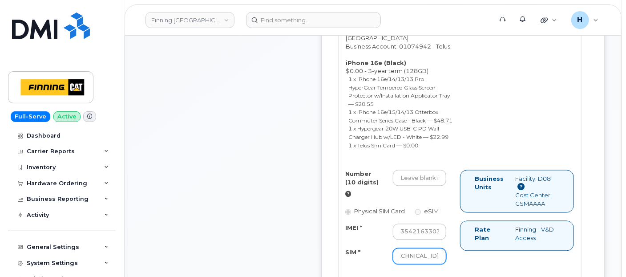
scroll to position [692, 0]
type input "[TECHNICAL_ID]"
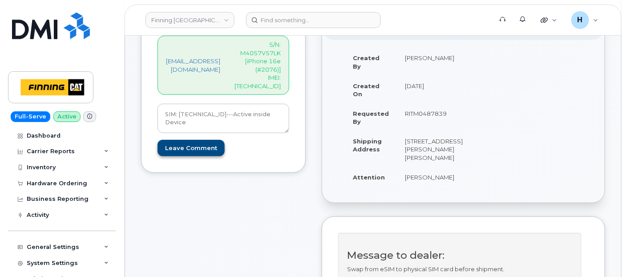
scroll to position [198, 0]
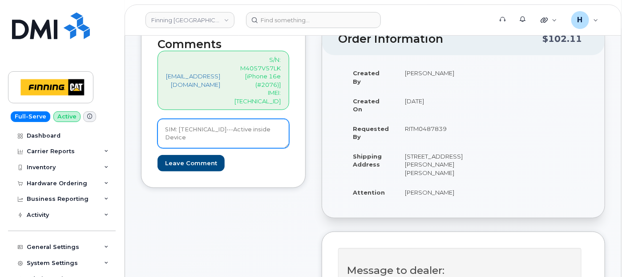
drag, startPoint x: 170, startPoint y: 126, endPoint x: 154, endPoint y: 121, distance: 16.8
click at [154, 121] on div "Comments hakaur@dminc.com S/N: M4057V57LK [iPhone 16e (#2076)] IMEI: 3542163303…" at bounding box center [223, 105] width 165 height 166
click at [208, 132] on textarea "SIM: [TECHNICAL_ID]---Active inside Device" at bounding box center [224, 133] width 132 height 29
paste textarea "SIM swap successful The SIM was changed from 8912230200230208098 to 89122301023…"
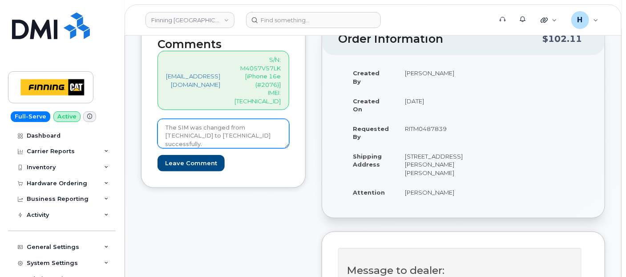
type textarea "SIM: [TECHNICAL_ID]---Active inside Device SIM swap successful The SIM was chan…"
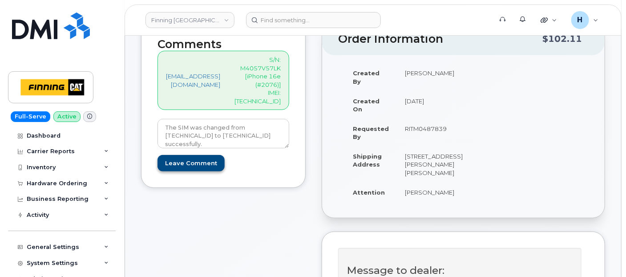
drag, startPoint x: 203, startPoint y: 143, endPoint x: 203, endPoint y: 153, distance: 9.4
click at [203, 151] on form "SIM: 8912230102357625536---Active inside Device SIM swap successful The SIM was…" at bounding box center [224, 145] width 132 height 52
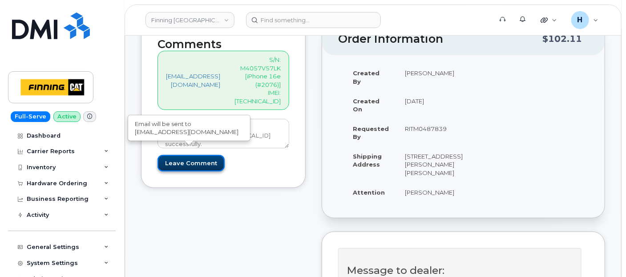
click at [203, 155] on input "Leave Comment" at bounding box center [191, 163] width 67 height 16
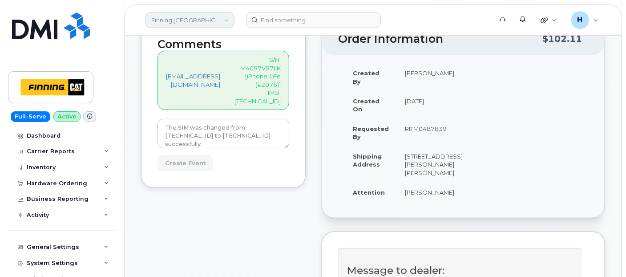
type input "Create Event"
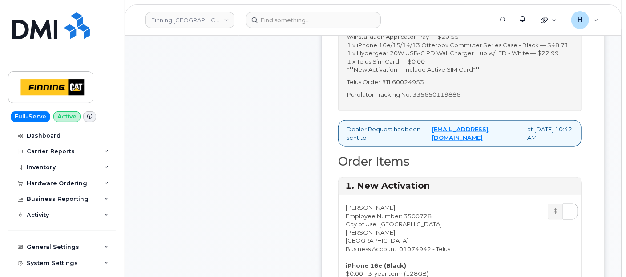
scroll to position [544, 0]
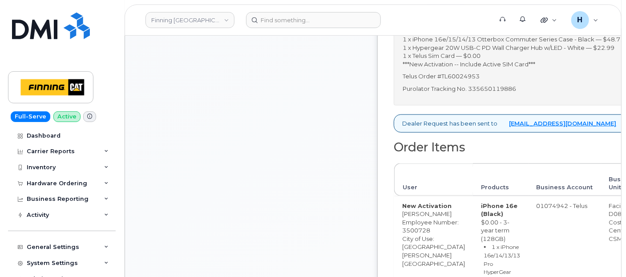
scroll to position [548, 0]
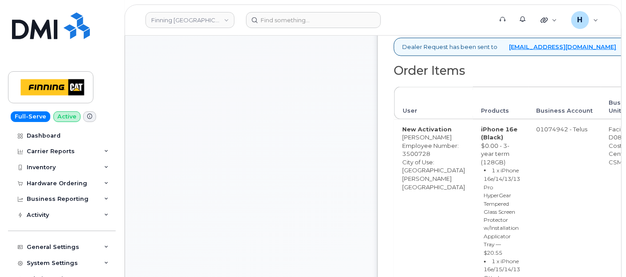
click at [547, 16] on p "Purolator Tracking No. 335650119886" at bounding box center [543, 12] width 281 height 8
copy p "335650119886"
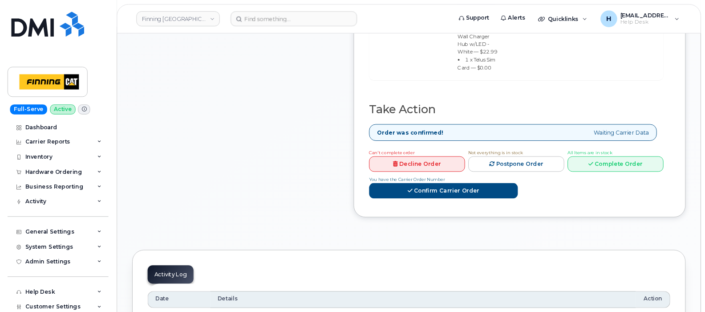
scroll to position [795, 0]
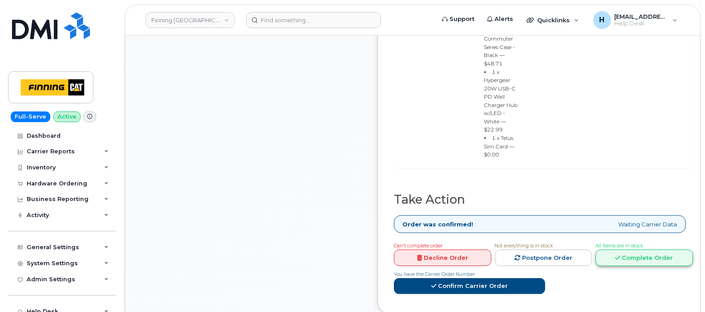
click at [626, 266] on link "Complete Order" at bounding box center [643, 257] width 97 height 16
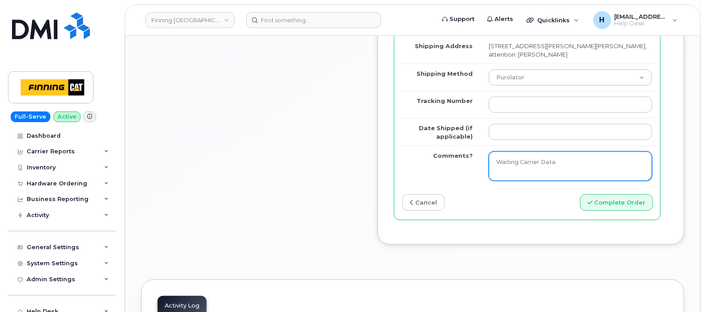
scroll to position [1296, 0]
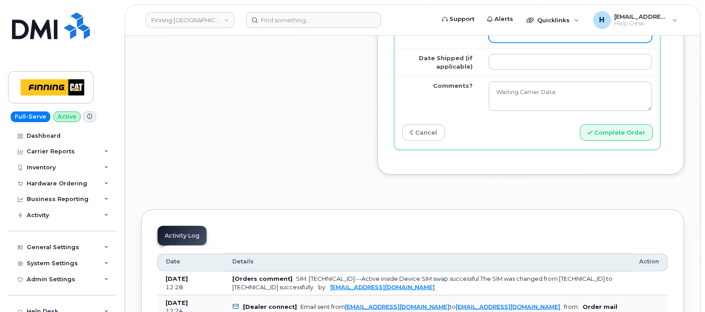
click at [552, 43] on input "Tracking Number" at bounding box center [570, 35] width 163 height 16
paste input "335650119886"
type input "335650119886"
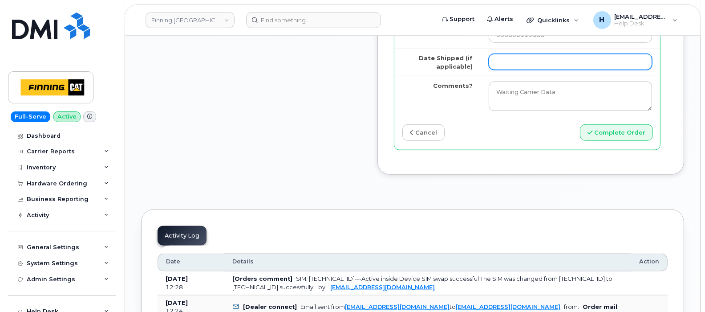
drag, startPoint x: 550, startPoint y: 173, endPoint x: 559, endPoint y: 171, distance: 10.0
click at [550, 70] on input "Date Shipped (if applicable)" at bounding box center [570, 62] width 163 height 16
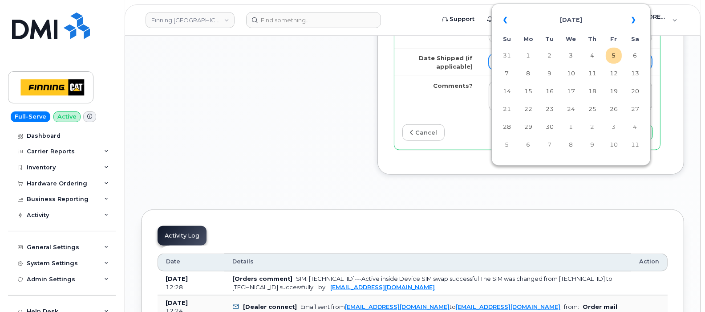
type input "[DATE]"
type input "354216330391180"
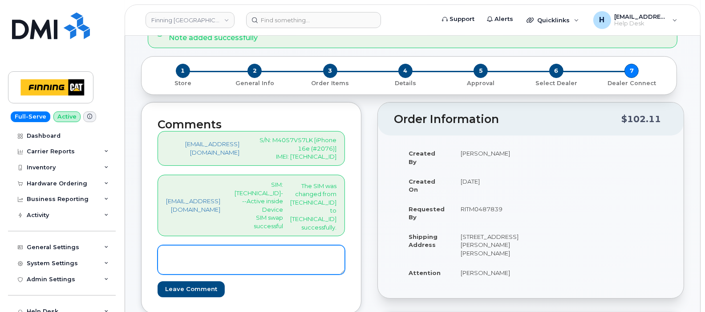
scroll to position [72, 0]
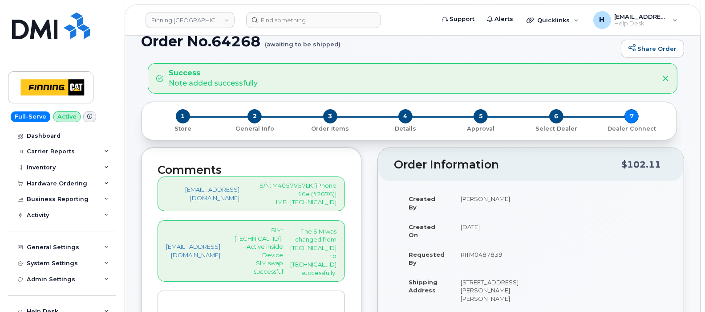
click at [283, 228] on p "SIM: [TECHNICAL_ID]---Active inside Device SIM swap successful" at bounding box center [259, 250] width 49 height 49
copy p "[TECHNICAL_ID]"
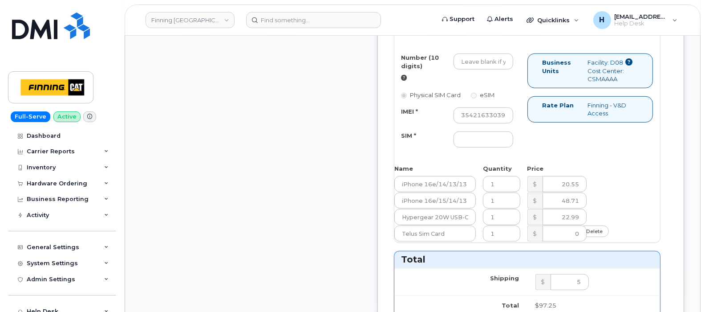
scroll to position [795, 0]
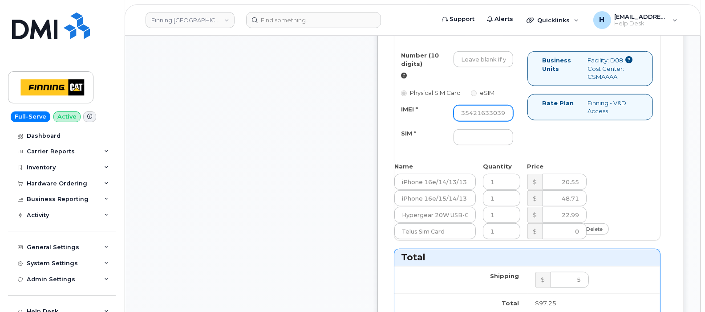
click at [514, 121] on input "354216330391180" at bounding box center [483, 113] width 60 height 16
drag, startPoint x: 515, startPoint y: 241, endPoint x: 463, endPoint y: 239, distance: 51.7
click at [514, 145] on input "SIM *" at bounding box center [483, 137] width 60 height 16
paste input "[TECHNICAL_ID]"
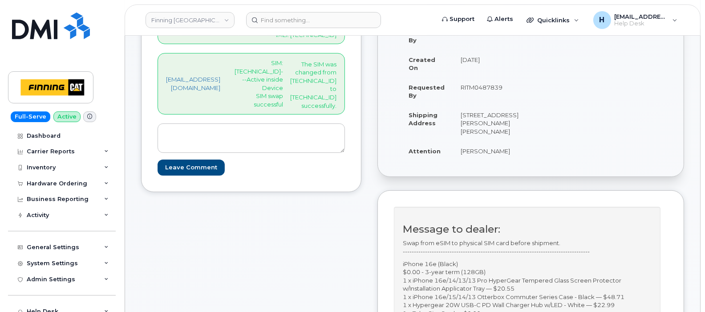
scroll to position [0, 0]
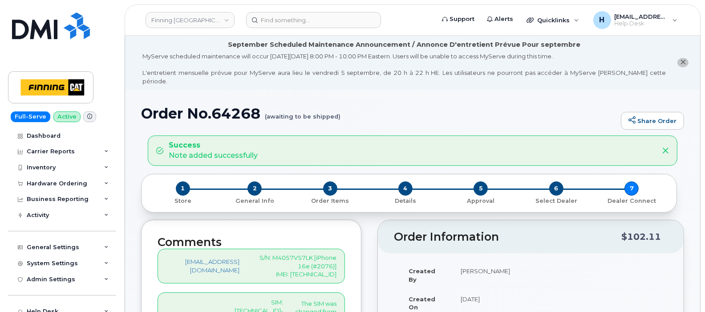
type input "[TECHNICAL_ID]"
click at [336, 255] on p "S/N: M4057V57LK [iPhone 16e (#2076)] IMEI: 354216330391180" at bounding box center [295, 265] width 83 height 25
copy p "354216330391180"
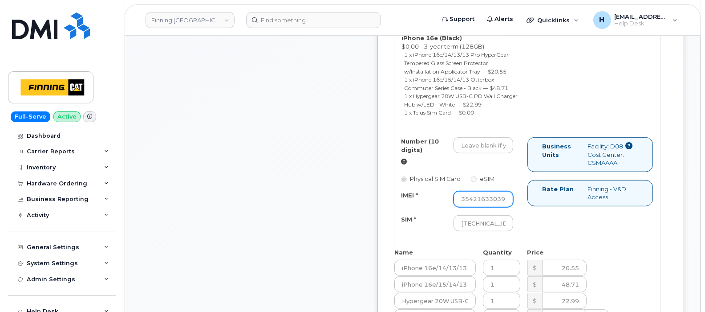
scroll to position [778, 0]
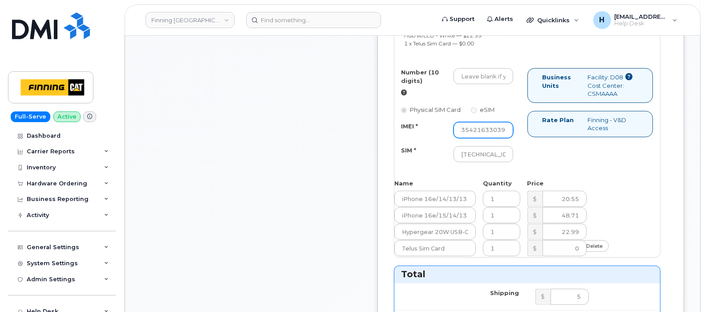
click at [514, 138] on input "354216330391180" at bounding box center [483, 130] width 60 height 16
paste input "354216330391180"
type input "354216330391180"
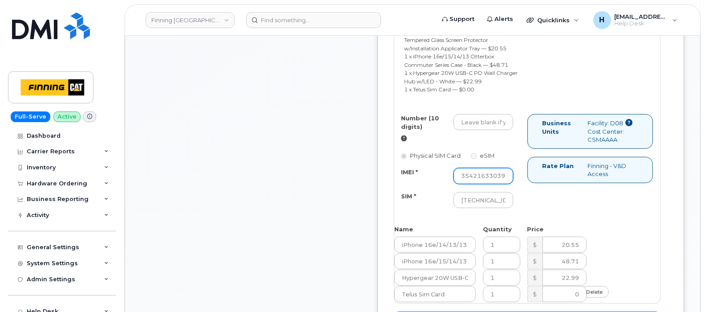
scroll to position [834, 0]
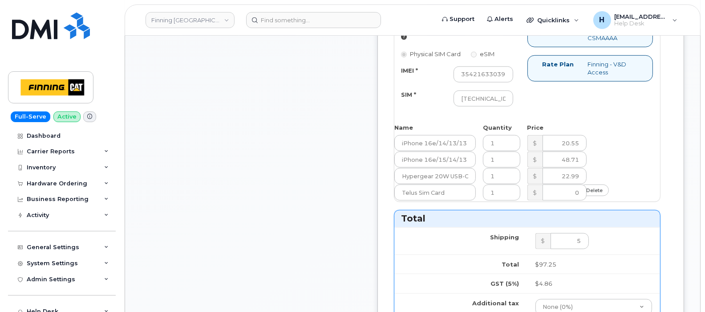
click at [514, 28] on input "Number (10 digits)" at bounding box center [483, 20] width 60 height 16
paste input "587) 644-1863 (587) 644-1816 (587) 644-4760 (368) 995-2654 (780) 777-2775 (587)…"
type input "587) 644-1863 (587) 644-1816 (587) 644-4760 (368) 995-2654 (780) 777-2775 (587)…"
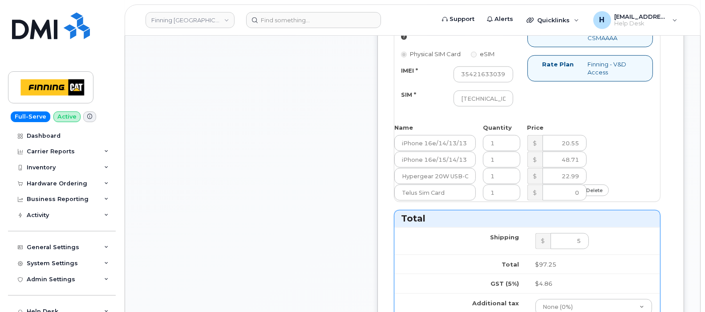
click at [514, 28] on input "Number (10 digits)" at bounding box center [483, 20] width 60 height 16
paste input "587) 644-1863"
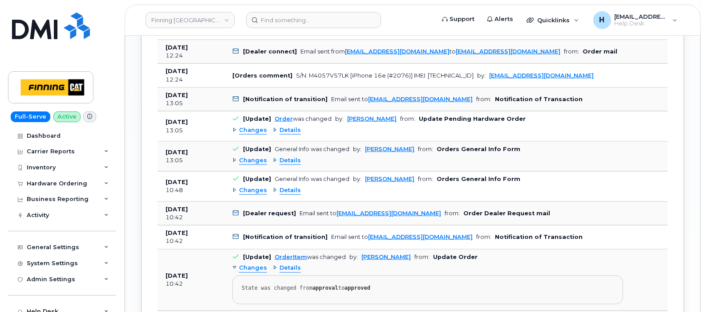
scroll to position [1557, 0]
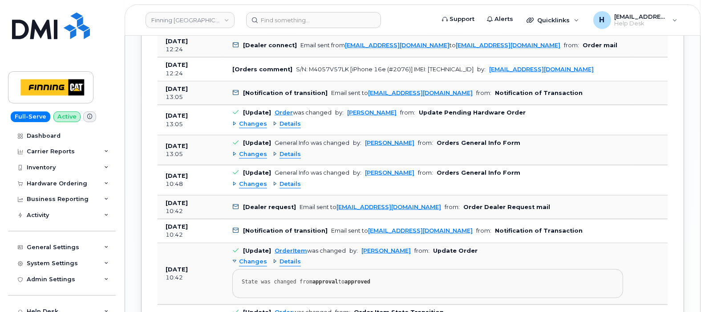
type input "5876441863"
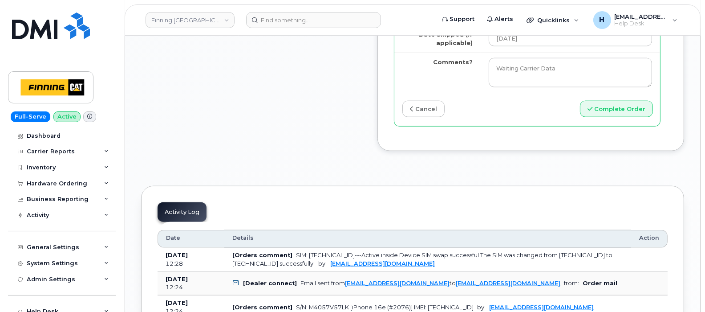
scroll to position [1390, 0]
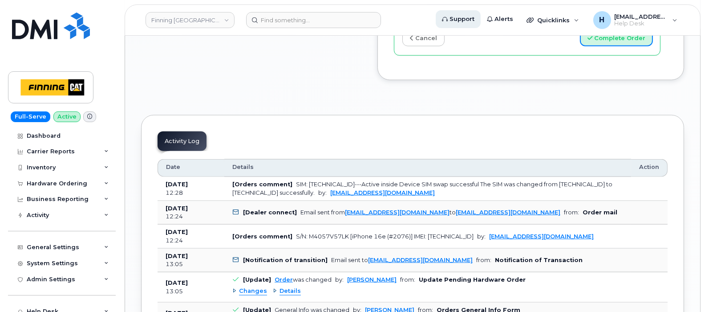
drag, startPoint x: 645, startPoint y: 154, endPoint x: 474, endPoint y: 13, distance: 221.9
click at [626, 46] on button "Complete Order" at bounding box center [616, 38] width 73 height 16
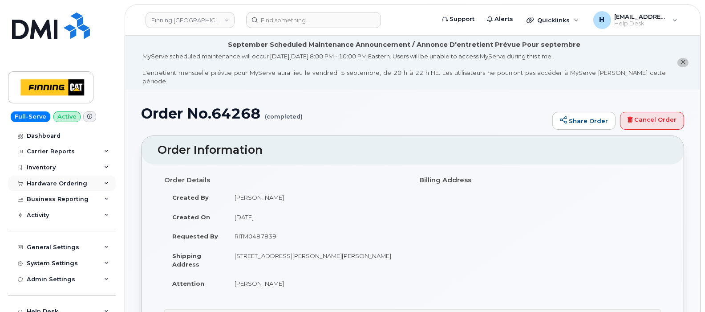
click at [71, 183] on div "Hardware Ordering" at bounding box center [57, 183] width 61 height 7
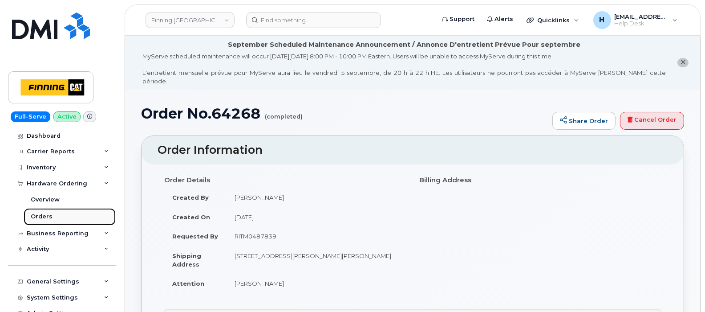
click at [68, 215] on link "Orders" at bounding box center [70, 216] width 92 height 17
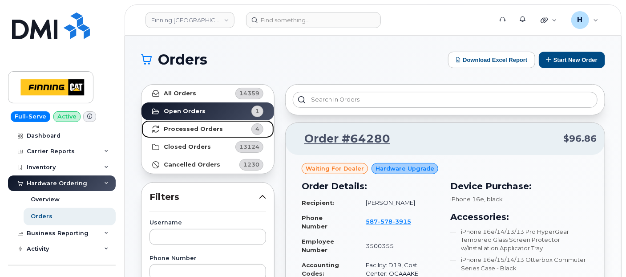
click at [179, 132] on link "Processed Orders 4" at bounding box center [208, 129] width 133 height 18
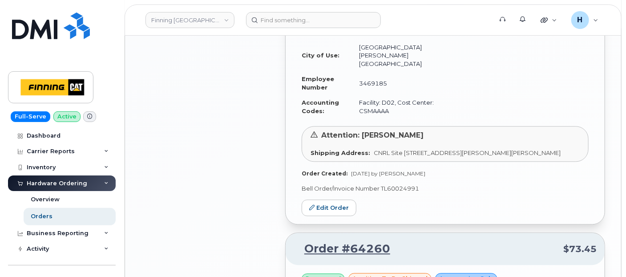
scroll to position [890, 0]
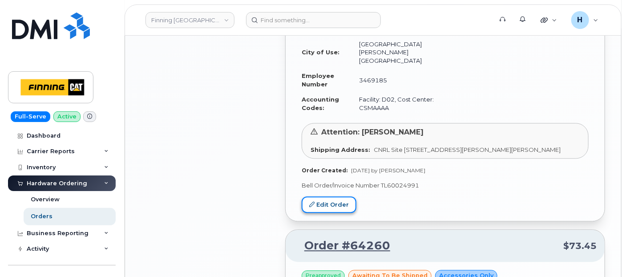
click at [329, 196] on link "Edit Order" at bounding box center [329, 204] width 55 height 16
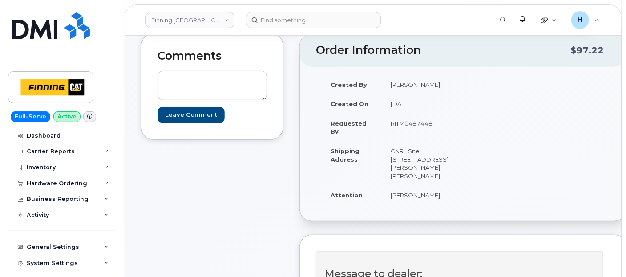
scroll to position [99, 0]
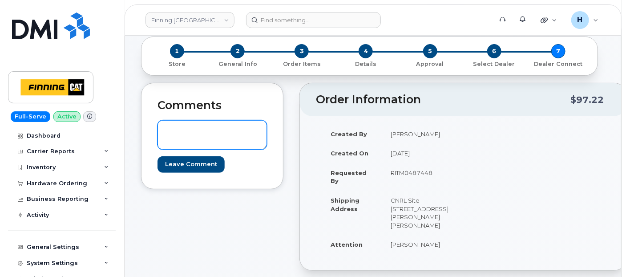
click at [221, 134] on textarea at bounding box center [212, 134] width 109 height 29
click at [198, 124] on textarea "S/N: IMEI:" at bounding box center [212, 134] width 109 height 29
paste textarea "FV9CQD9T19"
click at [210, 139] on textarea "S/N: FV9CQD9T19 [Apple iPad A16-2025 (#2-74)] IMEI:" at bounding box center [212, 134] width 109 height 29
click at [205, 144] on textarea "S/N: FV9CQD9T19 [Apple iPad A16-2025 (#2074)] IMEI:" at bounding box center [212, 134] width 109 height 29
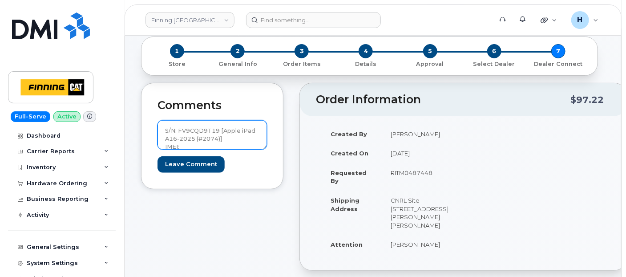
paste textarea "351159274331775"
drag, startPoint x: 245, startPoint y: 145, endPoint x: 146, endPoint y: 122, distance: 101.5
click at [146, 122] on div "Comments S/N: FV9CQD9T19 [Apple iPad A16-2025 (#2074)] IMEI: 351159274331775 Le…" at bounding box center [212, 136] width 142 height 106
type textarea "S/N: FV9CQD9T19 [Apple iPad A16-2025 (#2074)] IMEI: 351159274331775"
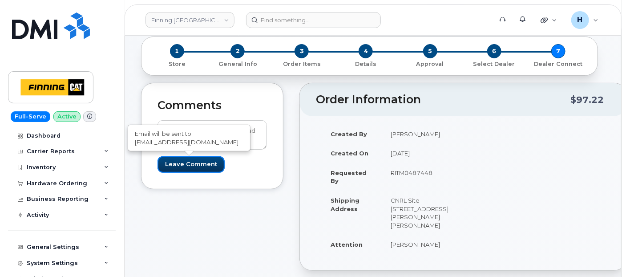
drag, startPoint x: 187, startPoint y: 160, endPoint x: 131, endPoint y: 4, distance: 166.5
click at [187, 154] on form "S/N: FV9CQD9T19 [Apple iPad A16-2025 (#2074)] IMEI: 351159274331775 Leave Comme…" at bounding box center [212, 146] width 109 height 52
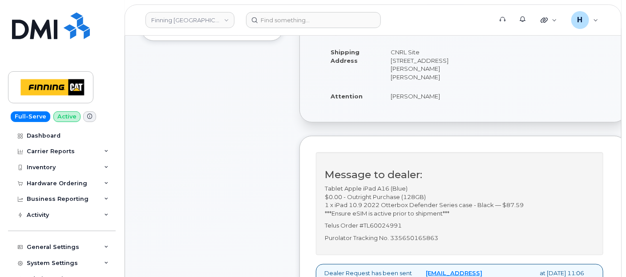
scroll to position [99, 0]
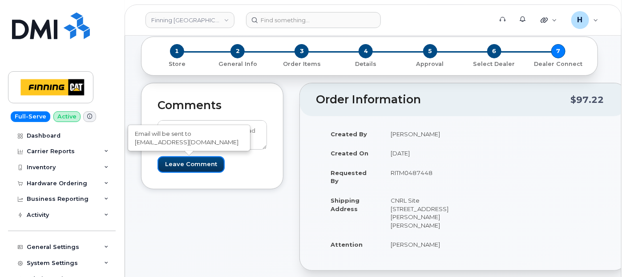
drag, startPoint x: 208, startPoint y: 166, endPoint x: 168, endPoint y: 32, distance: 140.7
click at [208, 166] on input "Leave Comment" at bounding box center [191, 164] width 67 height 16
type input "Create Event"
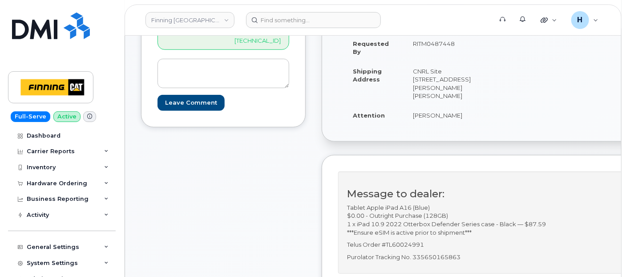
scroll to position [296, 0]
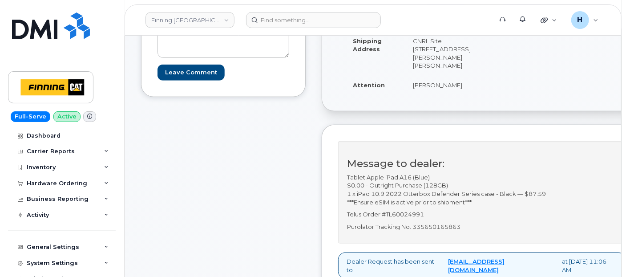
click at [440, 231] on p "Purolator Tracking No. 335650165863" at bounding box center [482, 227] width 270 height 8
copy p "335650165863"
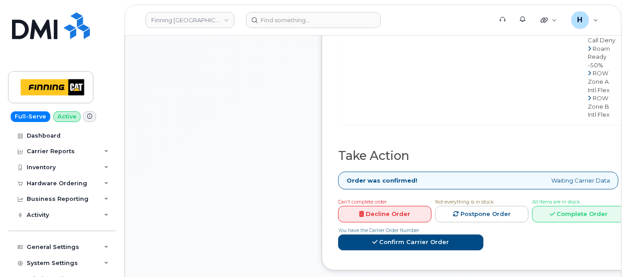
scroll to position [791, 0]
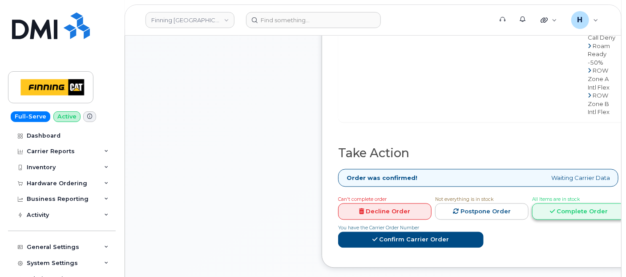
click at [551, 219] on link "Complete Order" at bounding box center [578, 211] width 93 height 16
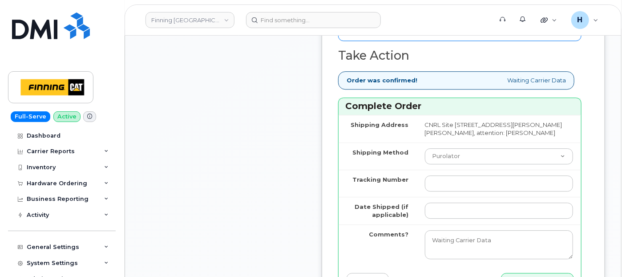
scroll to position [1137, 0]
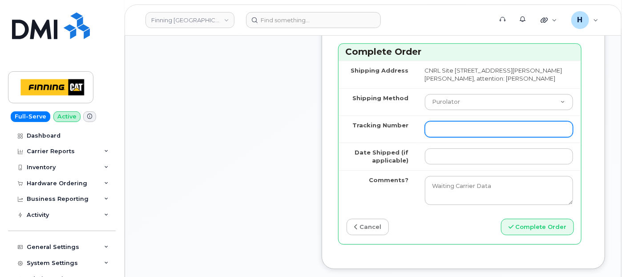
drag, startPoint x: 472, startPoint y: 165, endPoint x: 470, endPoint y: 170, distance: 5.6
click at [472, 137] on input "Tracking Number" at bounding box center [499, 129] width 148 height 16
paste input "335650165863"
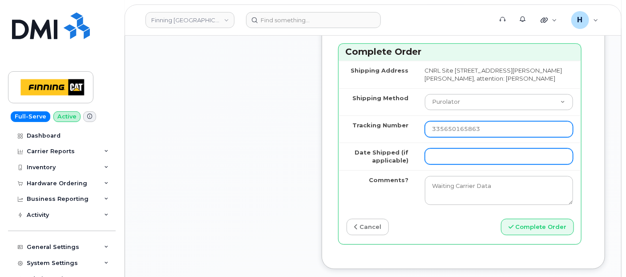
type input "335650165863"
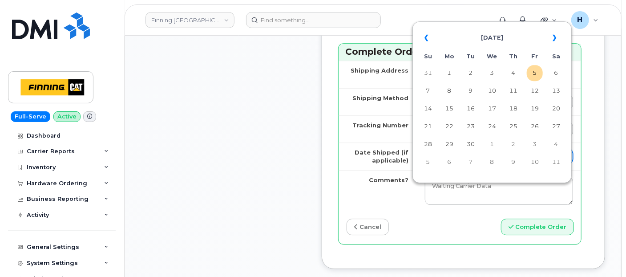
click at [451, 164] on input "Date Shipped (if applicable)" at bounding box center [499, 156] width 148 height 16
click at [533, 77] on td "5" at bounding box center [535, 73] width 16 height 16
type input "[DATE]"
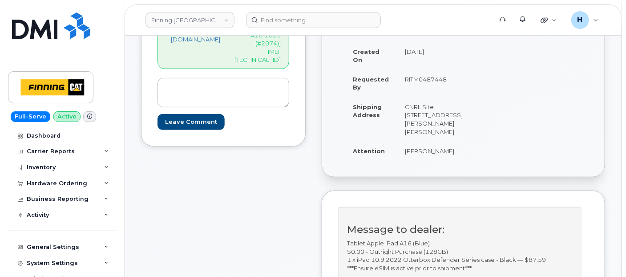
scroll to position [148, 0]
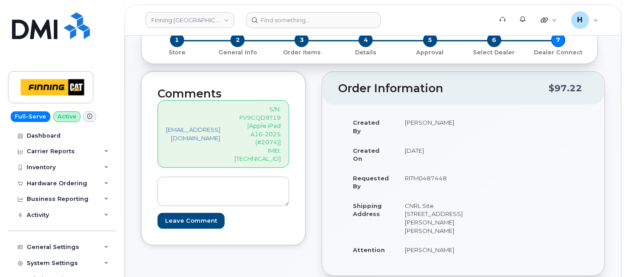
click at [281, 140] on p "S/N: FV9CQD9T19 [Apple iPad A16-2025 (#2074)] IMEI: 351159274331775" at bounding box center [258, 134] width 46 height 58
copy p "351159274331775"
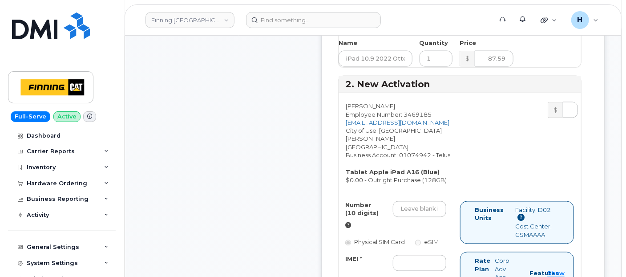
scroll to position [741, 0]
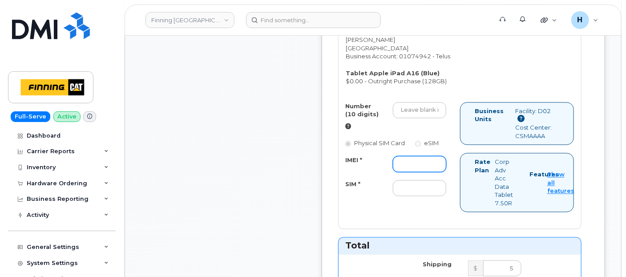
click at [414, 172] on input "IMEI *" at bounding box center [419, 164] width 53 height 16
paste input "351159274331775"
type input "351159274331775"
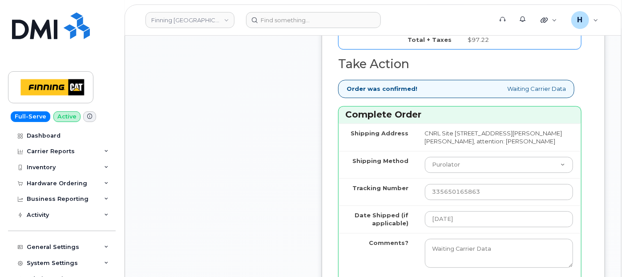
scroll to position [1088, 0]
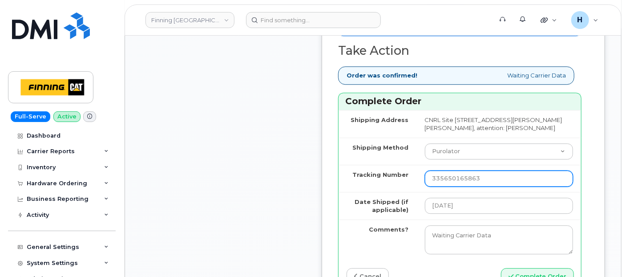
click at [462, 186] on input "335650165863" at bounding box center [499, 178] width 148 height 16
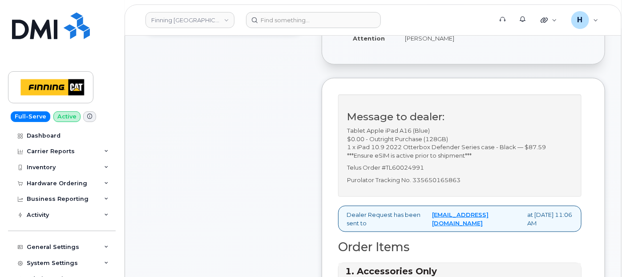
scroll to position [346, 0]
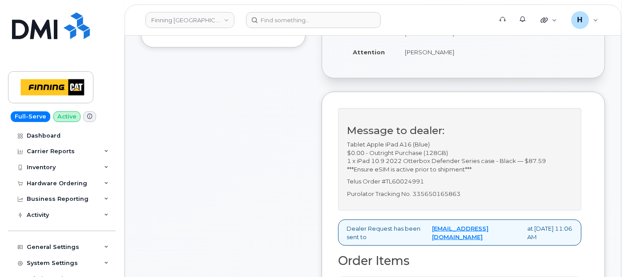
click at [434, 186] on p "Telus Order #TL60024991" at bounding box center [460, 181] width 226 height 8
copy p "TL60024991"
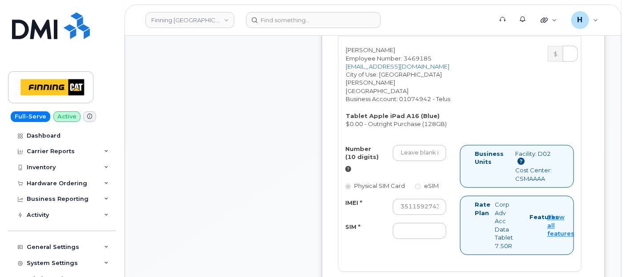
scroll to position [741, 0]
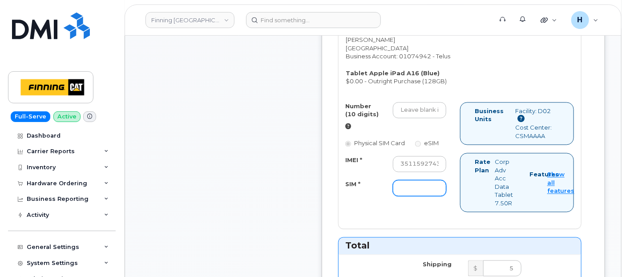
click at [417, 196] on input "SIM *" at bounding box center [419, 188] width 53 height 16
click at [419, 196] on input "SIM *" at bounding box center [419, 188] width 53 height 16
paste input "[TECHNICAL_ID]"
type input "[TECHNICAL_ID]"
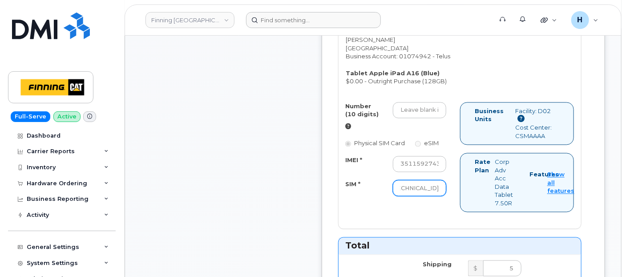
scroll to position [0, 0]
click at [426, 118] on input "Number (10 digits)" at bounding box center [419, 110] width 53 height 16
paste input "587) 644-2010"
click at [435, 118] on input "587) 644-2010" at bounding box center [419, 110] width 53 height 16
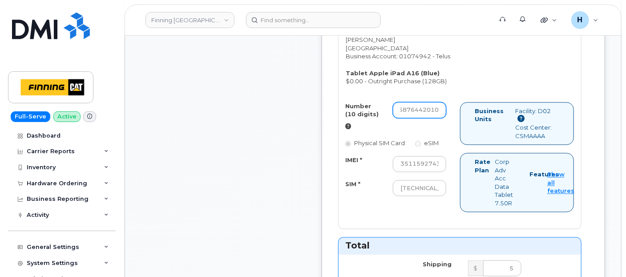
scroll to position [0, 0]
type input "5876442010"
click at [220, 146] on div "Comments hakaur@dminc.com S/N: FV9CQD9T19 [Apple iPad A16-2025 (#2074)] IMEI: 3…" at bounding box center [223, 77] width 165 height 1199
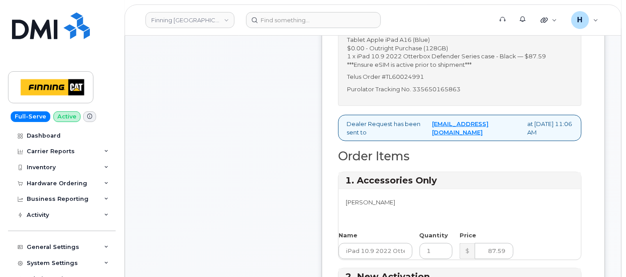
scroll to position [445, 0]
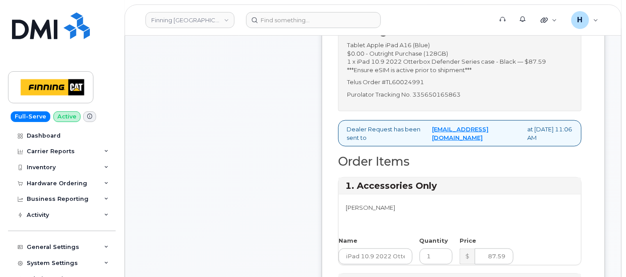
click at [441, 112] on div "Message to dealer: Tablet Apple iPad A16 (Blue) $0.00 - Outright Purchase (128G…" at bounding box center [459, 60] width 243 height 103
copy p "335650165863"
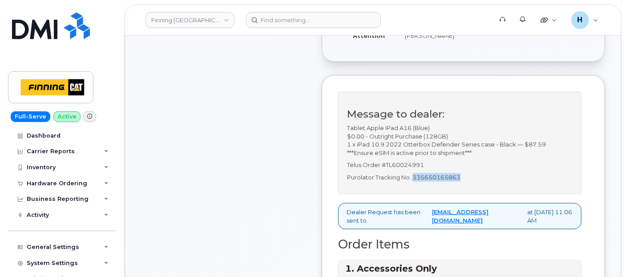
scroll to position [296, 0]
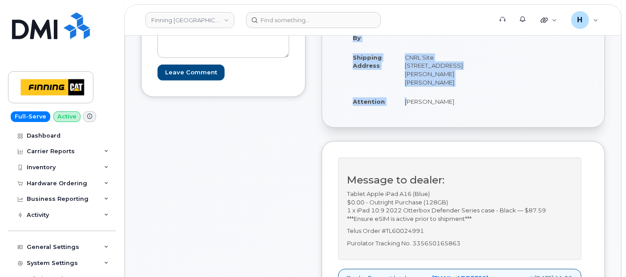
drag, startPoint x: 413, startPoint y: 126, endPoint x: 490, endPoint y: 132, distance: 77.2
click at [490, 119] on div "Created By Matthew Walshe Created On September 4, 2025 Requested By RITM0487448…" at bounding box center [463, 41] width 251 height 154
copy table "Created By Matthew Walshe Created On September 4, 2025 Requested By RITM0487448…"
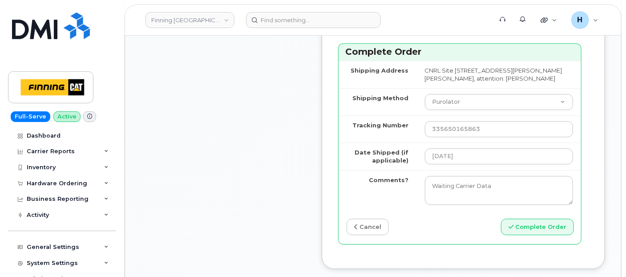
scroll to position [1285, 0]
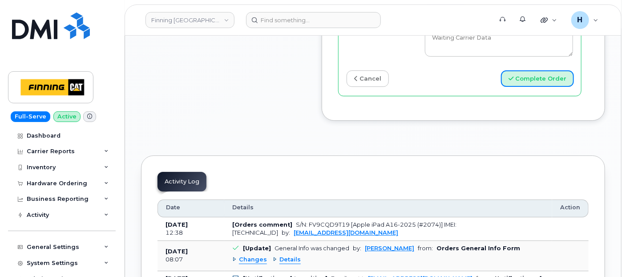
drag, startPoint x: 536, startPoint y: 118, endPoint x: 414, endPoint y: 242, distance: 174.0
click at [536, 87] on button "Complete Order" at bounding box center [537, 78] width 73 height 16
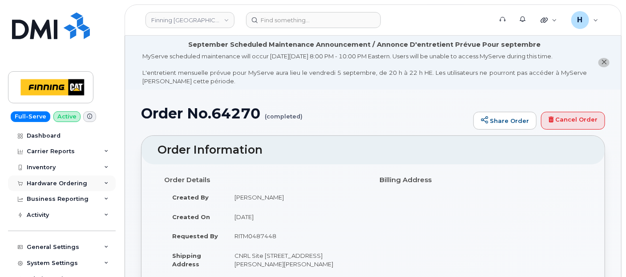
click at [81, 178] on div "Hardware Ordering" at bounding box center [62, 183] width 108 height 16
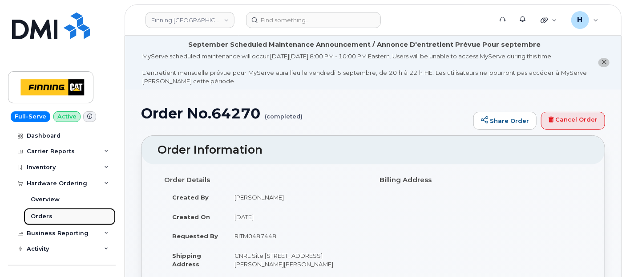
click at [57, 215] on link "Orders" at bounding box center [70, 216] width 92 height 17
